Goal: Task Accomplishment & Management: Manage account settings

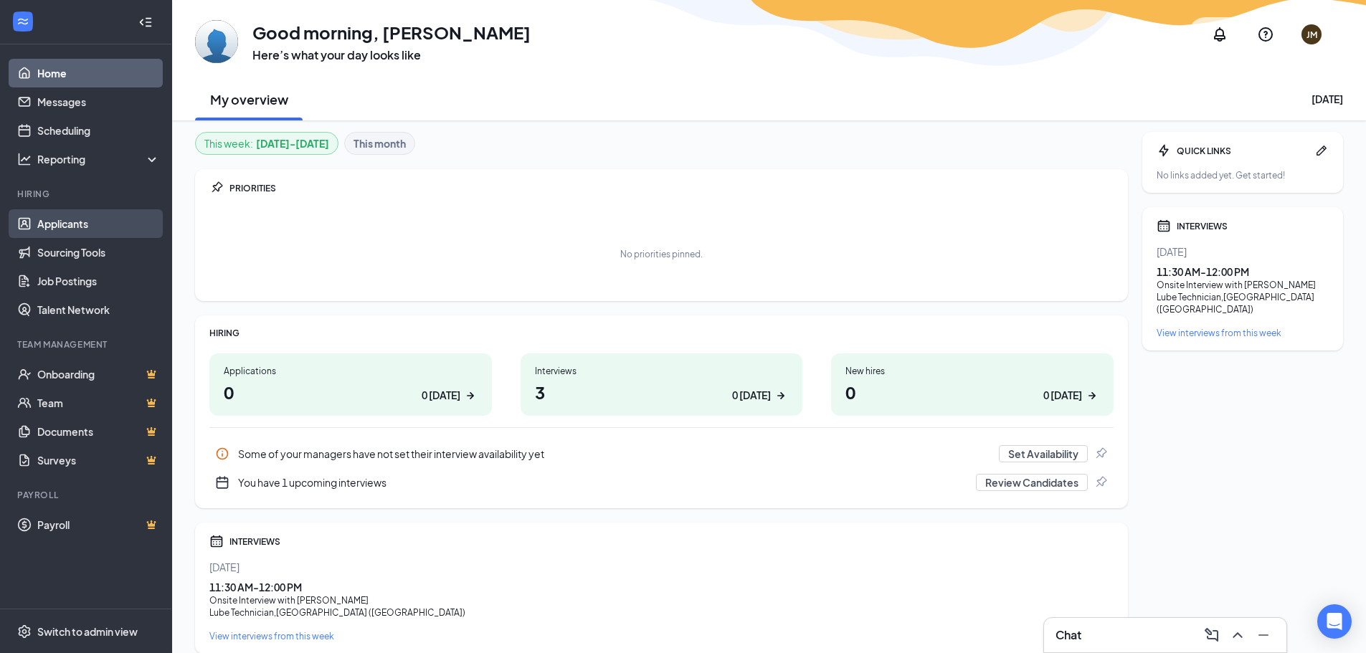
click at [84, 222] on link "Applicants" at bounding box center [98, 223] width 123 height 29
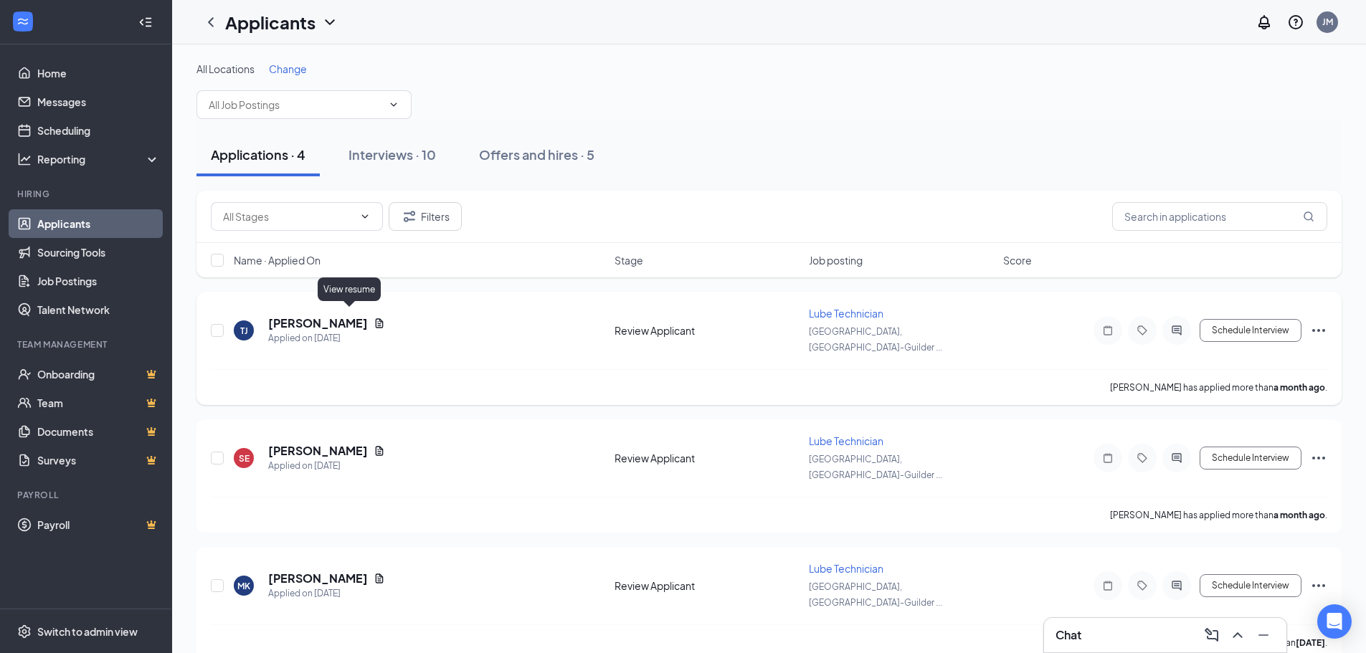
click at [374, 318] on icon "Document" at bounding box center [379, 323] width 11 height 11
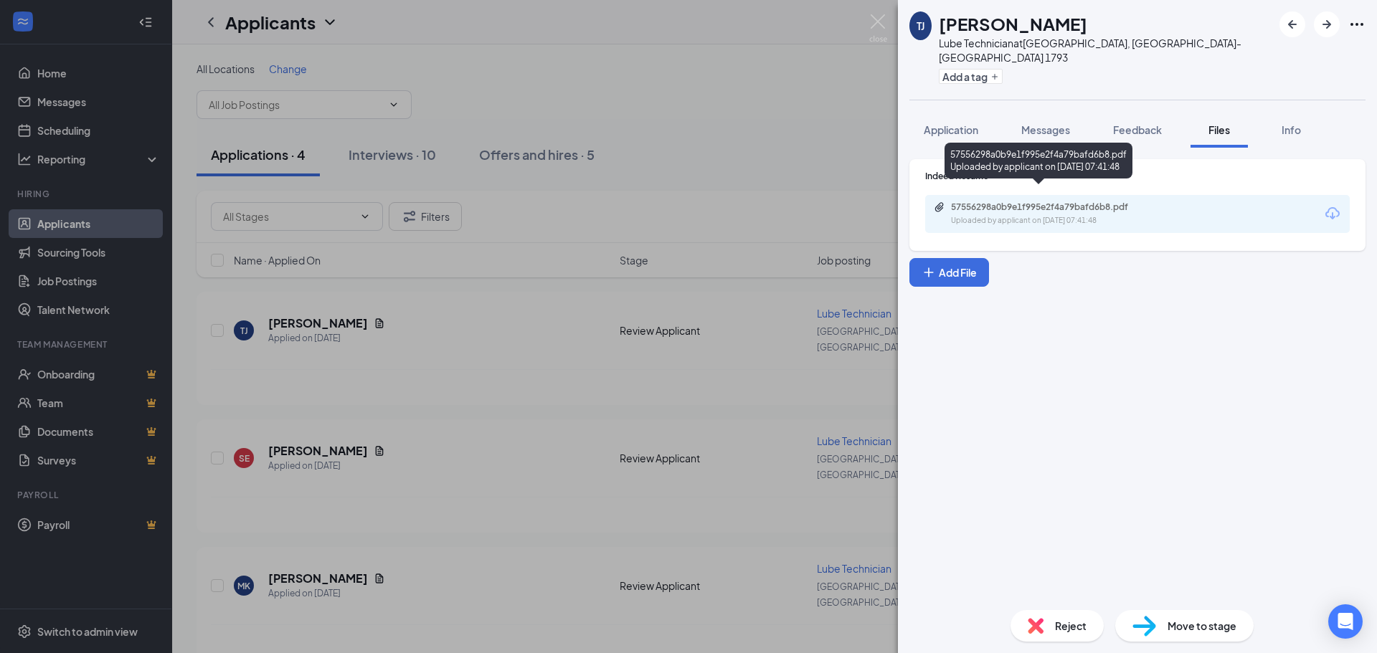
click at [1036, 215] on div "Uploaded by applicant on [DATE] 07:41:48" at bounding box center [1058, 220] width 215 height 11
click at [876, 23] on img at bounding box center [878, 28] width 18 height 28
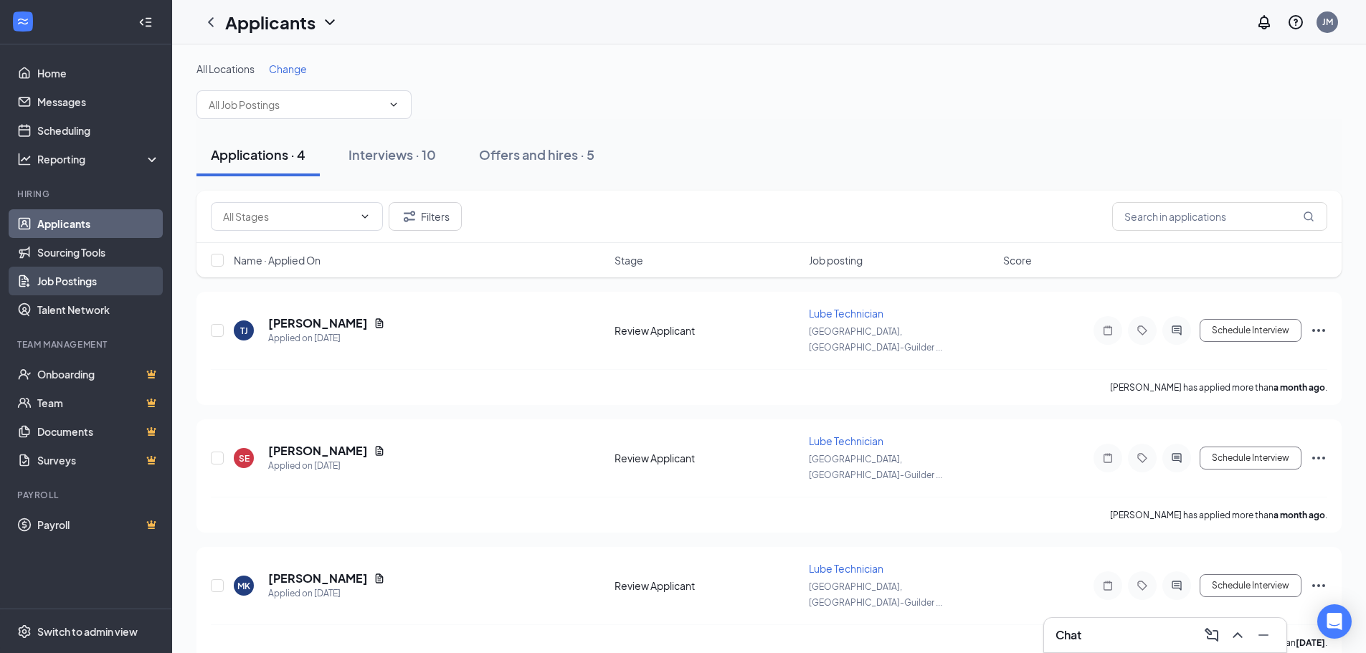
click at [105, 278] on link "Job Postings" at bounding box center [98, 281] width 123 height 29
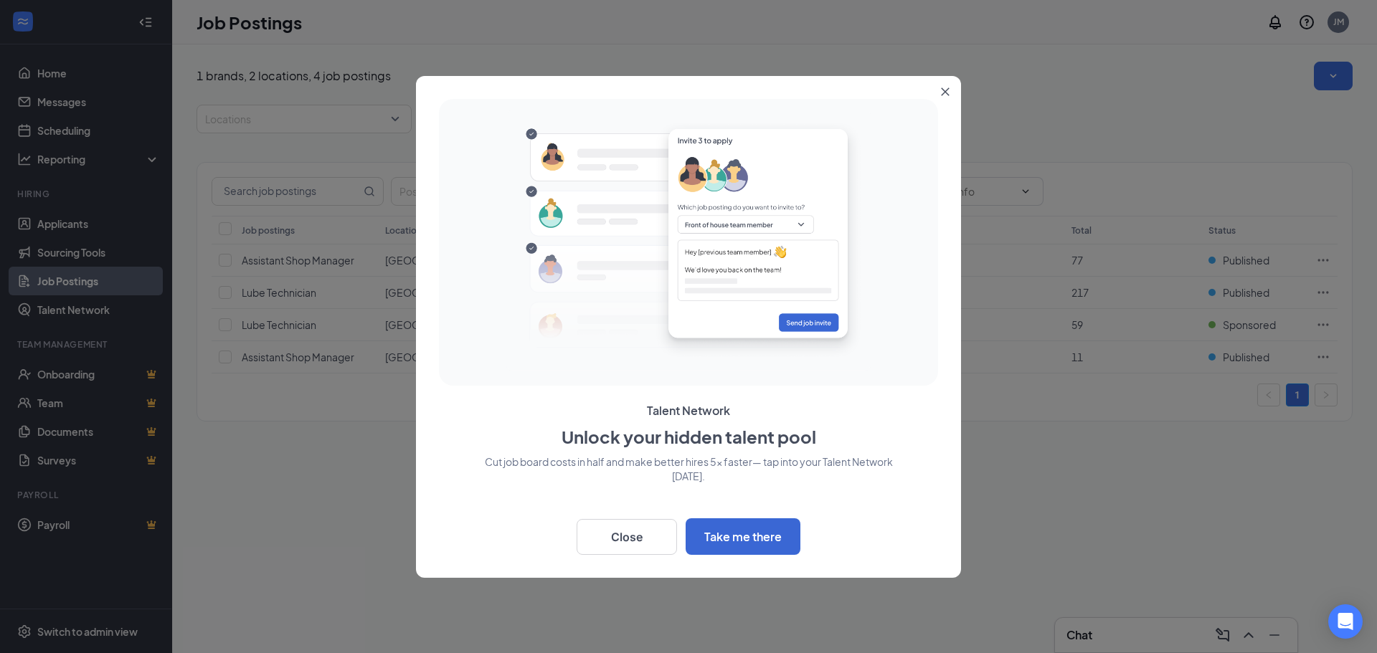
click at [947, 93] on icon "Close" at bounding box center [946, 91] width 8 height 8
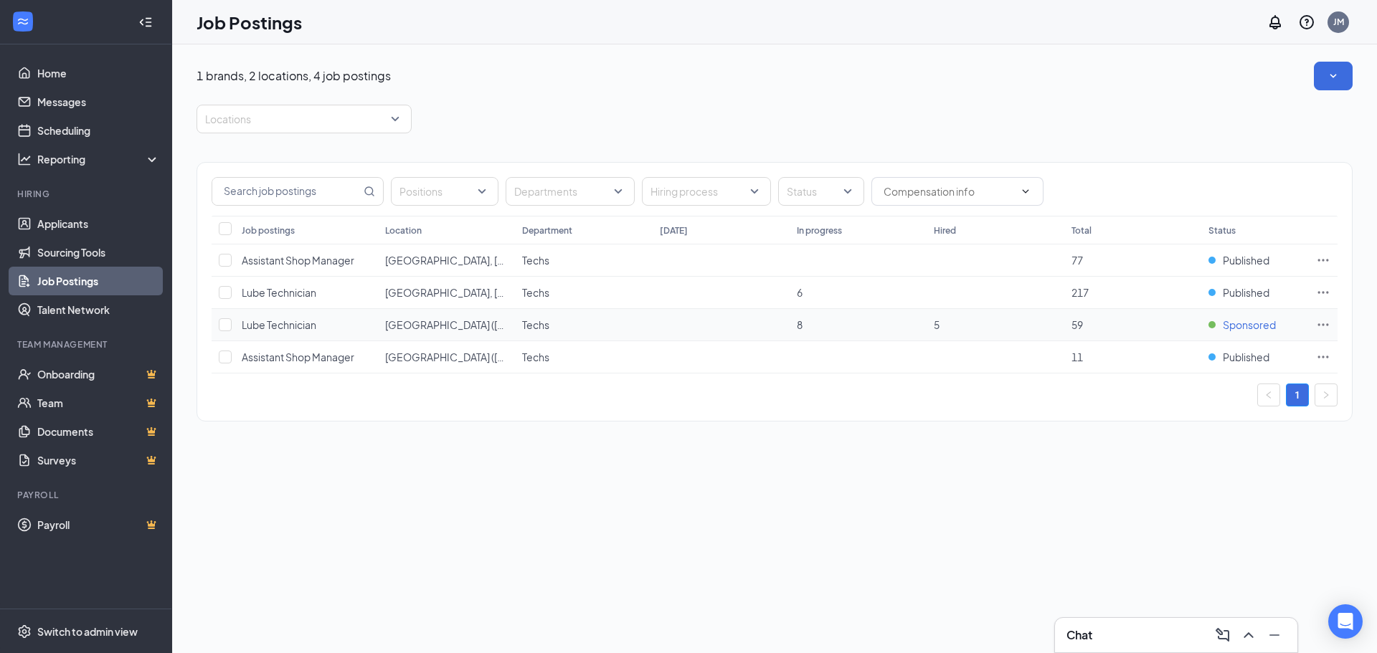
click at [1243, 328] on span "Sponsored" at bounding box center [1249, 325] width 53 height 14
click at [1241, 328] on span "Sponsored" at bounding box center [1249, 325] width 53 height 14
click at [76, 221] on link "Applicants" at bounding box center [98, 223] width 123 height 29
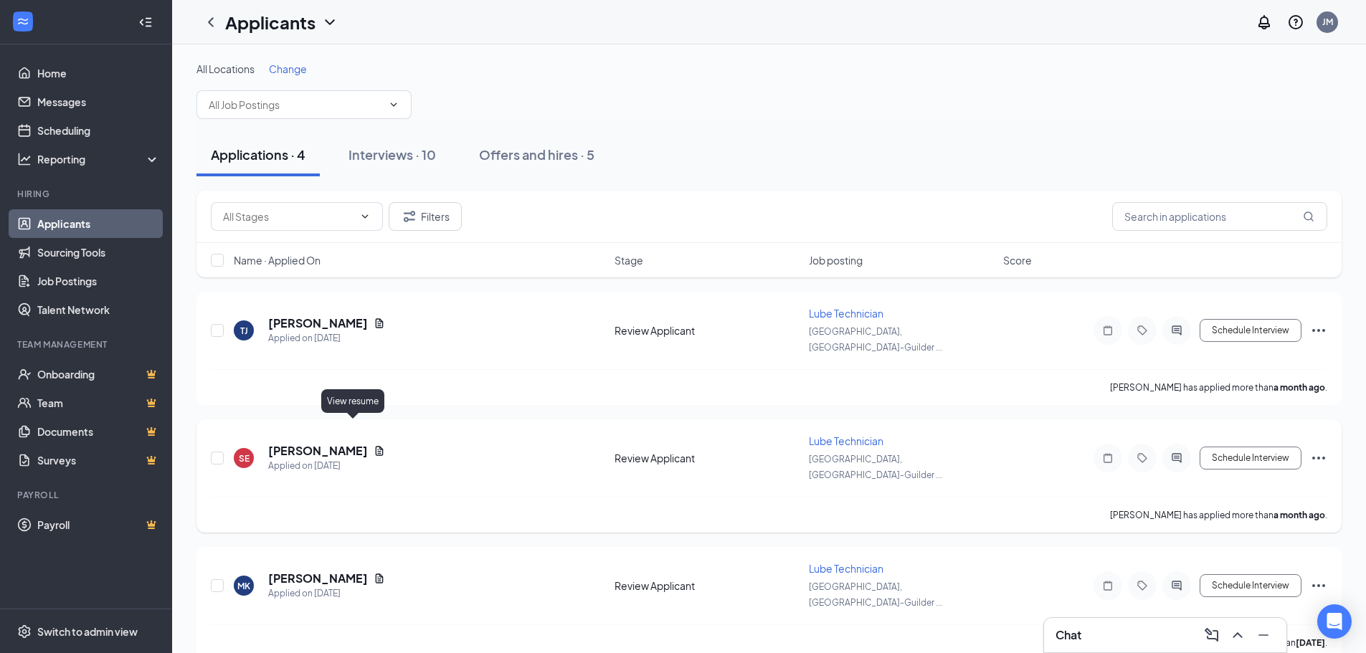
click at [376, 446] on icon "Document" at bounding box center [380, 450] width 8 height 9
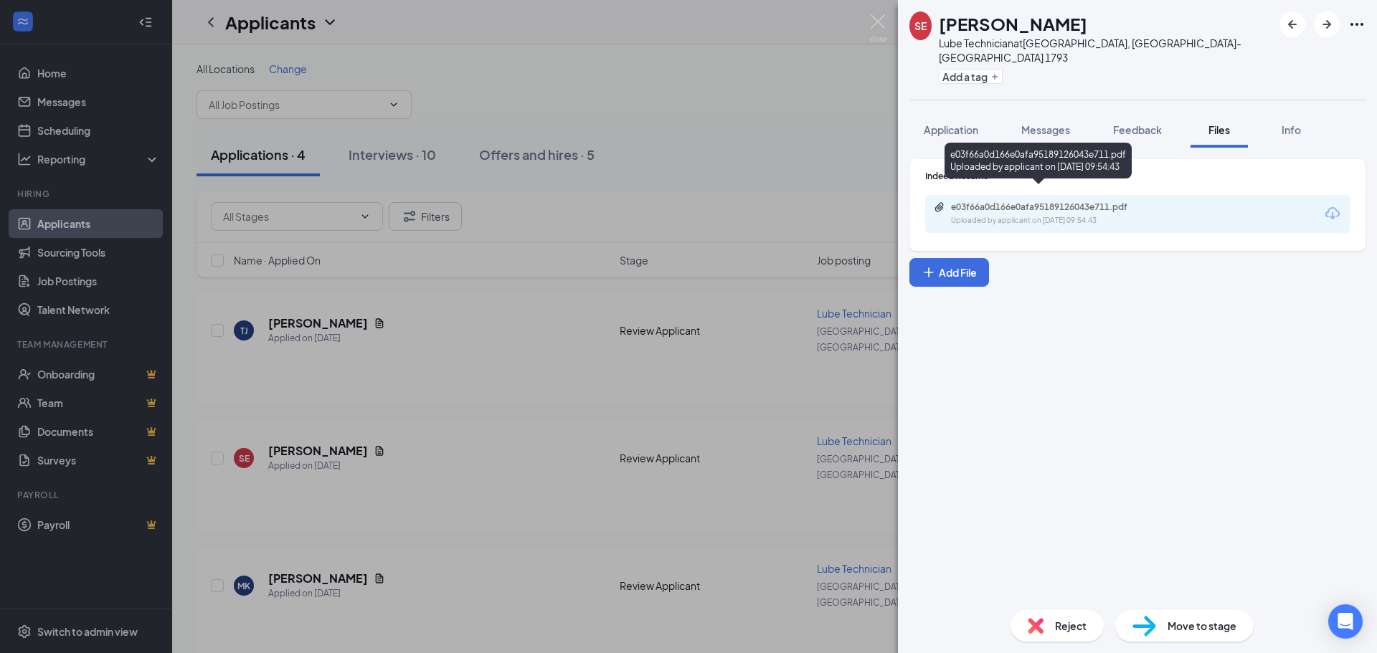
click at [1042, 215] on div "Uploaded by applicant on [DATE] 09:54:43" at bounding box center [1058, 220] width 215 height 11
click at [871, 27] on img at bounding box center [878, 28] width 18 height 28
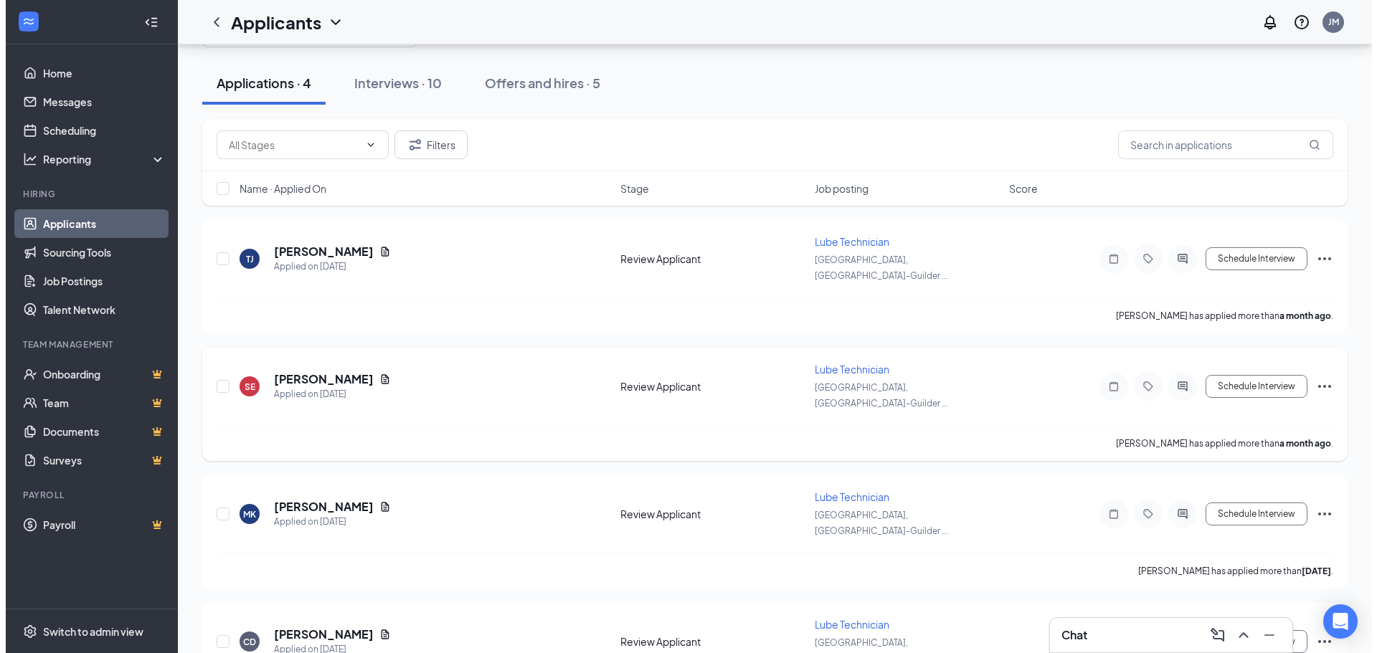
scroll to position [89, 0]
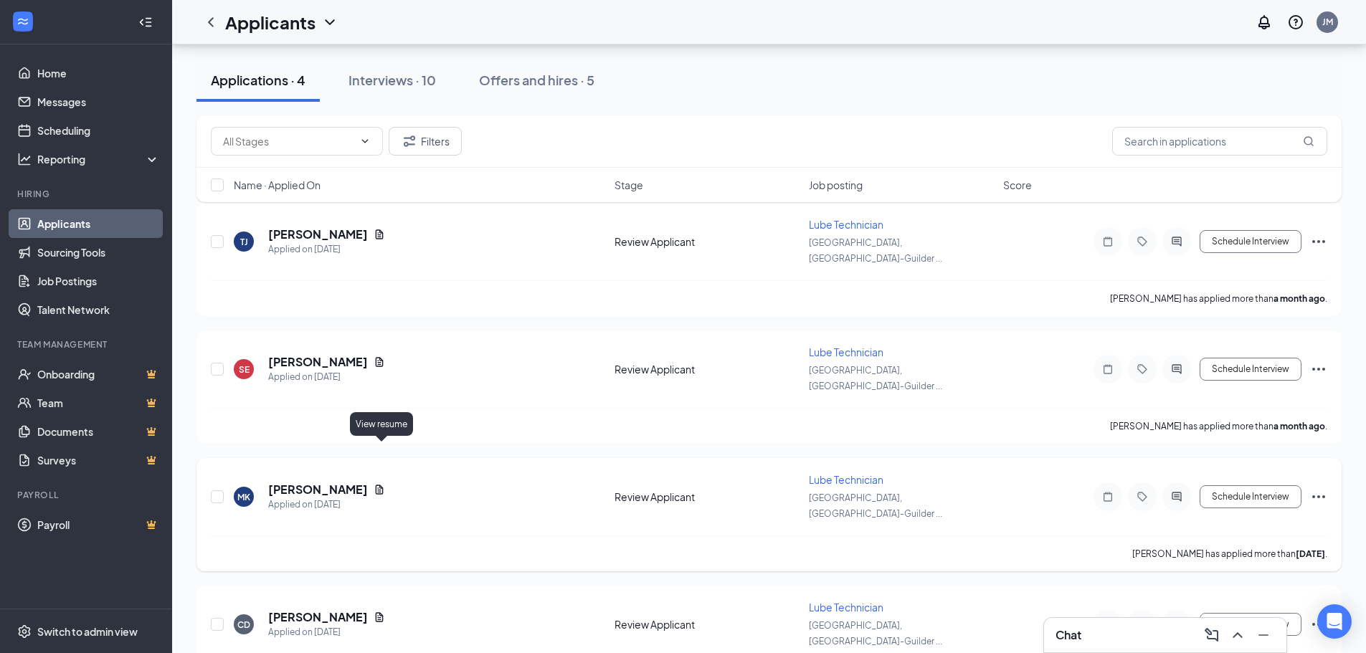
click at [381, 485] on icon "Document" at bounding box center [380, 489] width 8 height 9
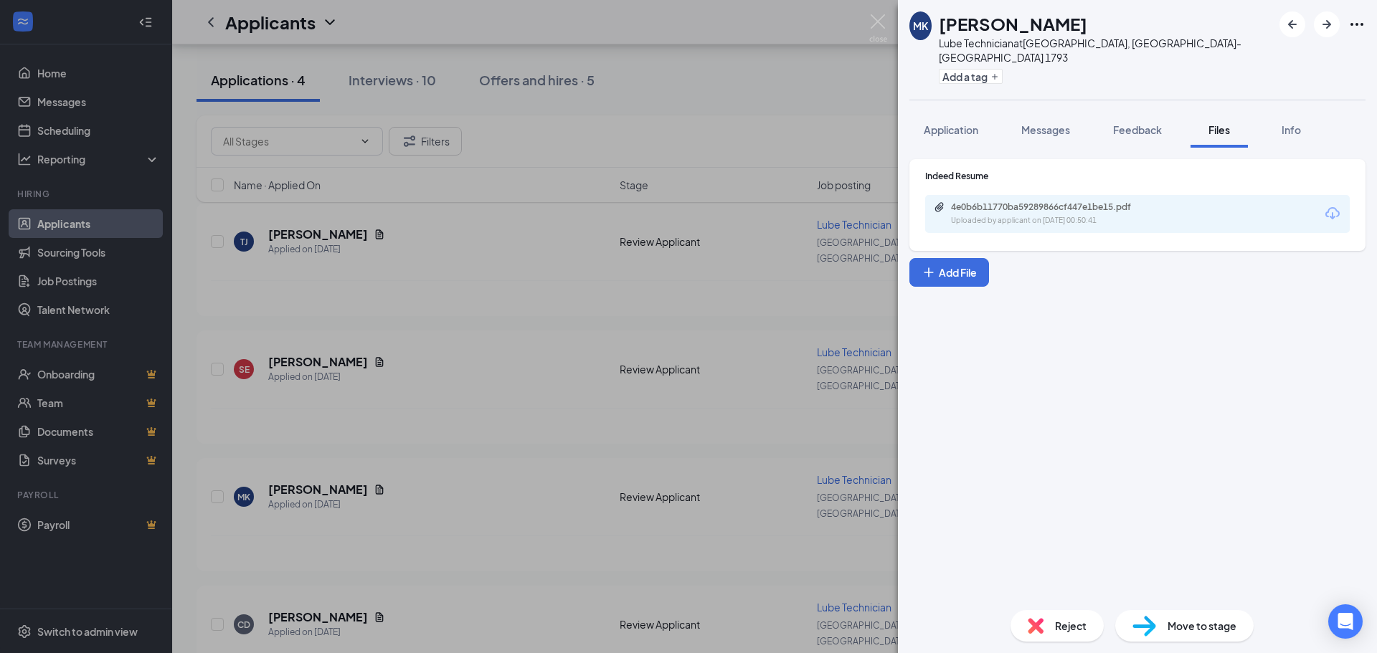
click at [1044, 195] on div "4e0b6b11770ba59289866cf447e1be15.pdf Uploaded by applicant on [DATE] 00:50:41" at bounding box center [1137, 214] width 425 height 38
click at [1041, 202] on div "4e0b6b11770ba59289866cf447e1be15.pdf" at bounding box center [1051, 207] width 201 height 11
click at [881, 27] on img at bounding box center [878, 28] width 18 height 28
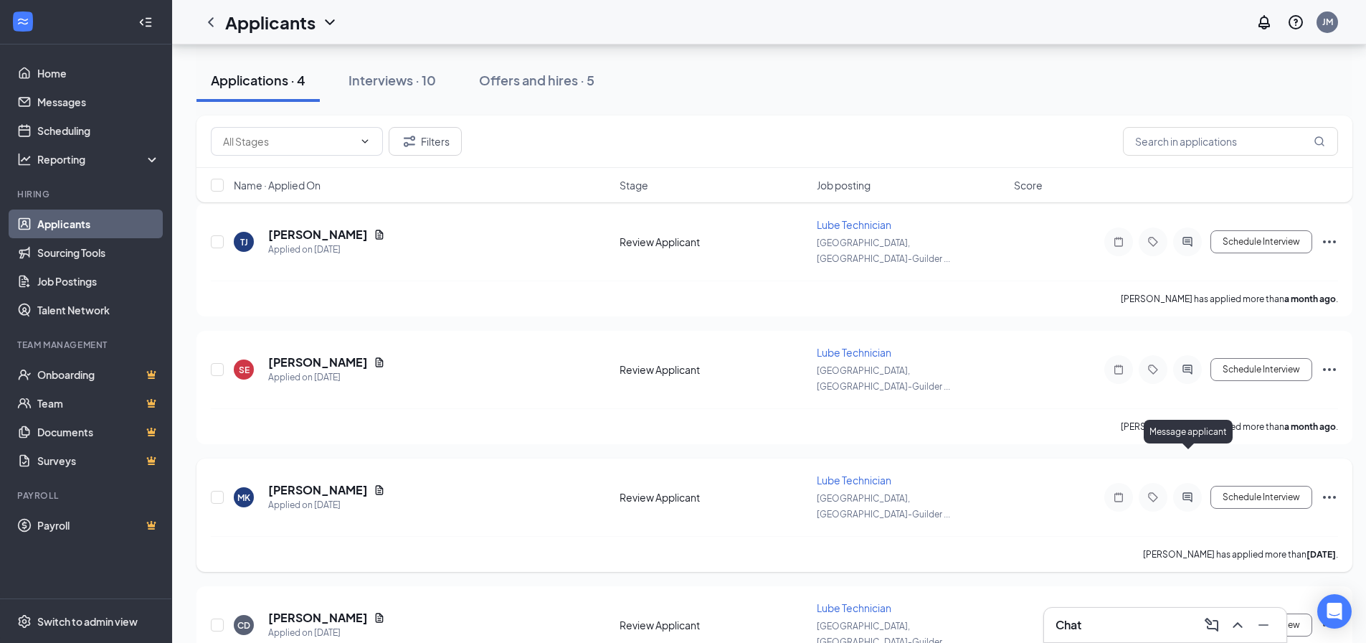
click at [1194, 491] on icon "ActiveChat" at bounding box center [1187, 496] width 17 height 11
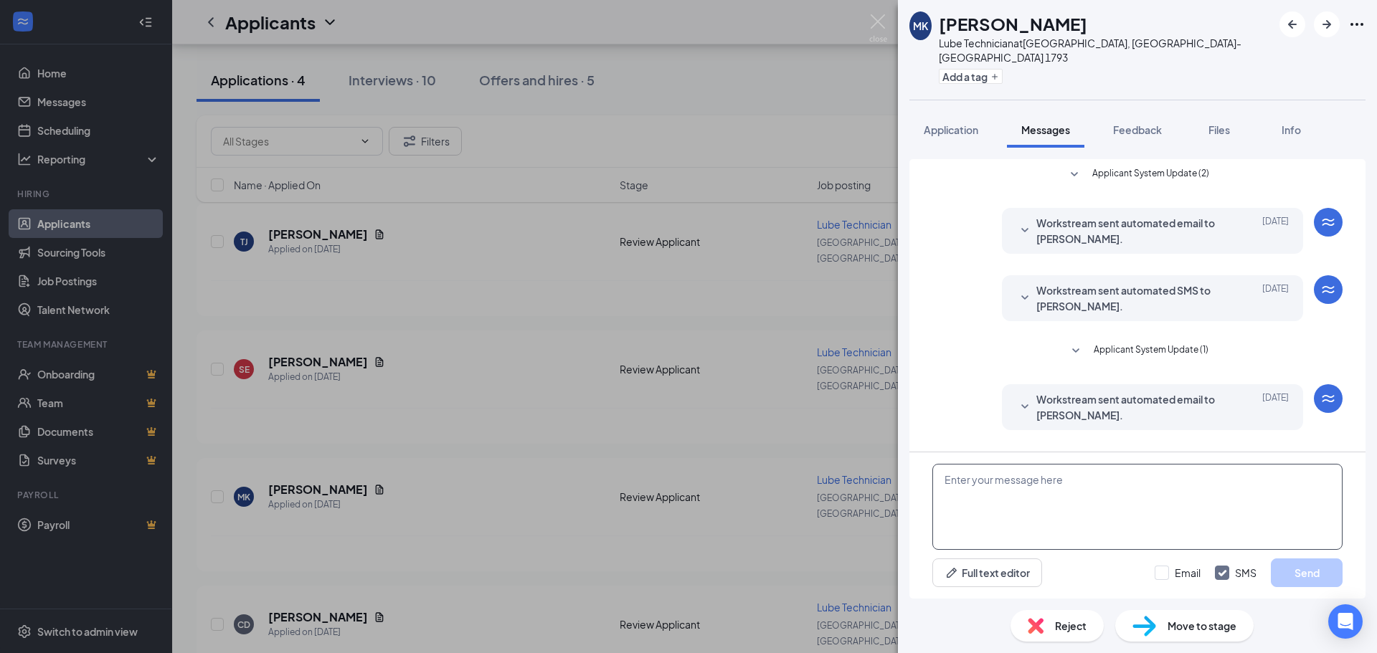
click at [1043, 493] on textarea at bounding box center [1137, 507] width 410 height 86
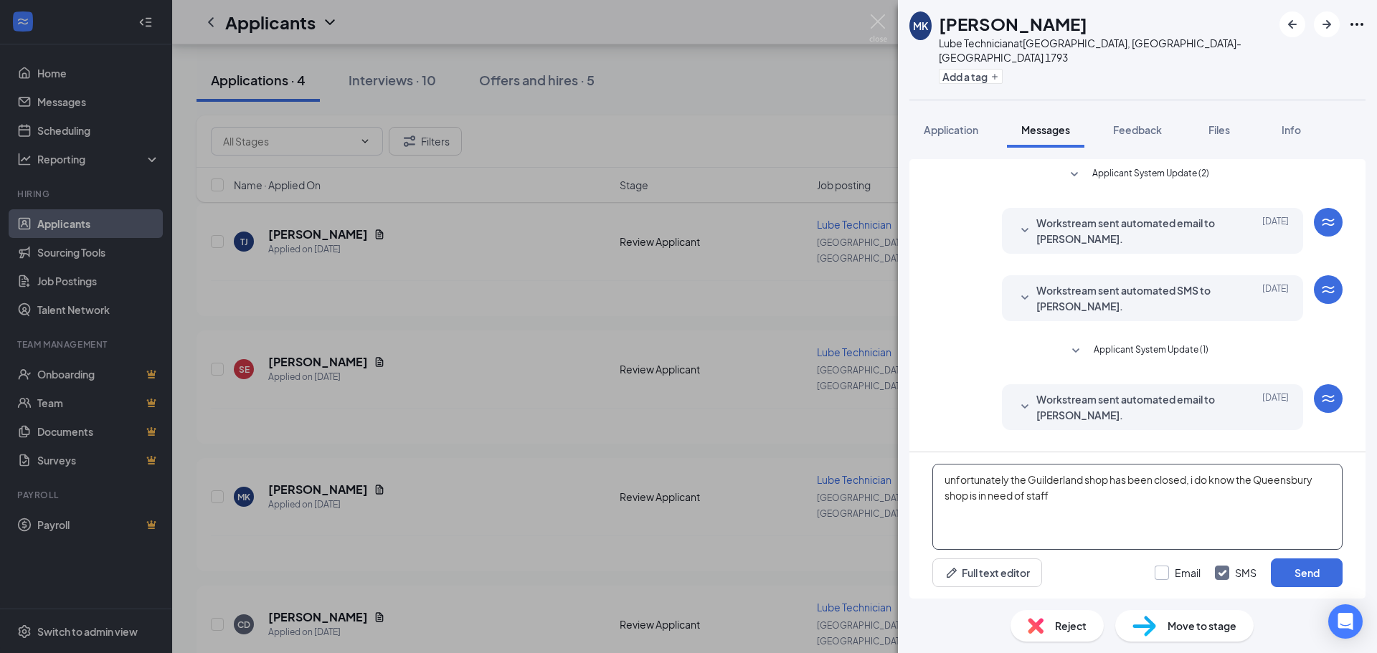
type textarea "unfortunately the Guilderland shop has been closed, i do know the Queensbury sh…"
click at [1169, 571] on input "Email" at bounding box center [1178, 573] width 46 height 14
checkbox input "true"
click at [1324, 577] on button "Send" at bounding box center [1307, 573] width 72 height 29
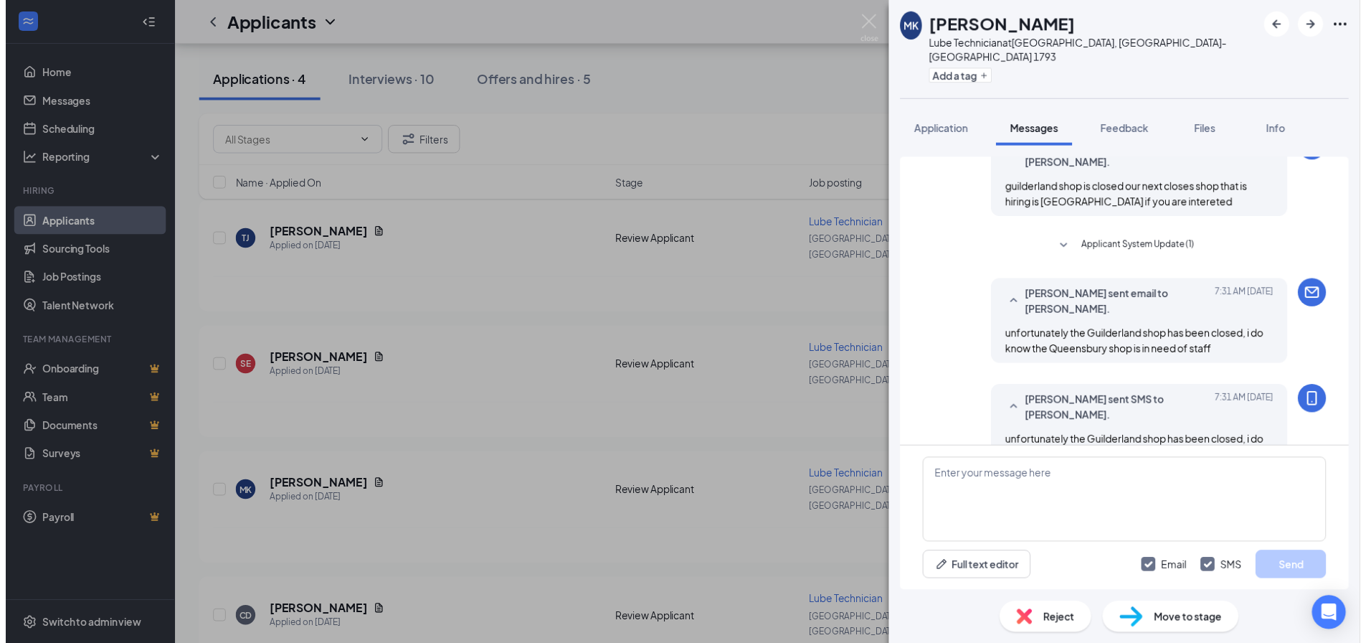
scroll to position [410, 0]
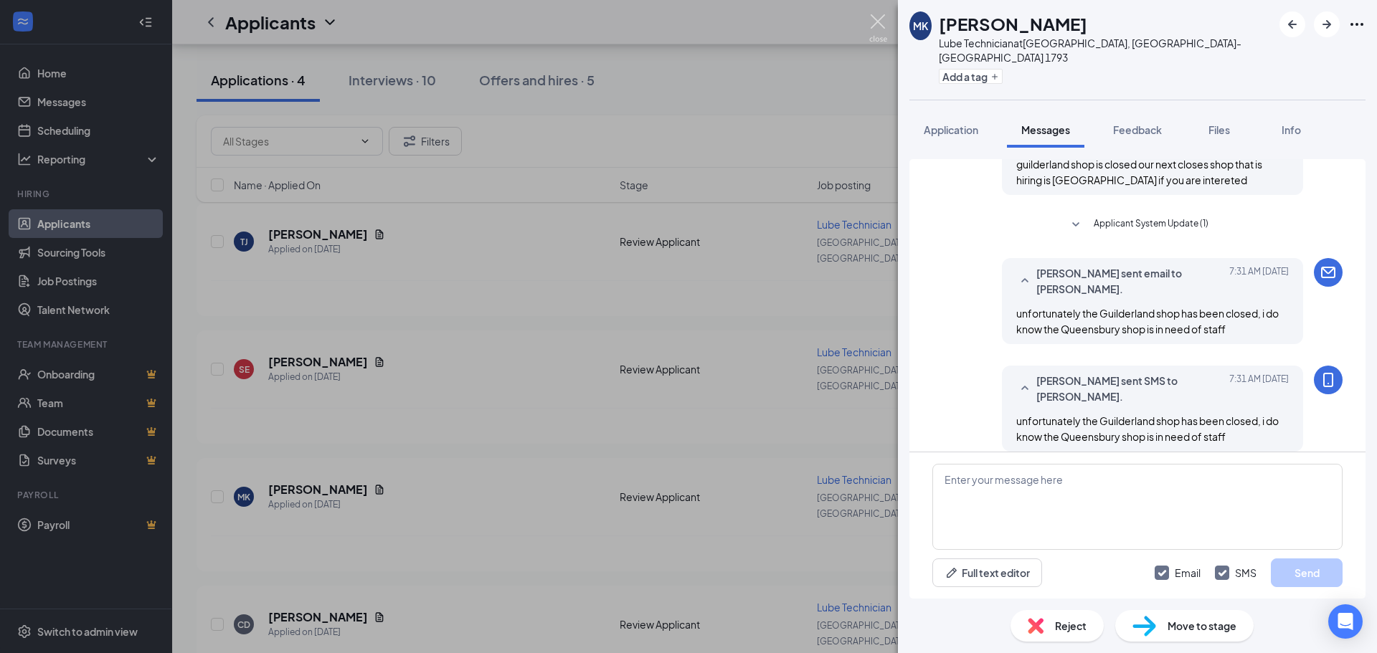
click at [880, 25] on img at bounding box center [878, 28] width 18 height 28
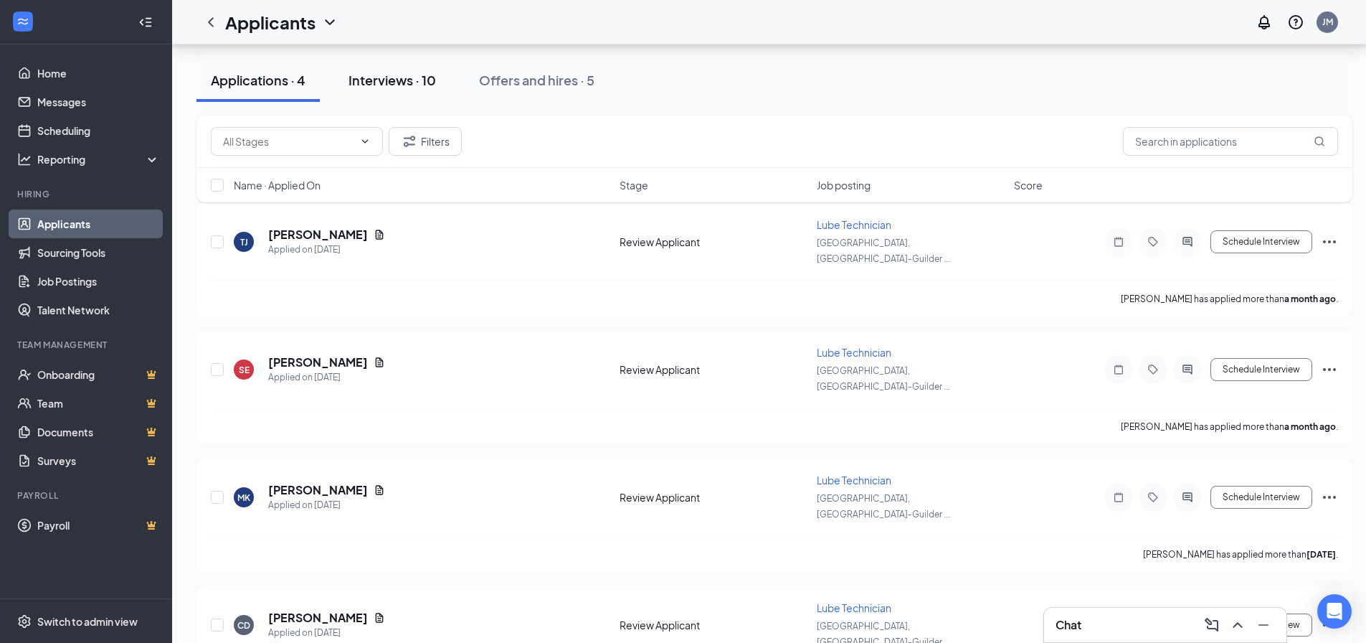
click at [377, 82] on div "Interviews · 10" at bounding box center [392, 80] width 87 height 18
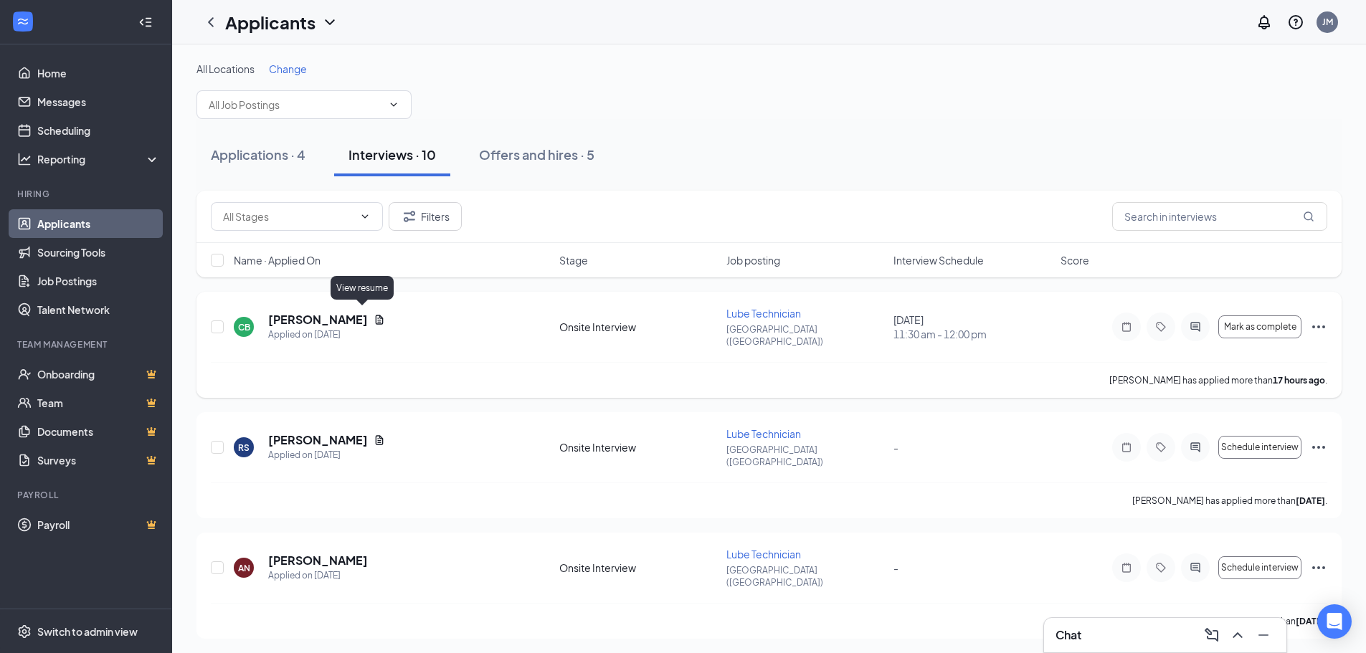
click at [376, 316] on icon "Document" at bounding box center [380, 319] width 8 height 9
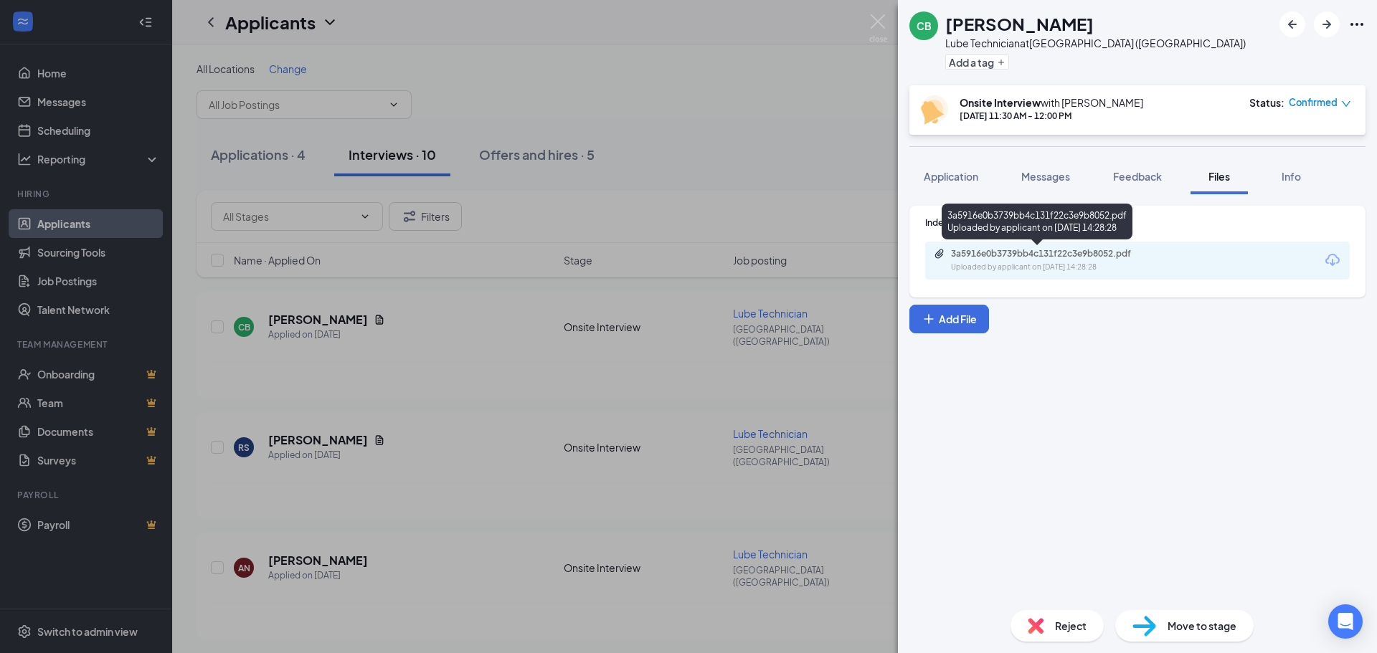
click at [1025, 254] on div "3a5916e0b3739bb4c131f22c3e9b8052.pdf" at bounding box center [1051, 253] width 201 height 11
click at [887, 12] on div "CB [PERSON_NAME] Lube Technician at [GEOGRAPHIC_DATA] ([GEOGRAPHIC_DATA]) Add a…" at bounding box center [688, 326] width 1377 height 653
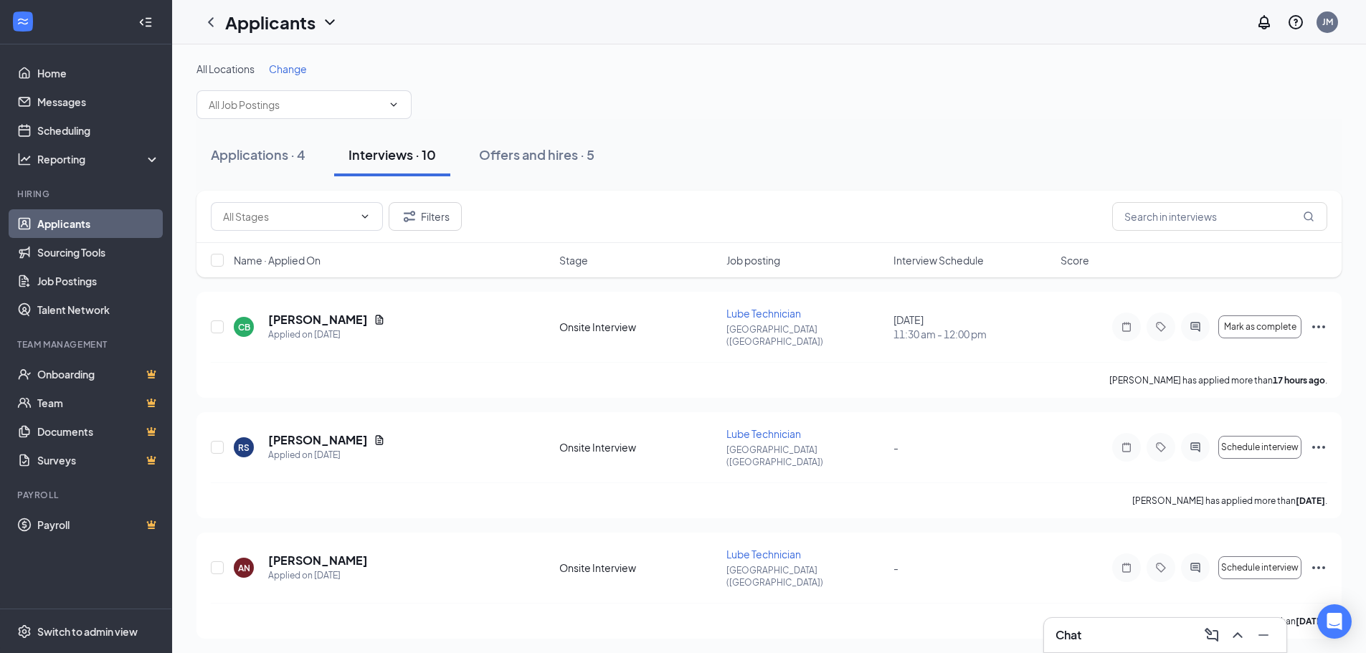
click at [881, 27] on div "Applicants JM" at bounding box center [769, 22] width 1194 height 44
click at [1115, 633] on div "Chat" at bounding box center [1165, 635] width 219 height 23
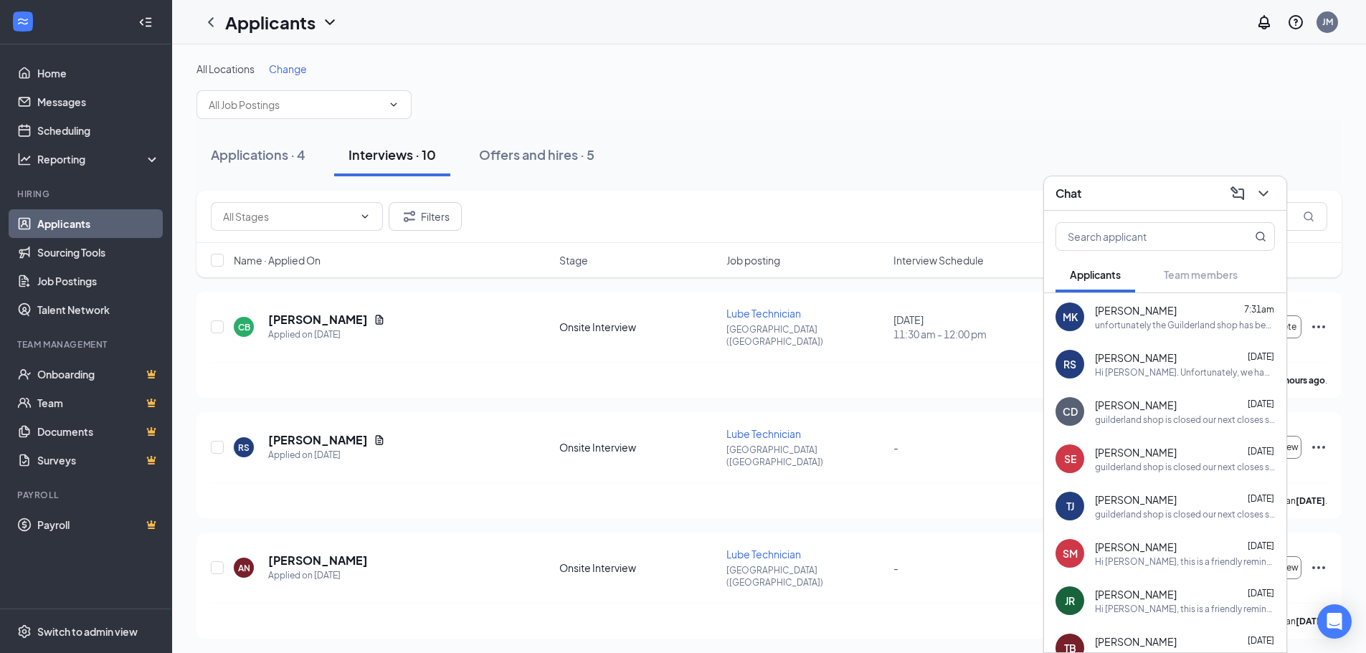
click at [1161, 383] on div "RS [PERSON_NAME] [DATE] Hi [PERSON_NAME]. Unfortunately, we had to reschedule y…" at bounding box center [1165, 364] width 242 height 47
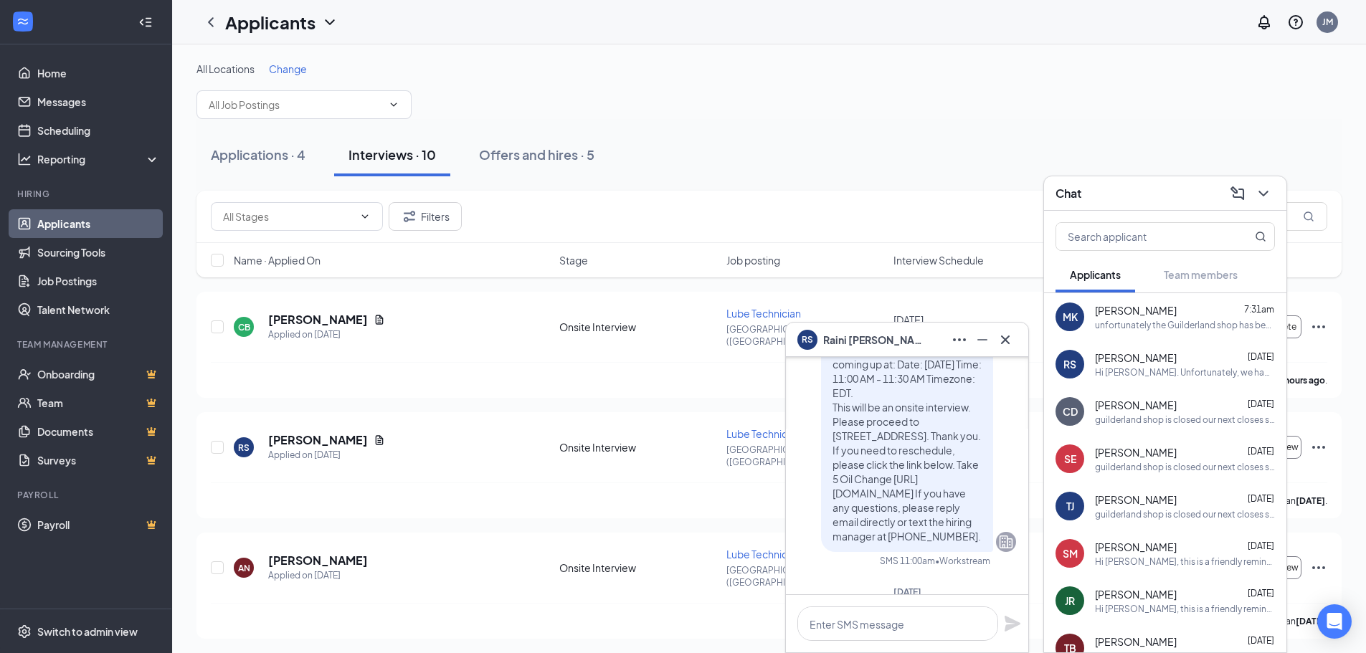
scroll to position [-574, 0]
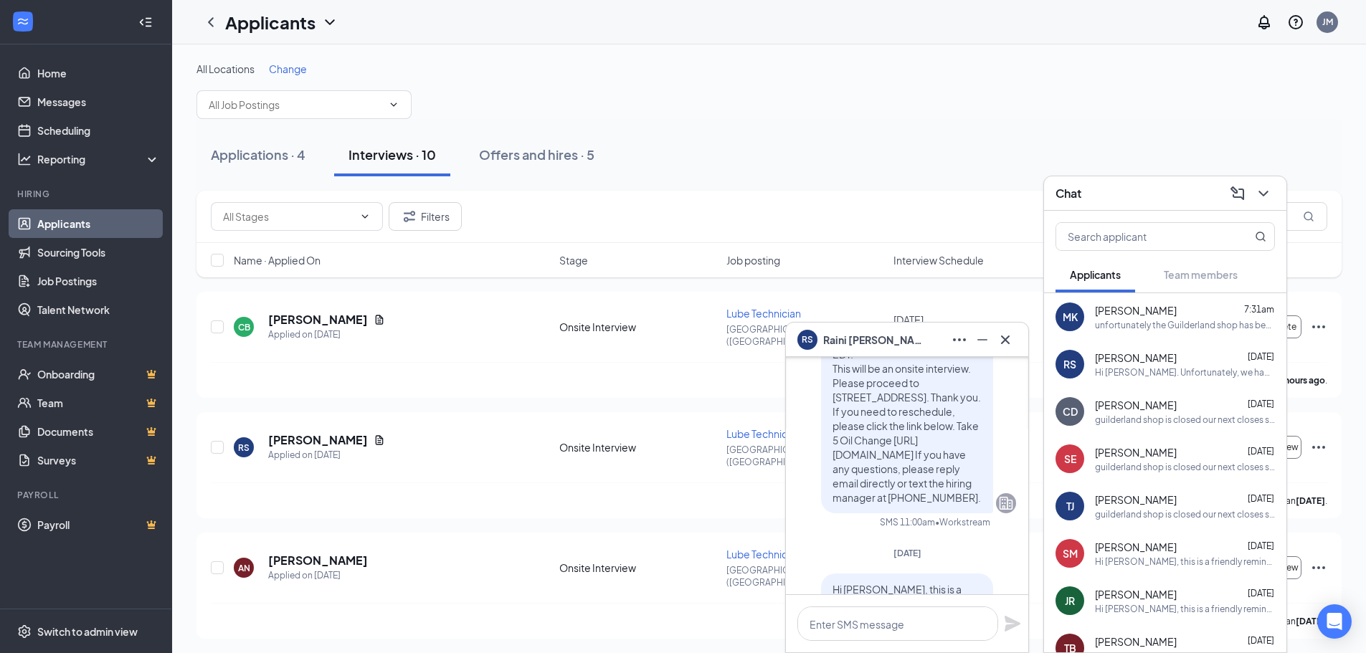
click at [862, 341] on span "[PERSON_NAME]" at bounding box center [873, 340] width 100 height 16
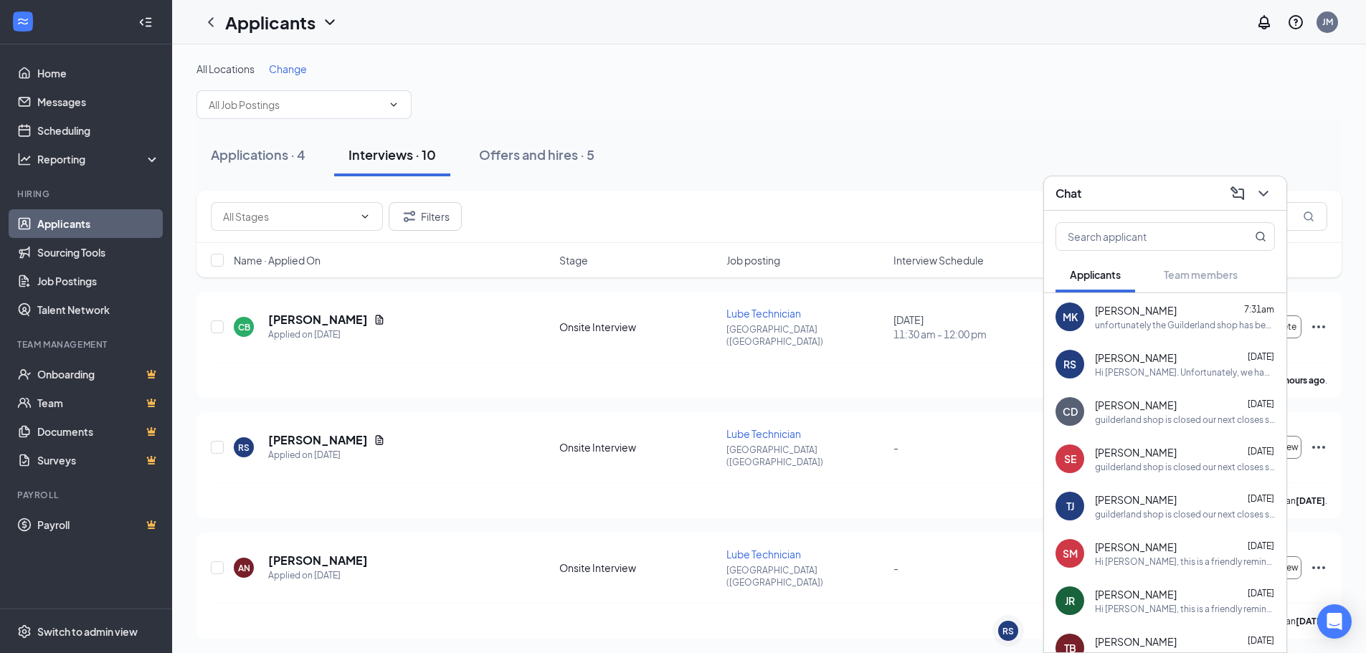
scroll to position [0, 0]
click at [1013, 635] on div "RS" at bounding box center [1007, 631] width 11 height 12
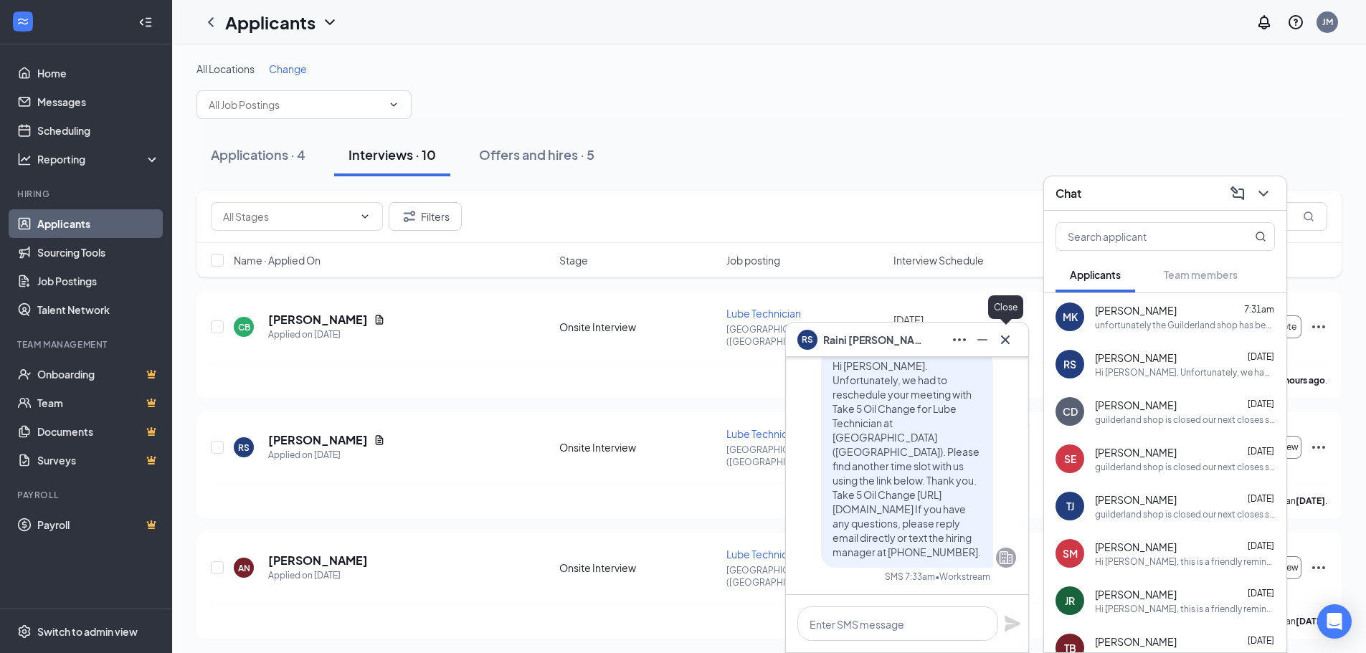
click at [1010, 343] on icon "Cross" at bounding box center [1005, 339] width 17 height 17
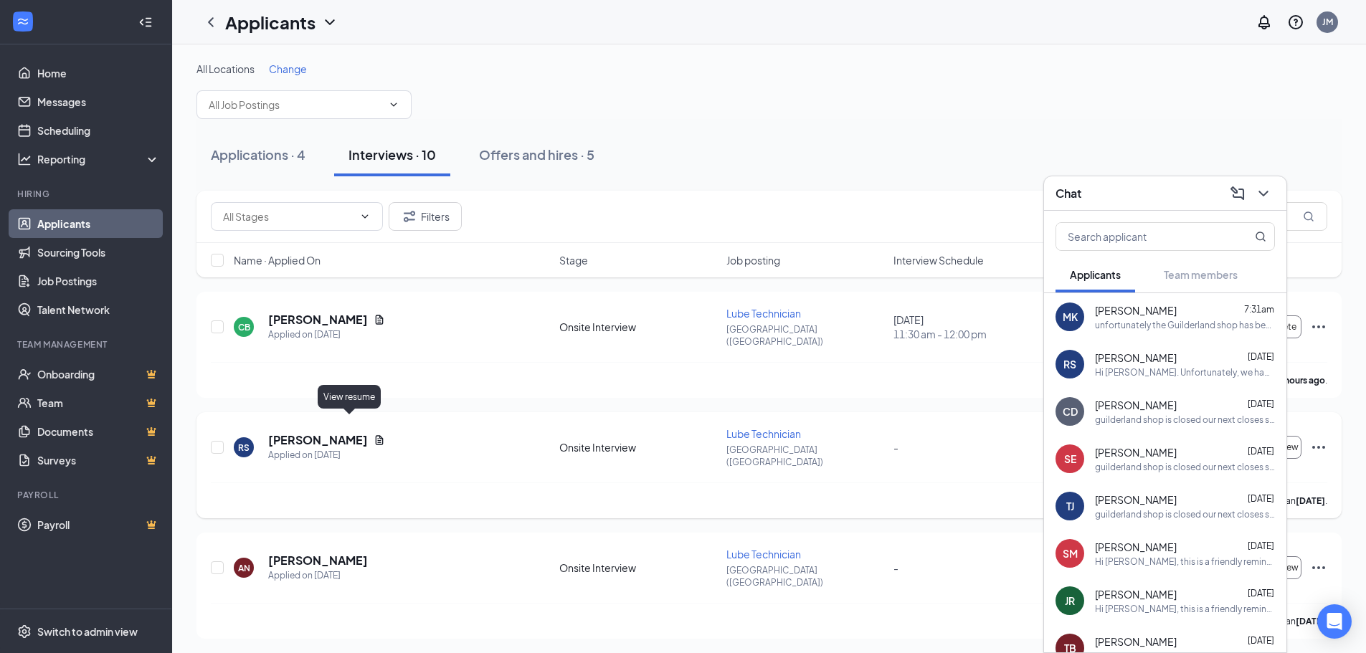
click at [374, 435] on icon "Document" at bounding box center [379, 440] width 11 height 11
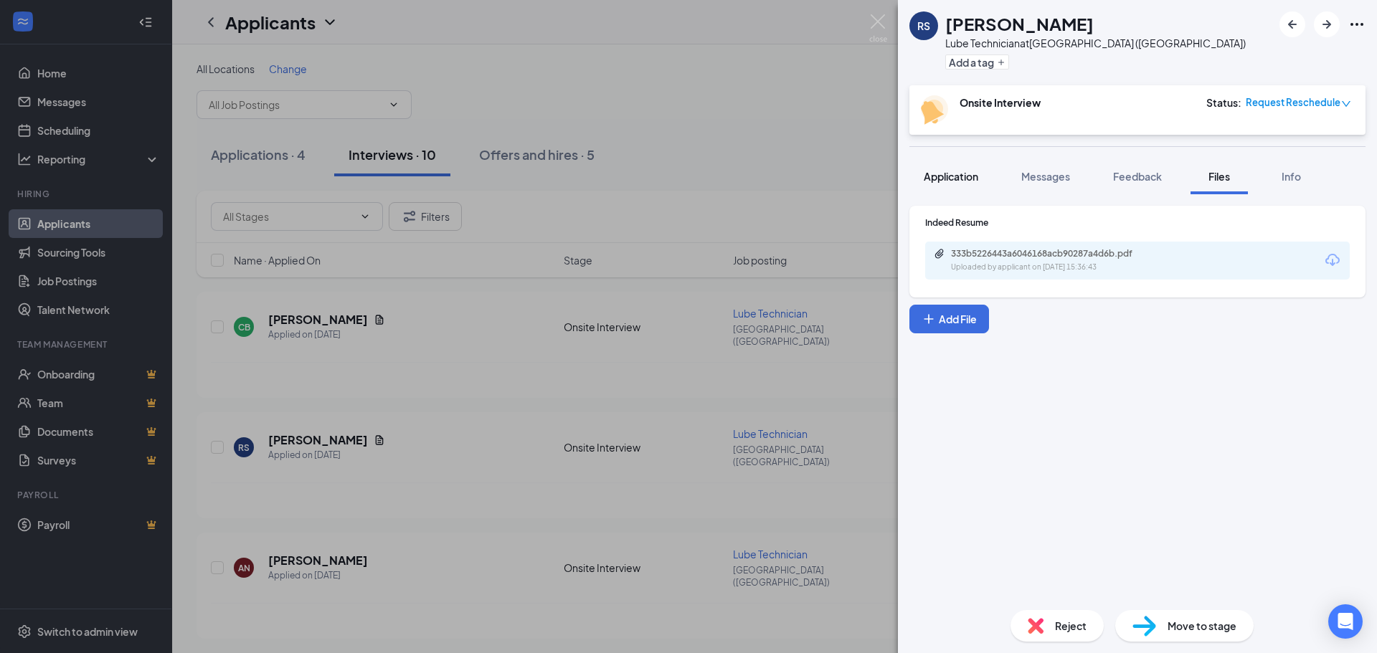
click at [955, 169] on div "Application" at bounding box center [951, 176] width 54 height 14
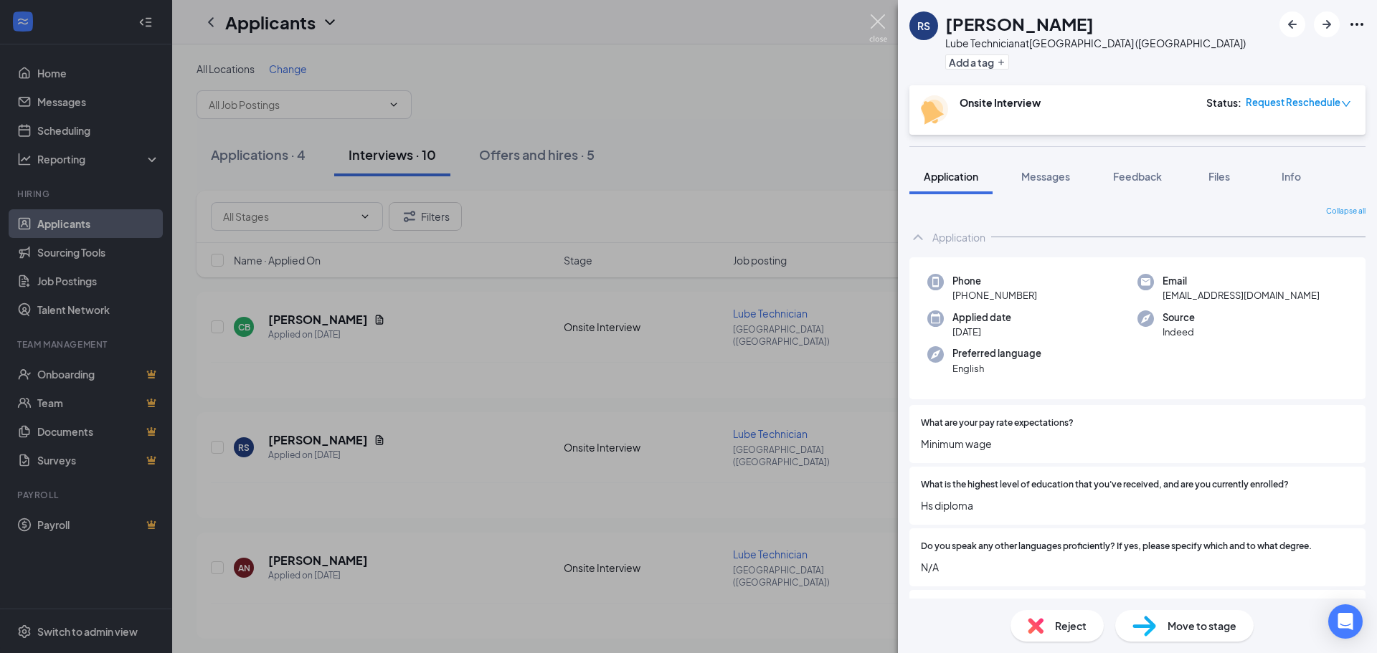
drag, startPoint x: 871, startPoint y: 19, endPoint x: 889, endPoint y: 115, distance: 97.7
click at [872, 19] on img at bounding box center [878, 28] width 18 height 28
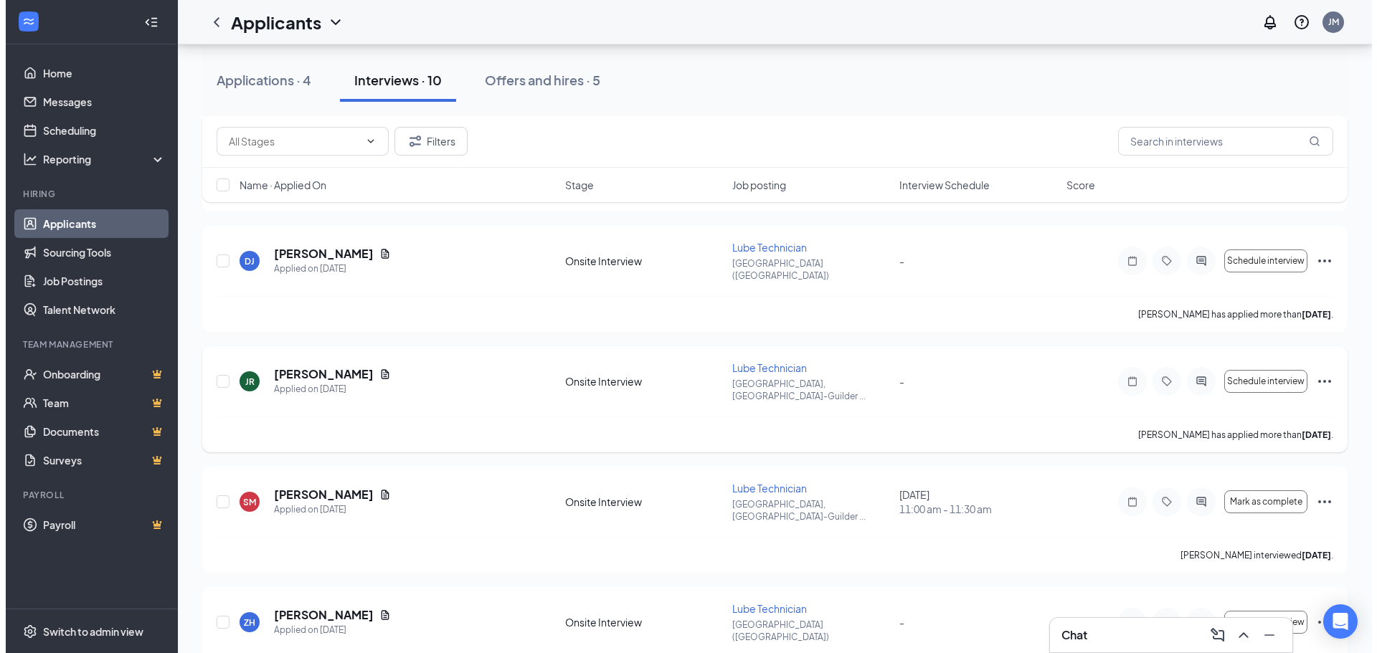
scroll to position [430, 0]
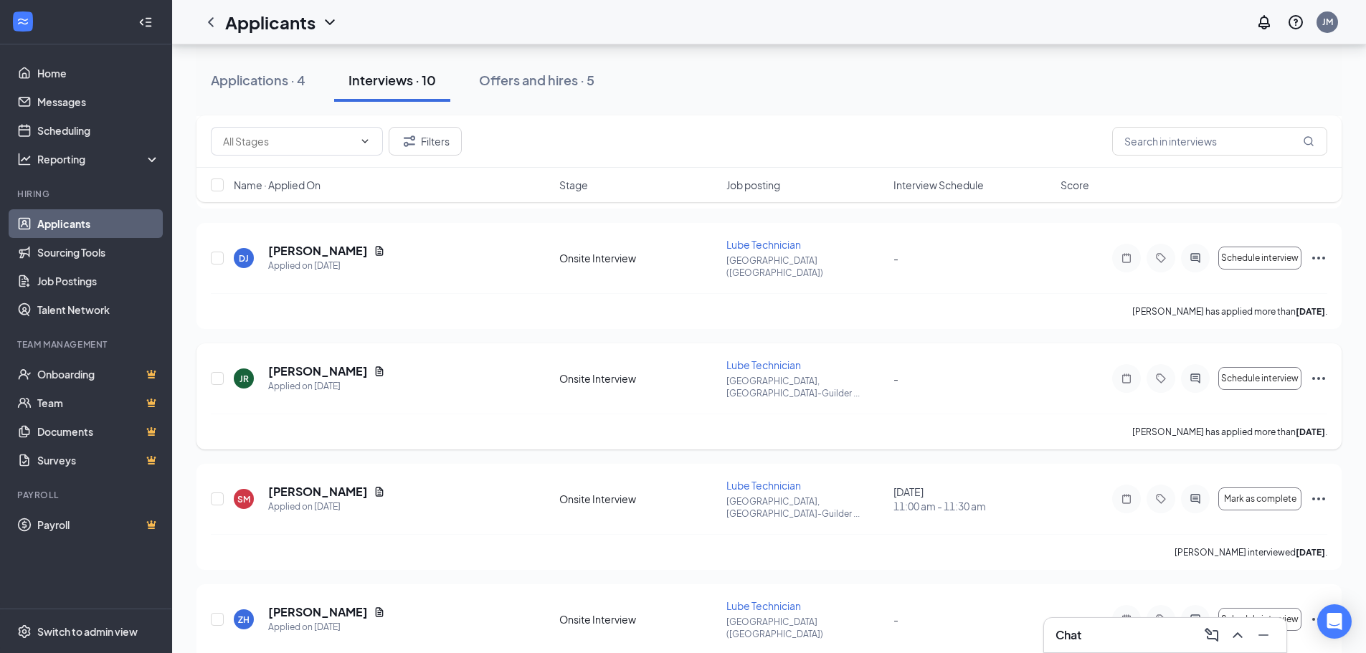
click at [1317, 370] on icon "Ellipses" at bounding box center [1318, 378] width 17 height 17
click at [396, 364] on div "JR [PERSON_NAME] Applied on [DATE]" at bounding box center [392, 379] width 317 height 30
click at [376, 366] on icon "Document" at bounding box center [380, 370] width 8 height 9
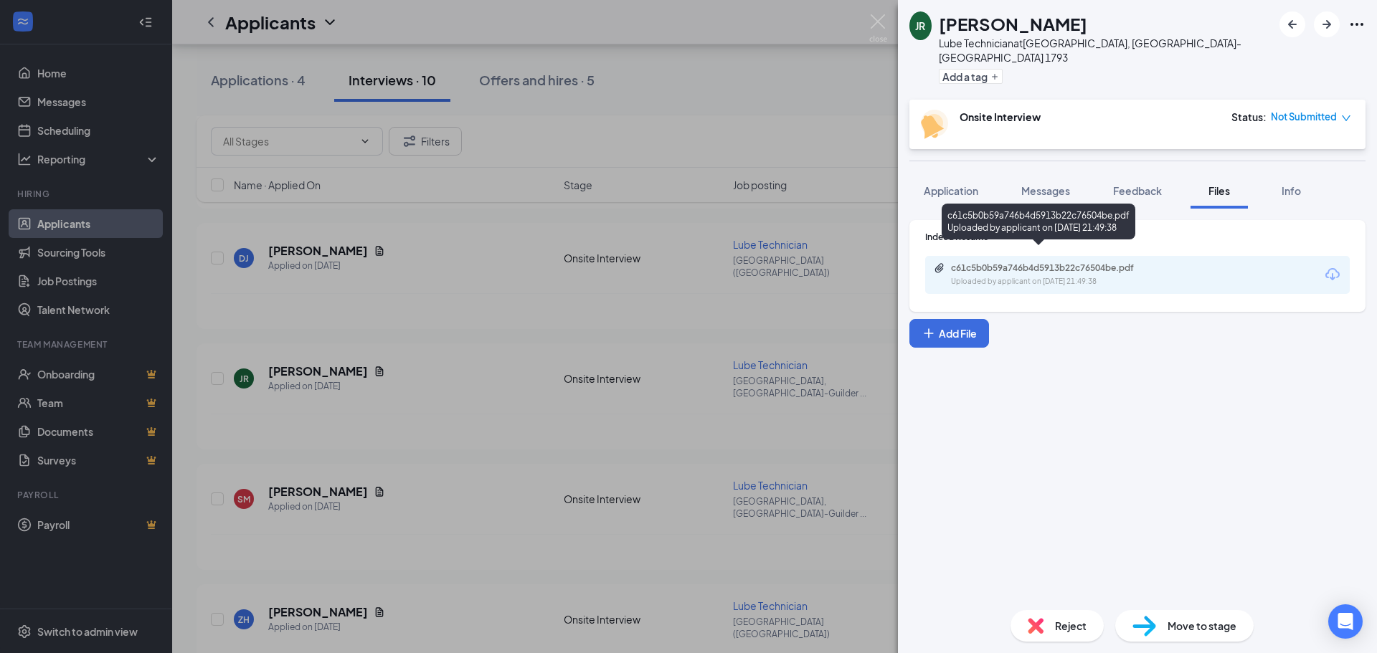
click at [1002, 276] on div "Uploaded by applicant on [DATE] 21:49:38" at bounding box center [1058, 281] width 215 height 11
click at [874, 22] on img at bounding box center [878, 28] width 18 height 28
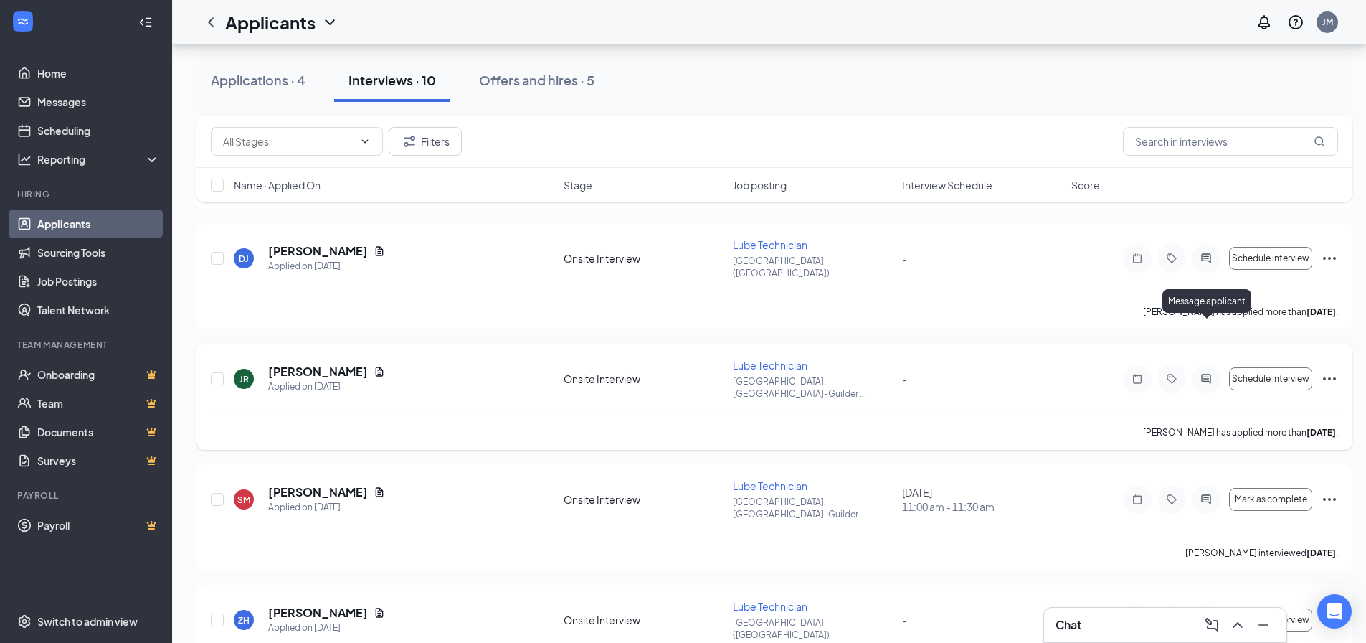
click at [1210, 373] on icon "ActiveChat" at bounding box center [1206, 378] width 17 height 11
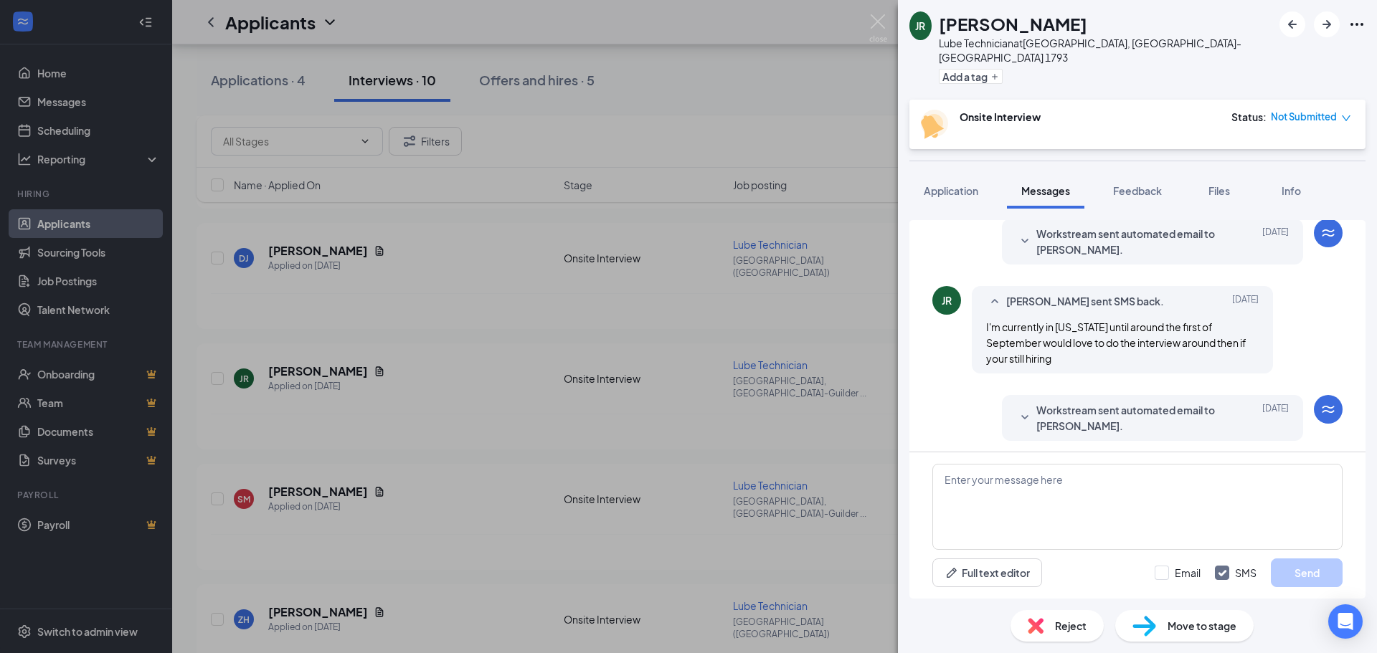
scroll to position [570, 0]
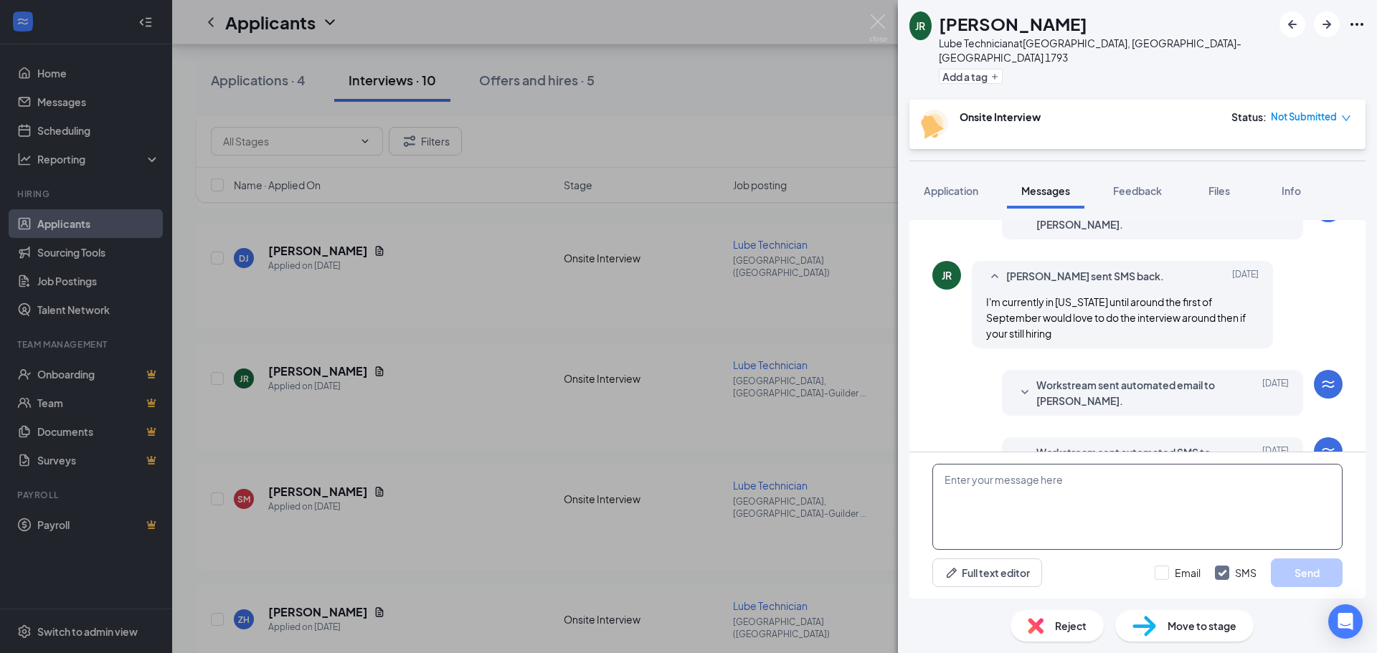
click at [991, 490] on textarea at bounding box center [1137, 507] width 410 height 86
type textarea "are you still interested in a job at take5"
click at [1167, 573] on input "Email" at bounding box center [1178, 573] width 46 height 14
checkbox input "true"
click at [1297, 578] on button "Send" at bounding box center [1307, 573] width 72 height 29
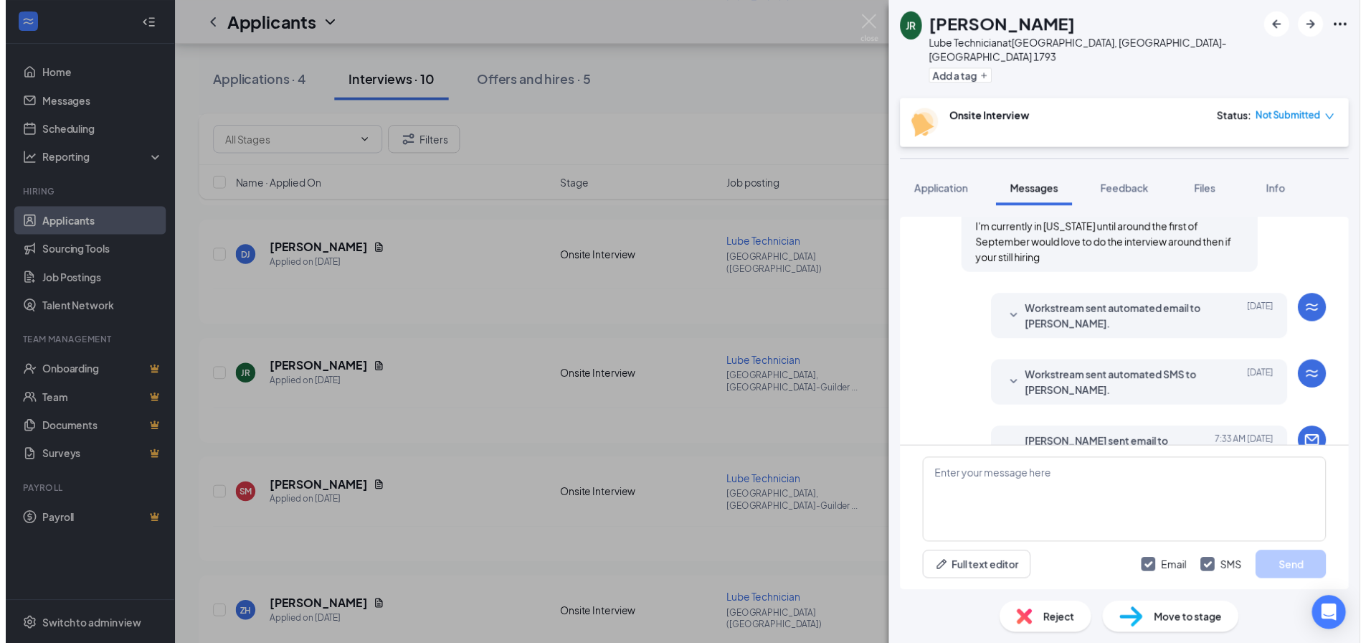
scroll to position [754, 0]
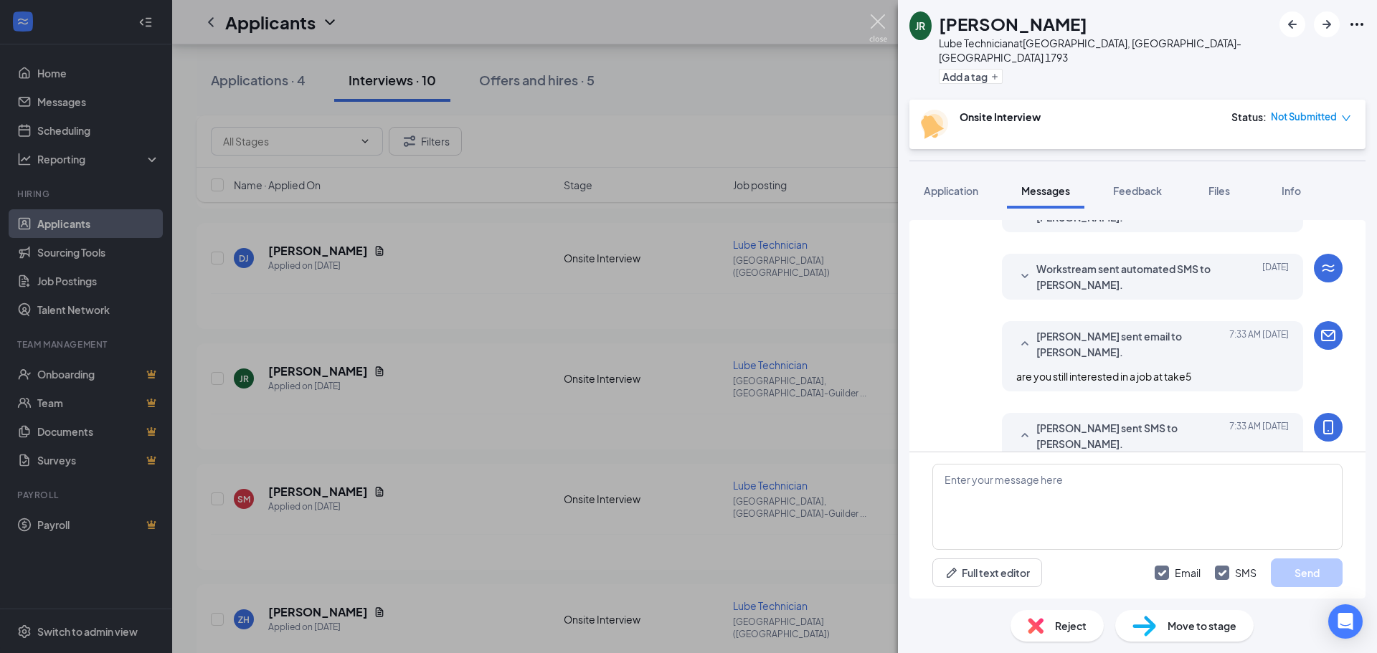
click at [873, 28] on img at bounding box center [878, 28] width 18 height 28
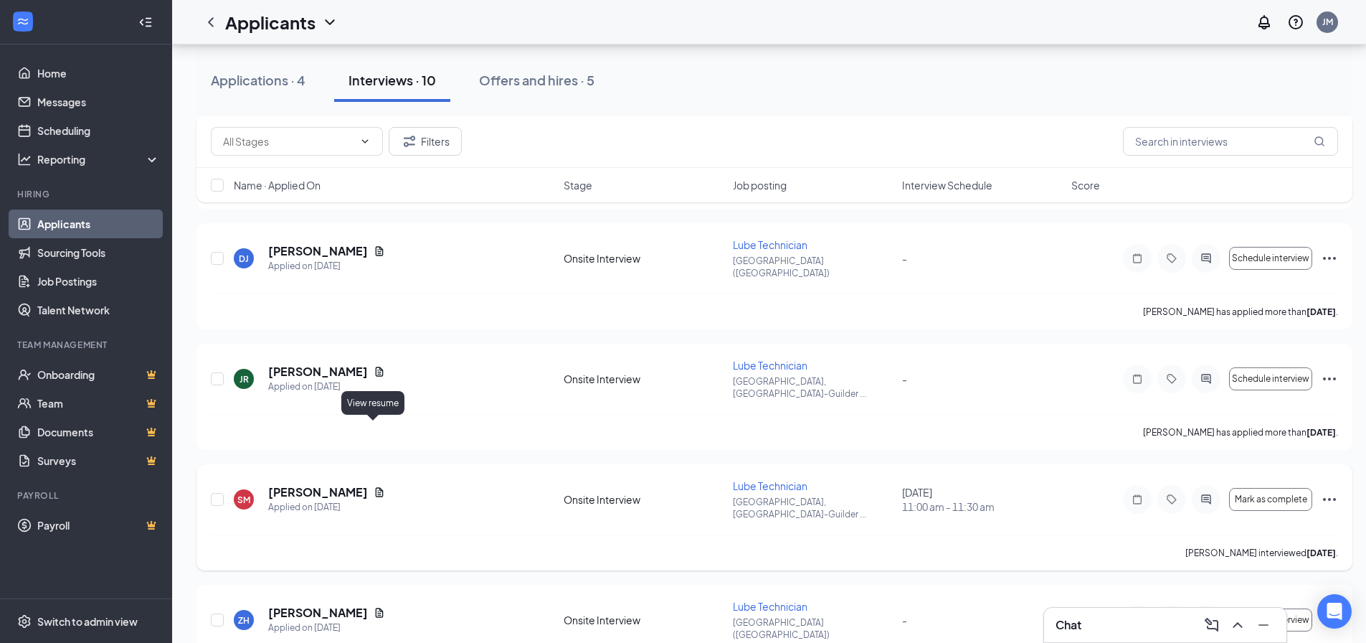
click at [374, 486] on icon "Document" at bounding box center [379, 491] width 11 height 11
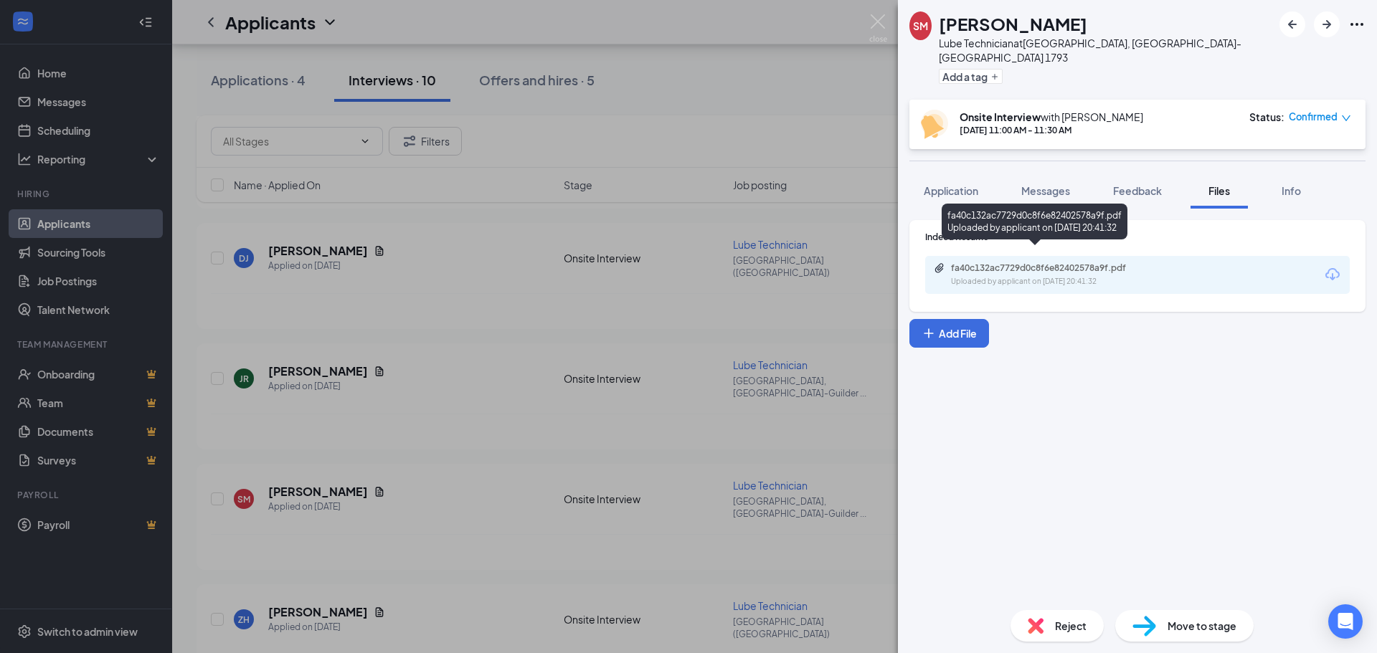
click at [1056, 276] on div "Uploaded by applicant on [DATE] 20:41:32" at bounding box center [1058, 281] width 215 height 11
click at [879, 18] on img at bounding box center [878, 28] width 18 height 28
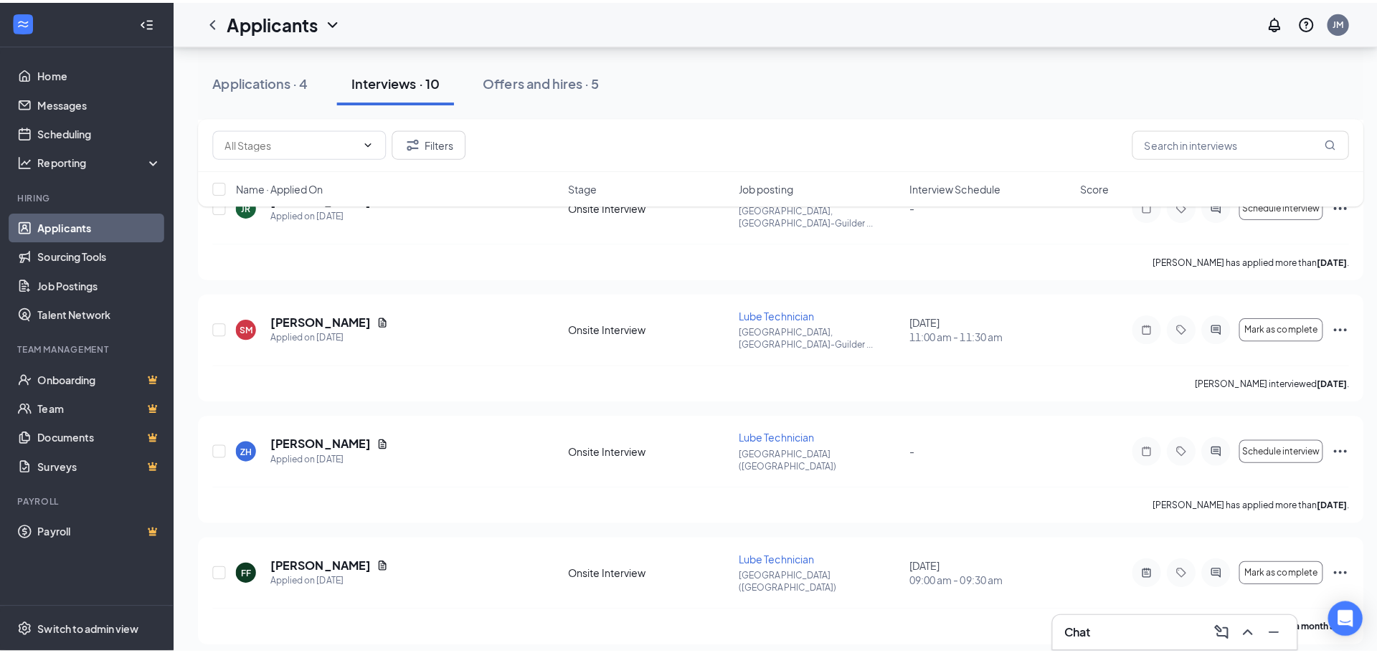
scroll to position [645, 0]
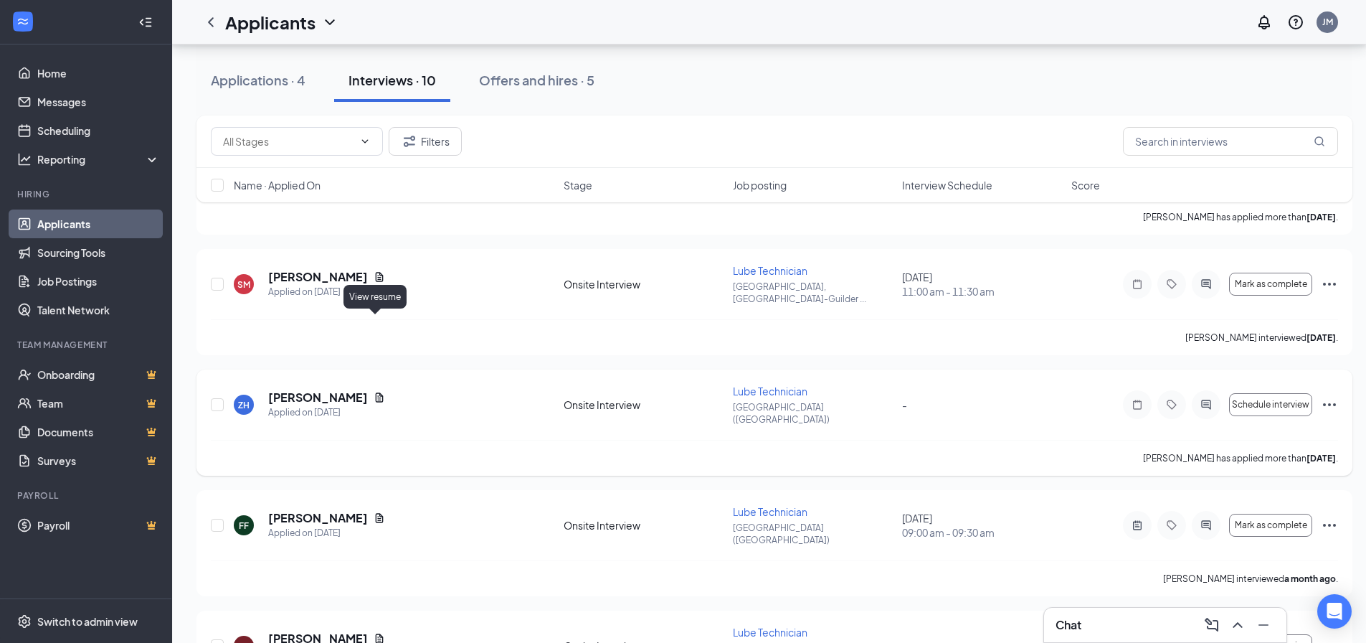
click at [376, 392] on icon "Document" at bounding box center [380, 396] width 8 height 9
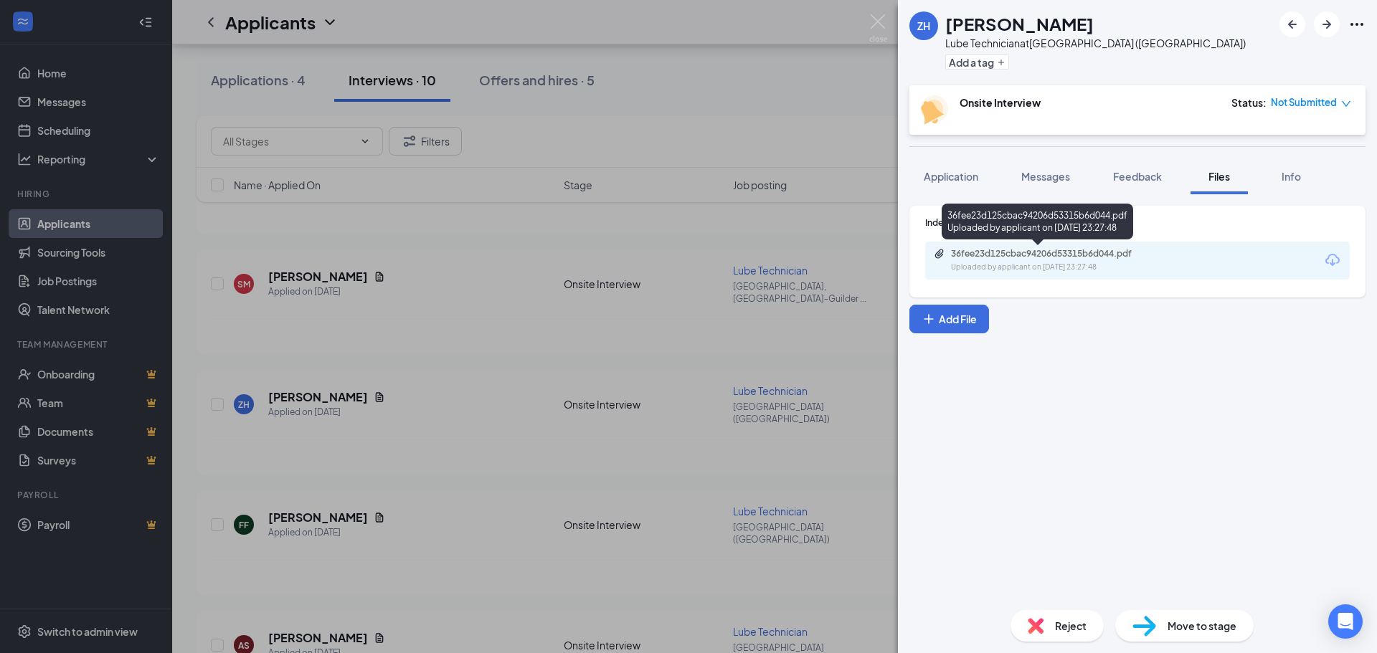
click at [981, 260] on div "36fee23d125cbac94206d53315b6d044.pdf Uploaded by applicant on [DATE] 23:27:48" at bounding box center [1050, 260] width 232 height 25
click at [877, 26] on img at bounding box center [878, 28] width 18 height 28
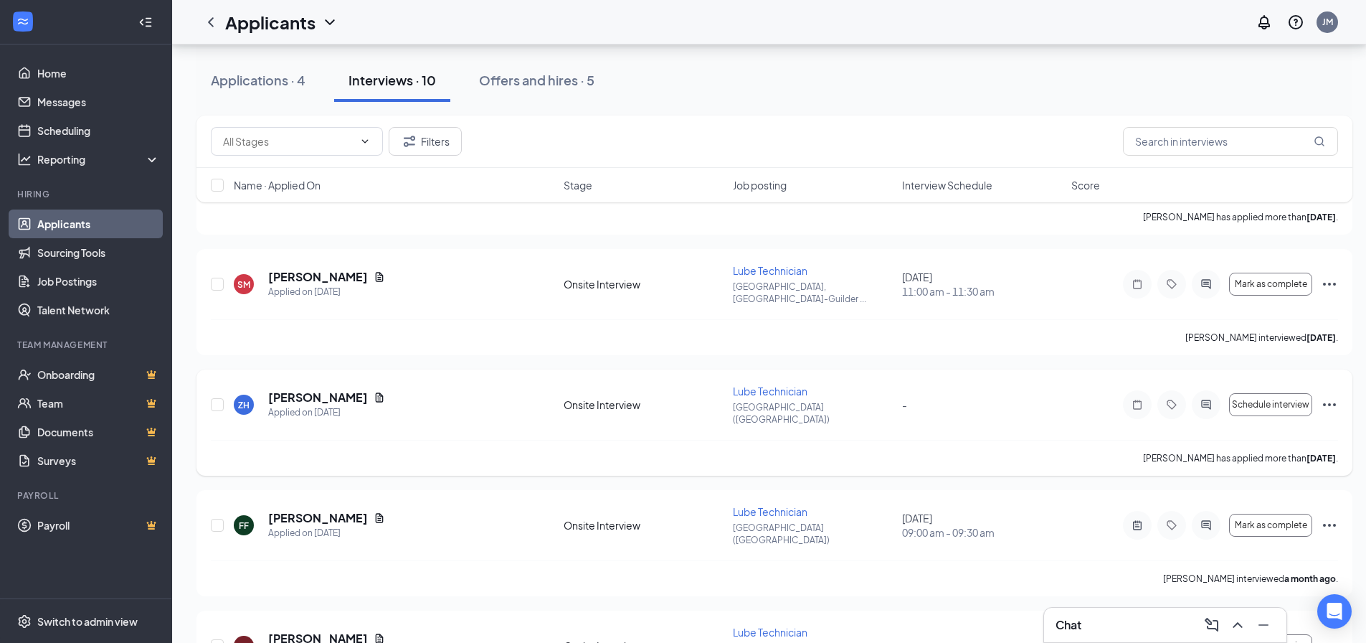
click at [1210, 390] on div at bounding box center [1206, 404] width 29 height 29
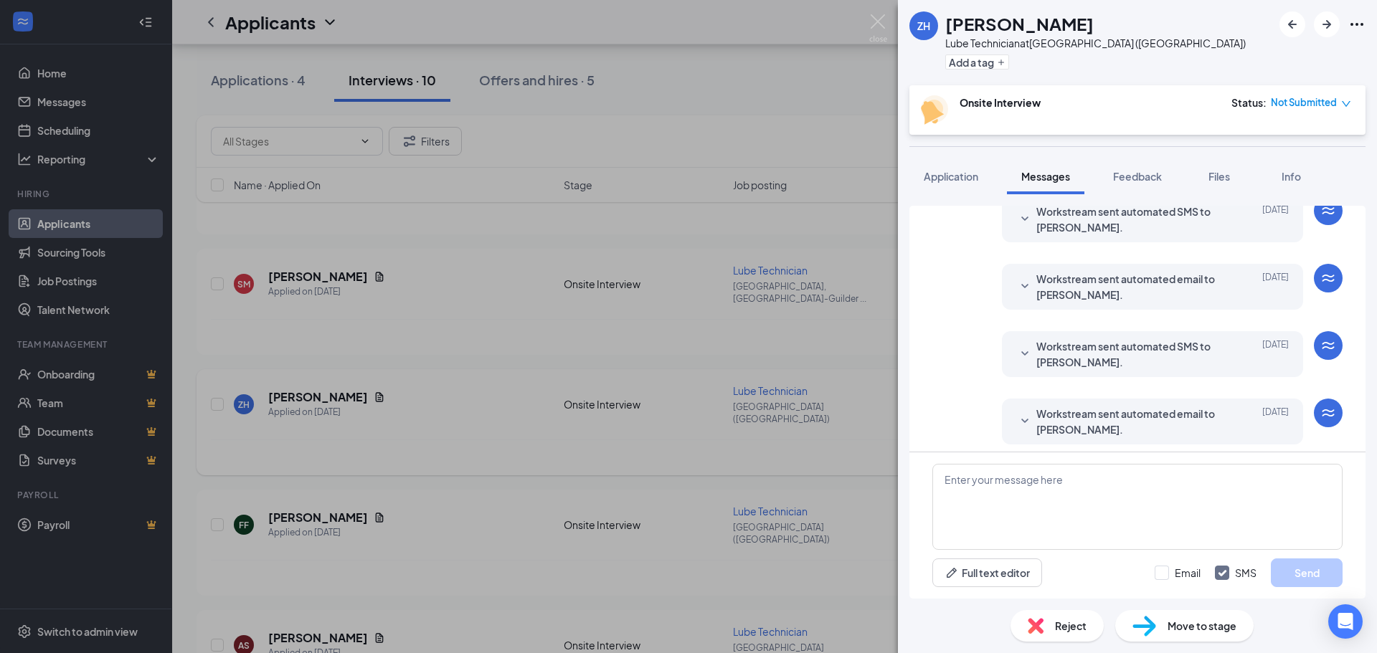
scroll to position [422, 0]
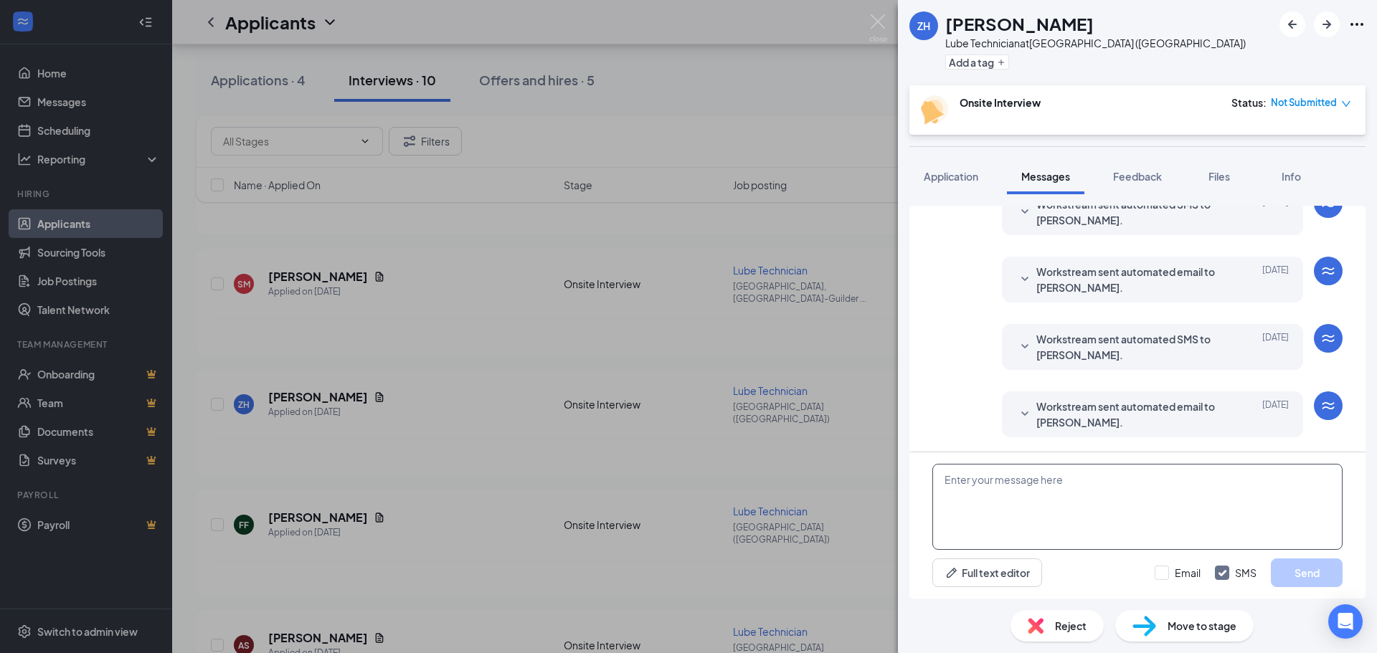
click at [1019, 482] on textarea at bounding box center [1137, 507] width 410 height 86
type textarea "are you still interested in a job at take 5"
click at [1152, 576] on div "Full text editor Email SMS Send" at bounding box center [1137, 573] width 410 height 29
click at [1156, 576] on input "Email" at bounding box center [1178, 573] width 46 height 14
checkbox input "true"
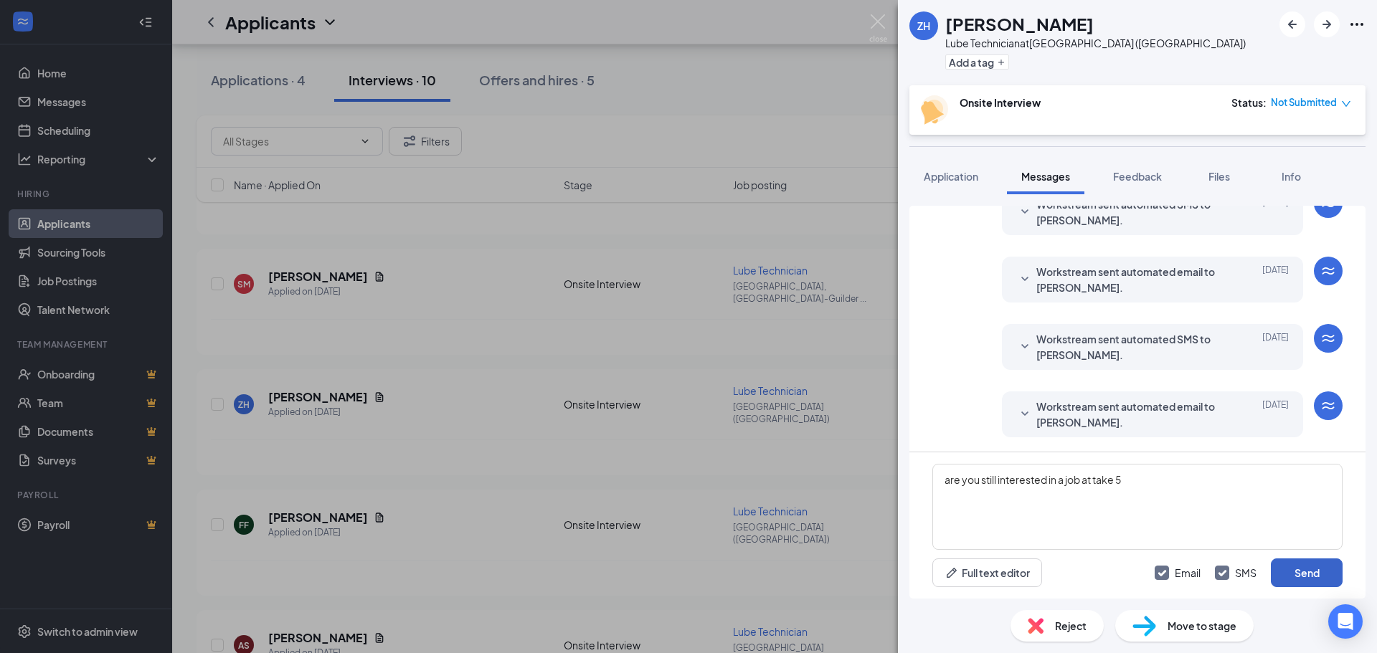
click at [1296, 572] on button "Send" at bounding box center [1307, 573] width 72 height 29
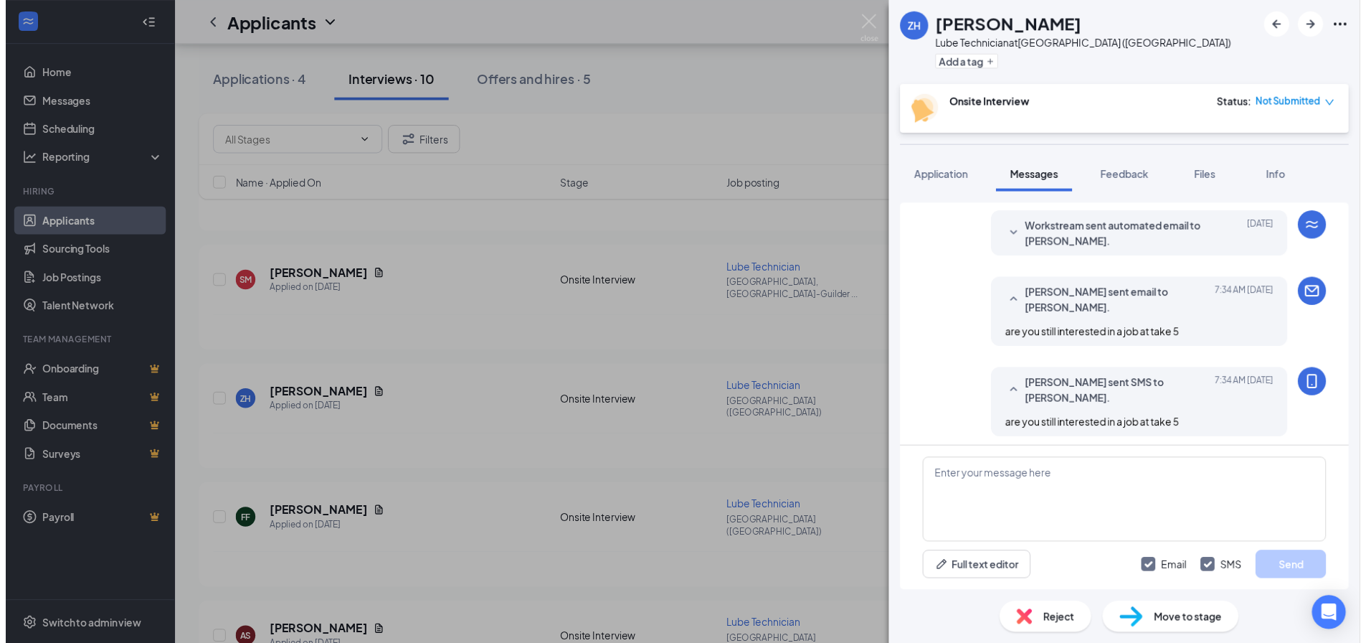
scroll to position [606, 0]
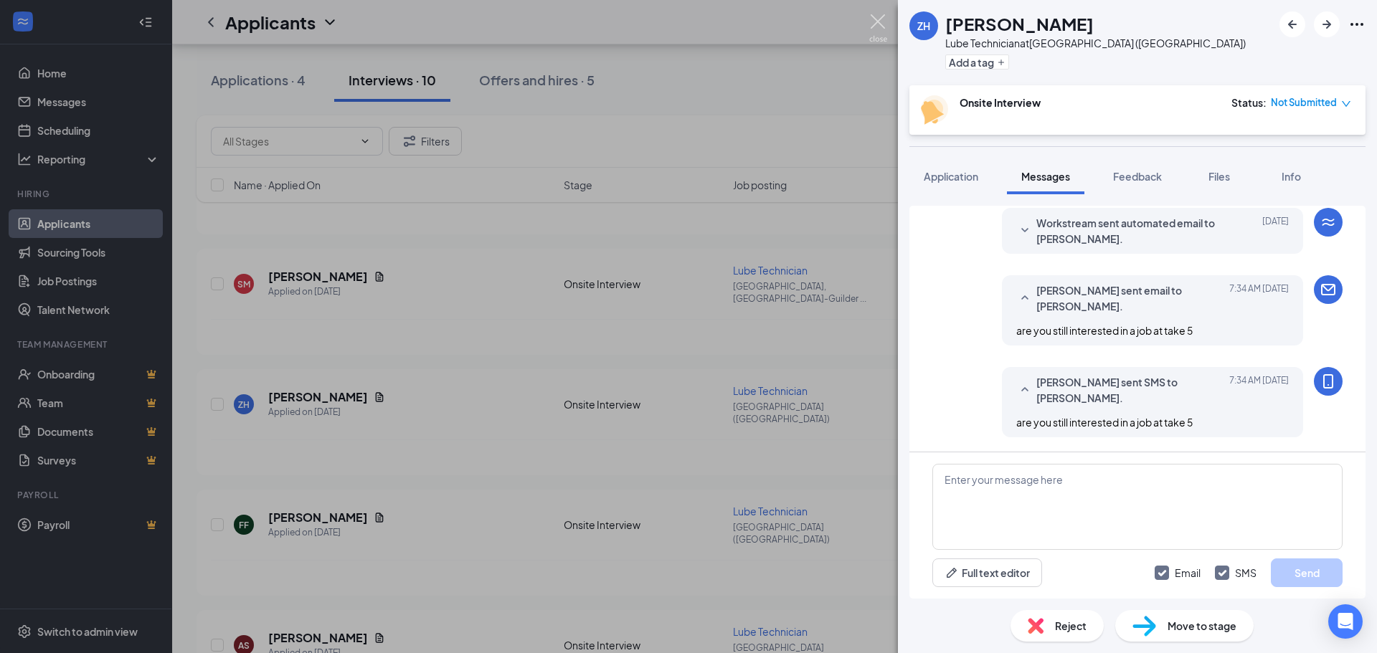
click at [878, 22] on img at bounding box center [878, 28] width 18 height 28
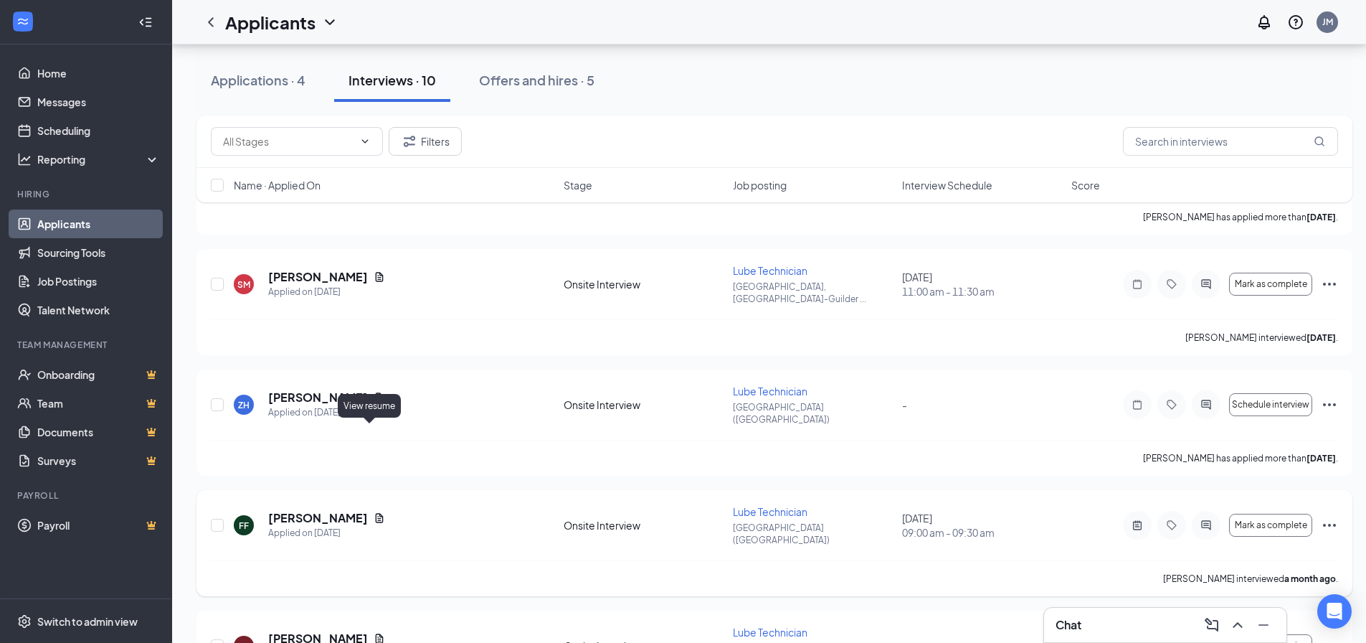
click at [376, 513] on icon "Document" at bounding box center [380, 517] width 8 height 9
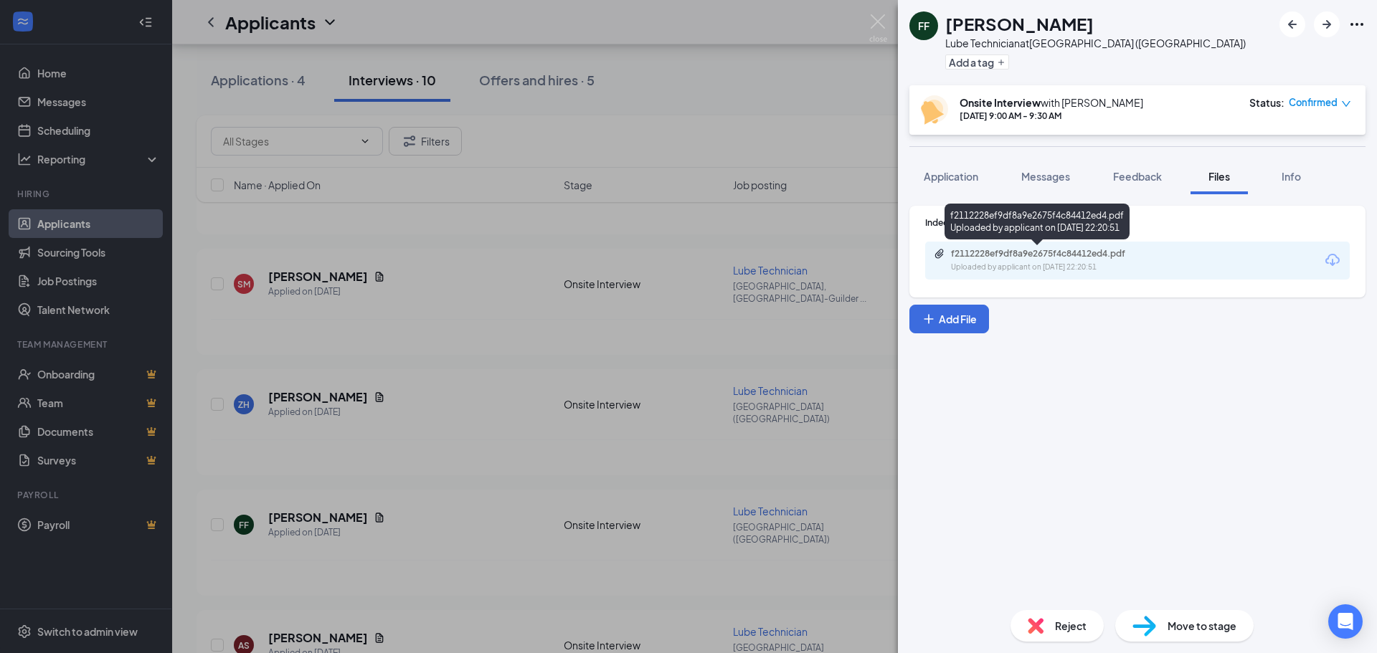
click at [990, 258] on div "f2112228ef9df8a9e2675f4c84412ed4.pdf" at bounding box center [1051, 253] width 201 height 11
click at [881, 18] on img at bounding box center [878, 28] width 18 height 28
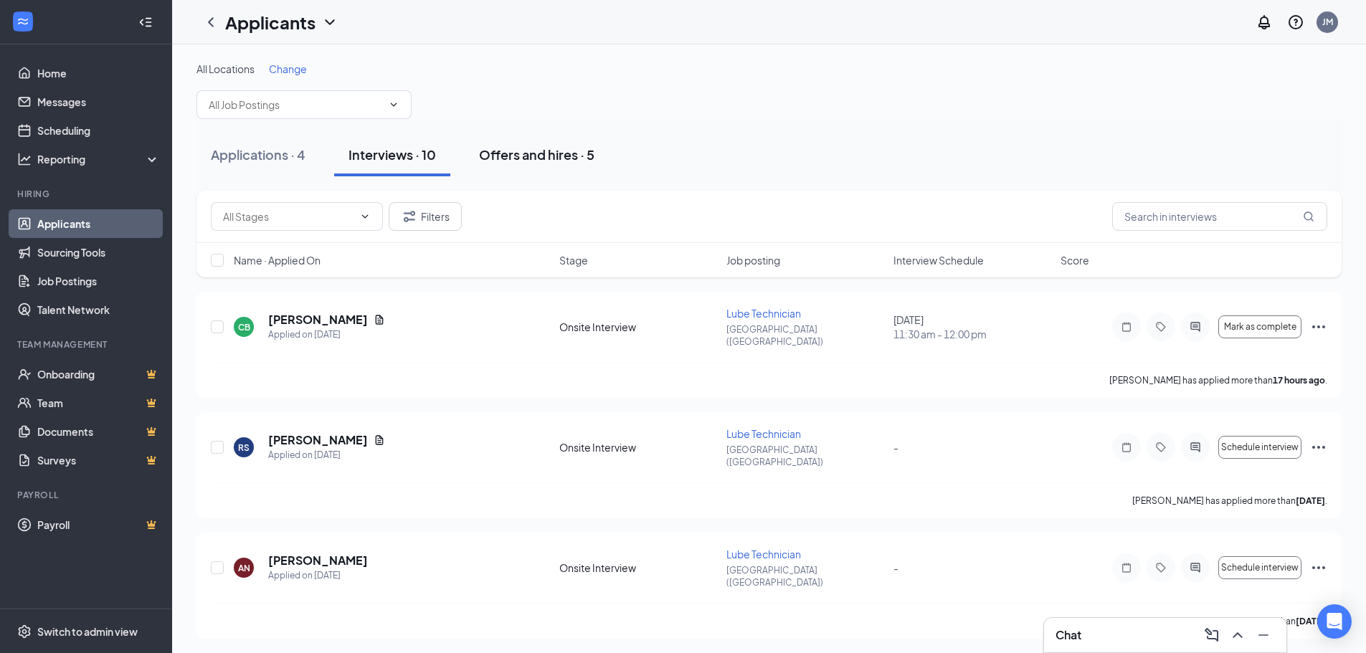
click at [546, 154] on div "Offers and hires · 5" at bounding box center [536, 155] width 115 height 18
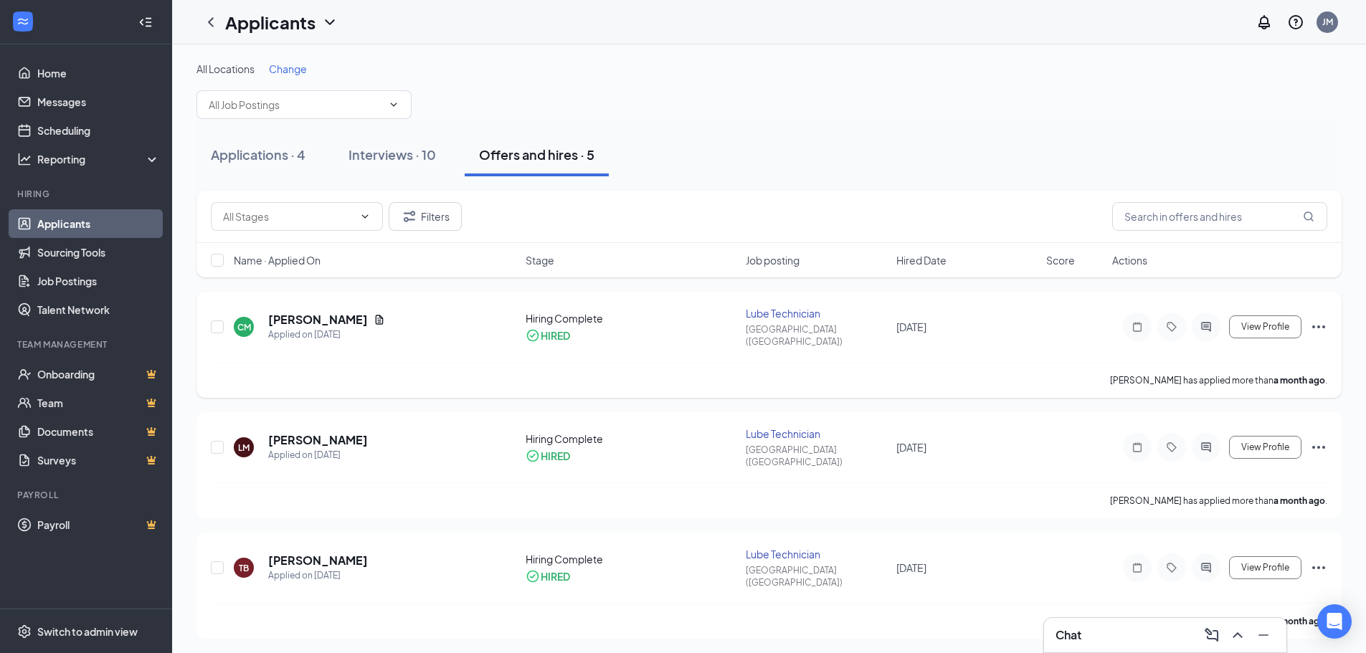
click at [1312, 319] on icon "Ellipses" at bounding box center [1318, 326] width 17 height 17
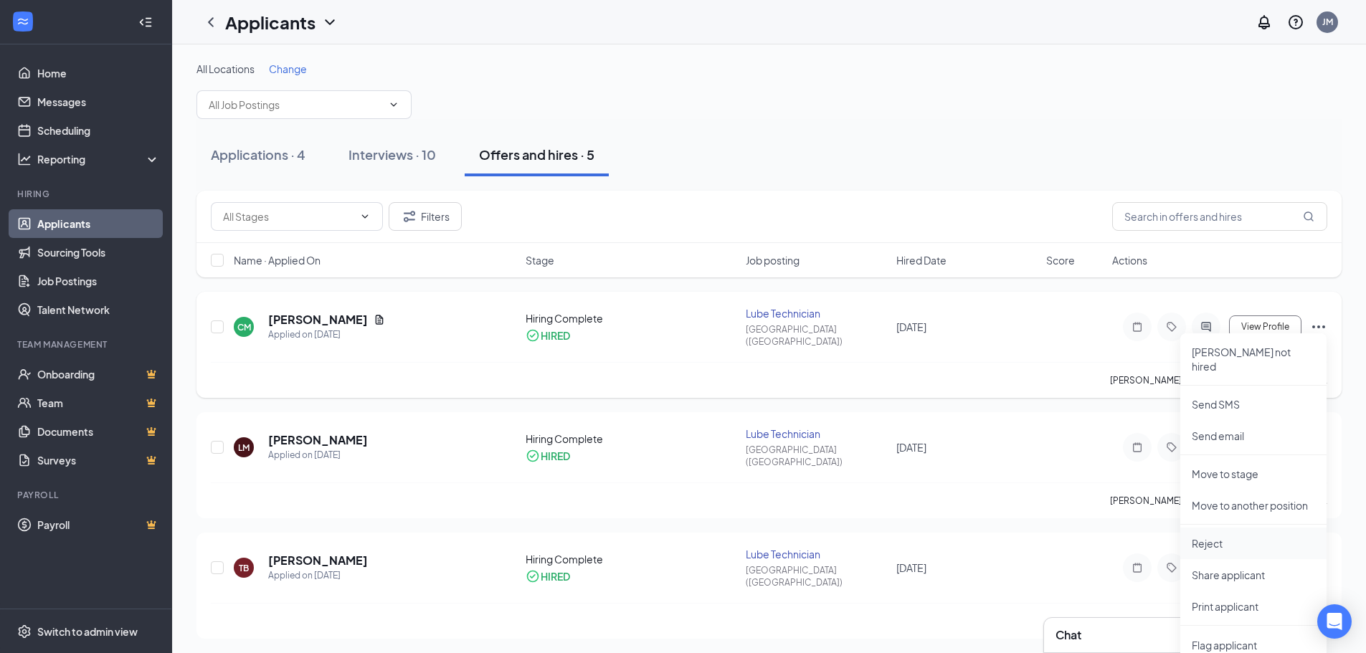
click at [1240, 536] on p "Reject" at bounding box center [1253, 543] width 123 height 14
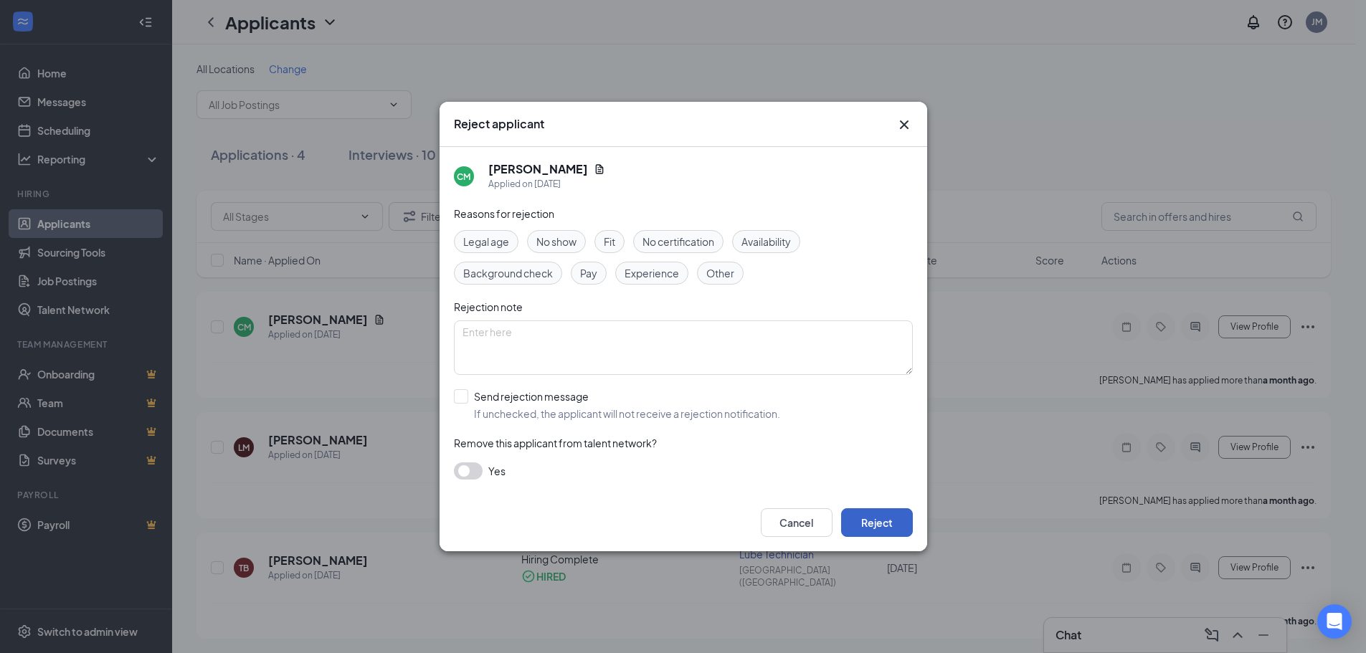
click at [880, 516] on button "Reject" at bounding box center [877, 522] width 72 height 29
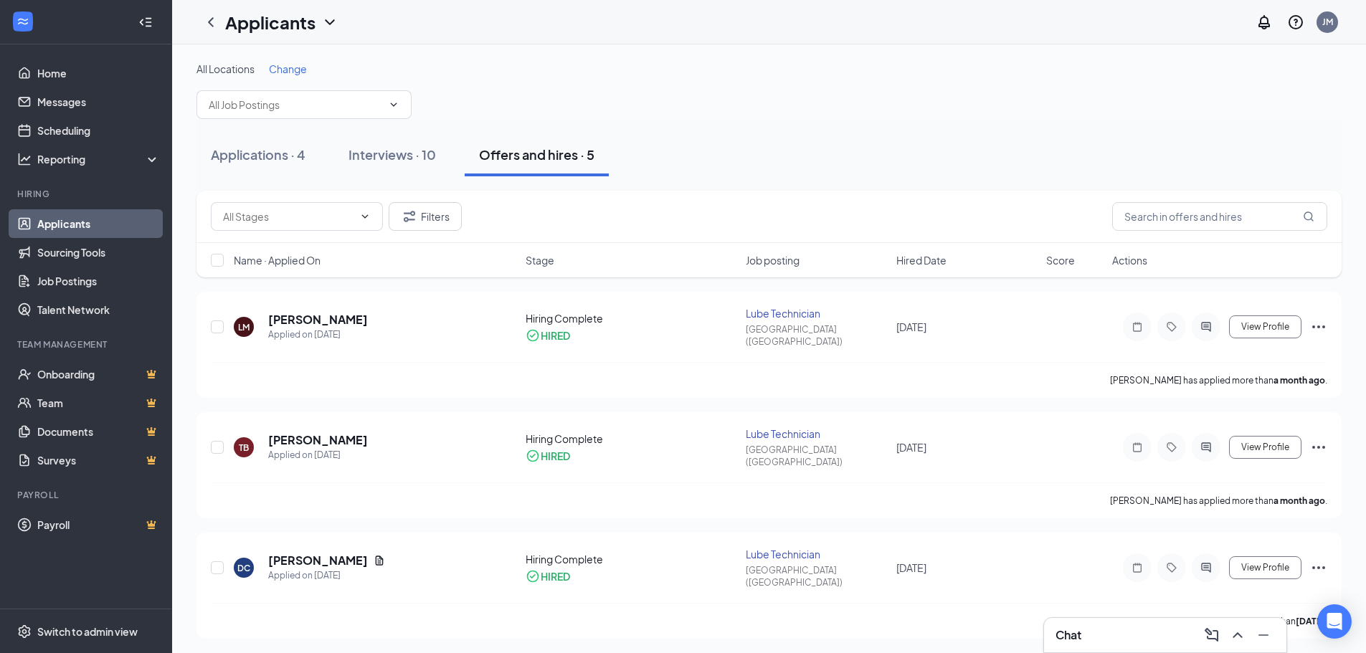
click at [76, 226] on link "Applicants" at bounding box center [98, 223] width 123 height 29
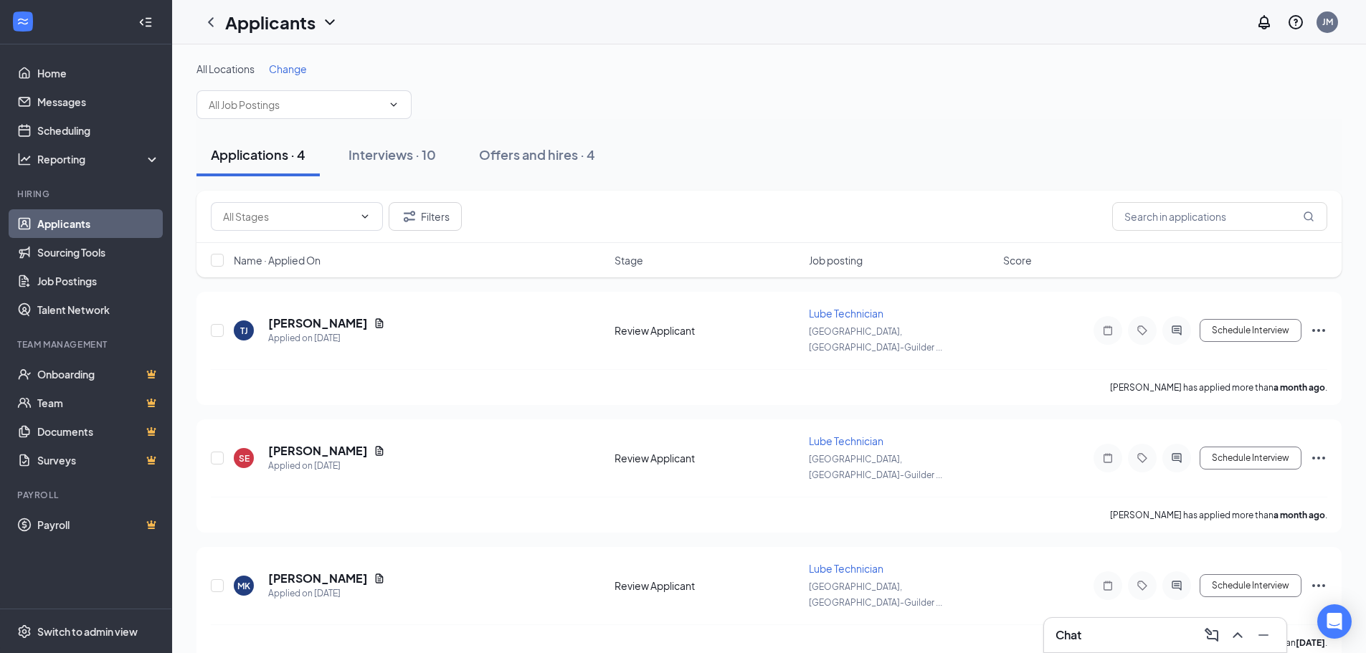
click at [1132, 643] on div "Chat" at bounding box center [1165, 635] width 219 height 23
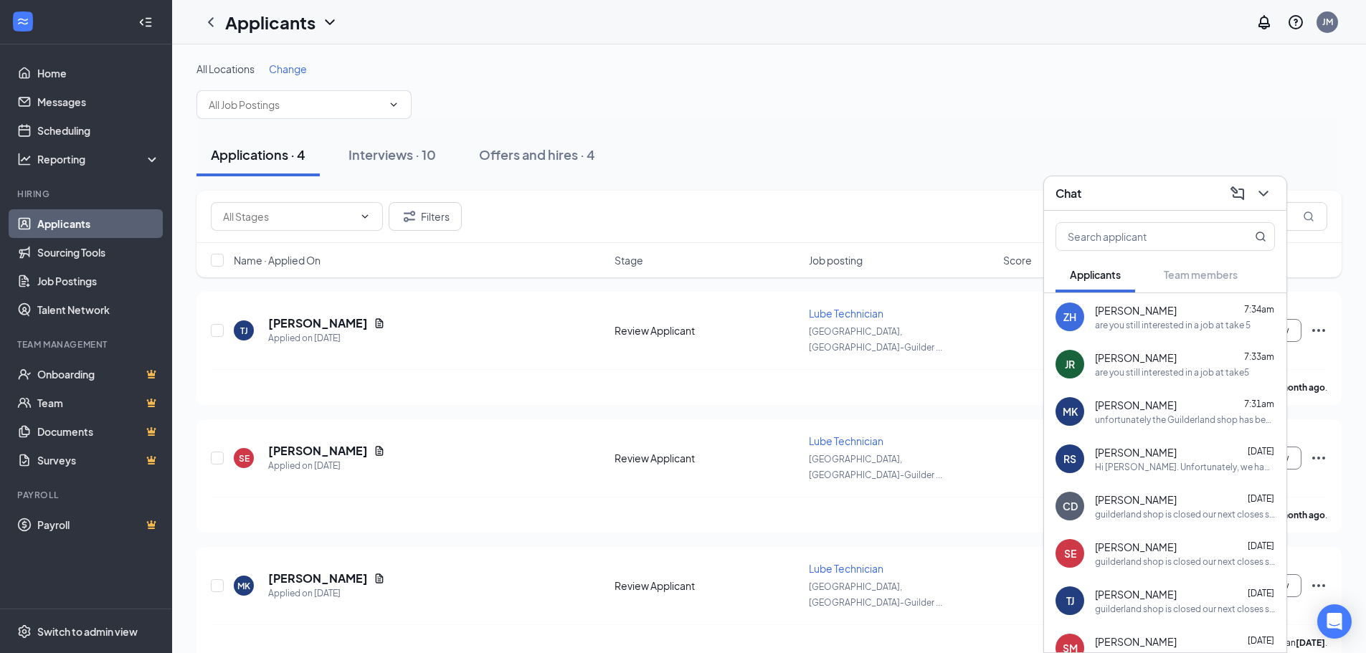
click at [1177, 467] on div "Hi [PERSON_NAME]. Unfortunately, we had to reschedule your meeting with Take 5 …" at bounding box center [1185, 467] width 180 height 12
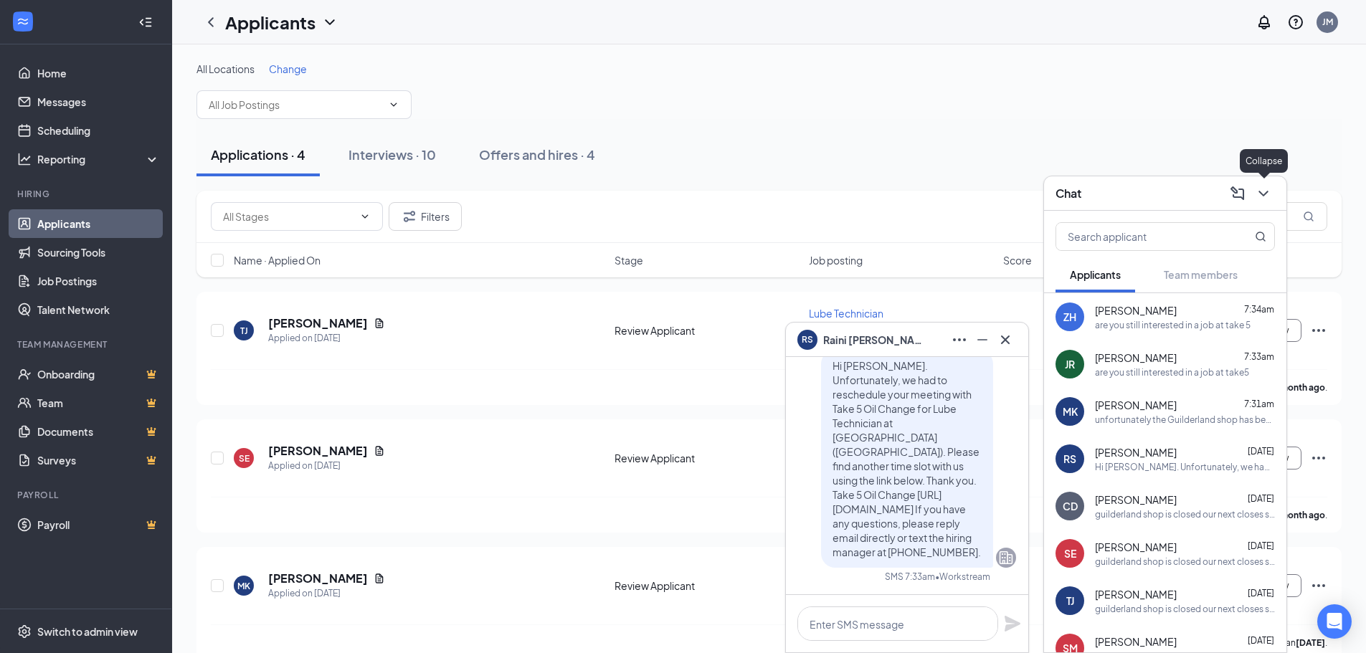
click at [1267, 199] on icon "ChevronDown" at bounding box center [1263, 193] width 17 height 17
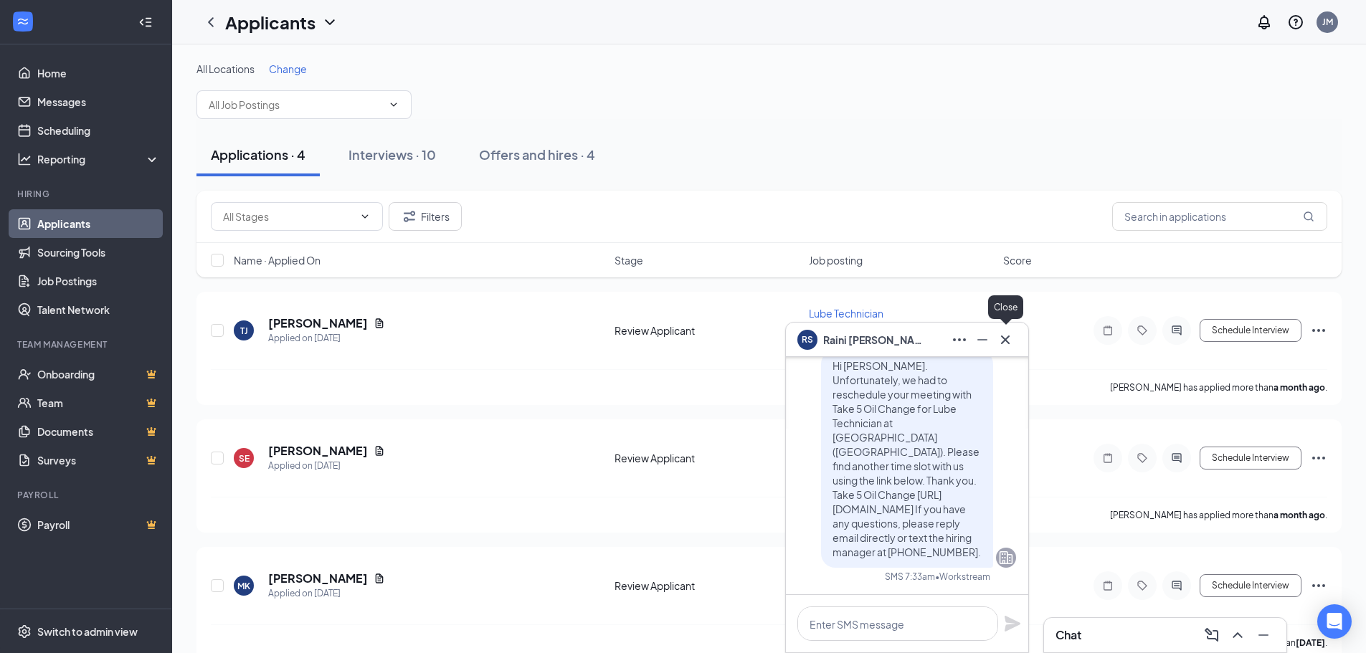
click at [1012, 338] on icon "Cross" at bounding box center [1005, 339] width 17 height 17
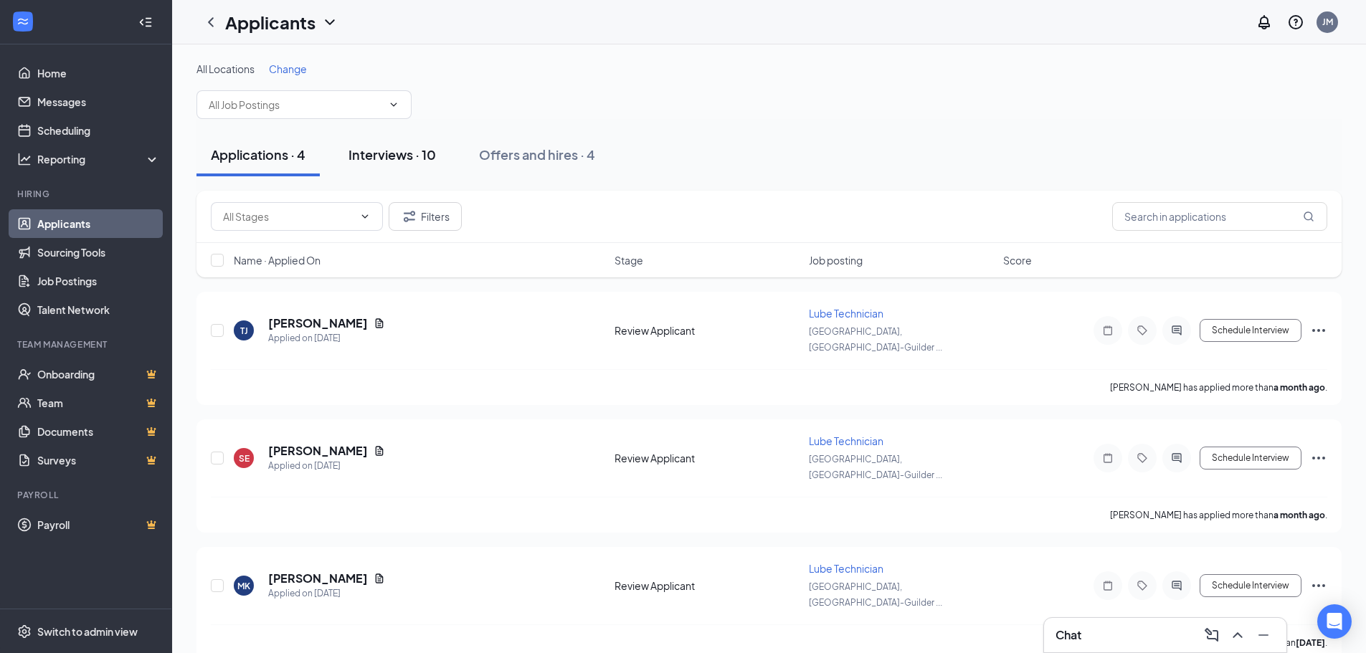
click at [408, 152] on div "Interviews · 10" at bounding box center [392, 155] width 87 height 18
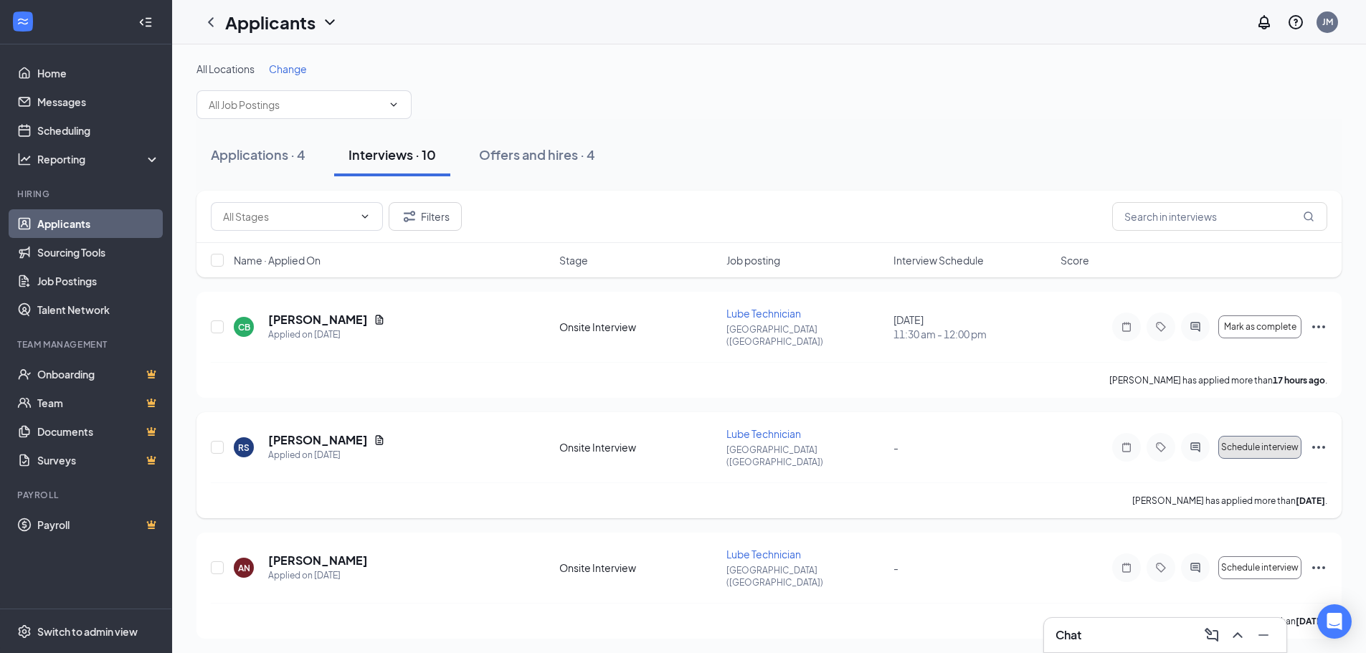
click at [1269, 442] on span "Schedule interview" at bounding box center [1259, 447] width 77 height 10
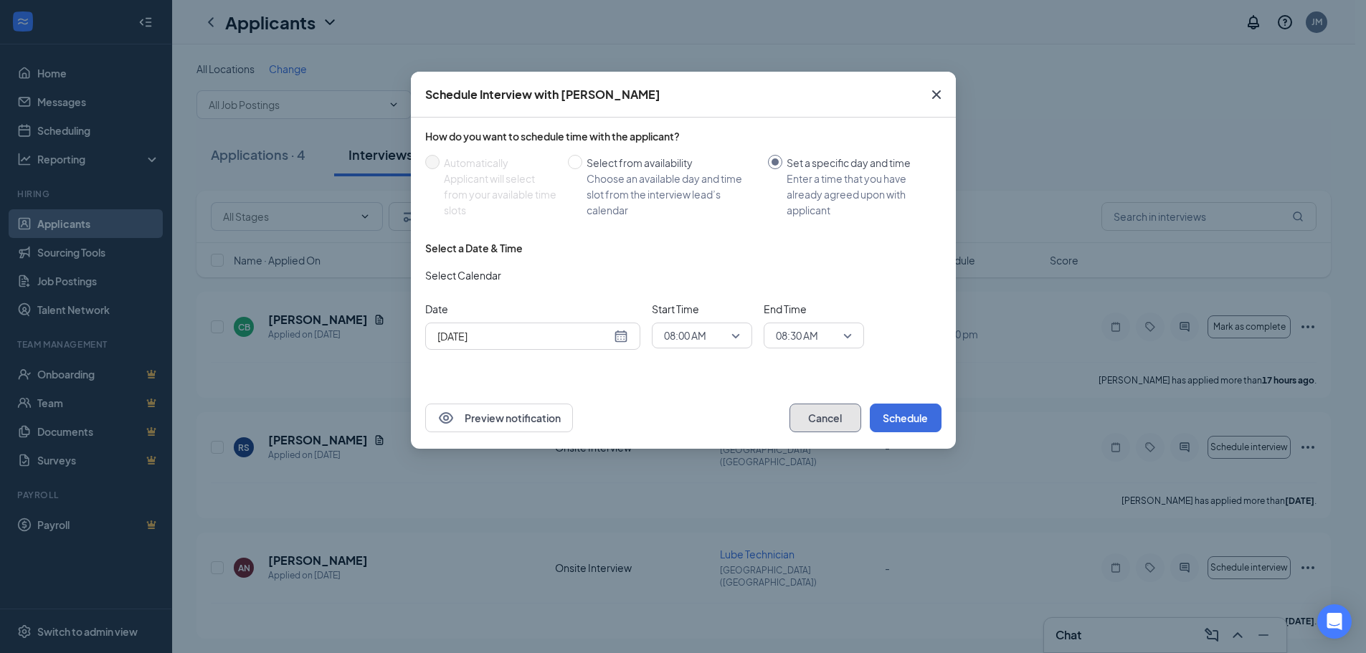
click at [814, 422] on button "Cancel" at bounding box center [826, 418] width 72 height 29
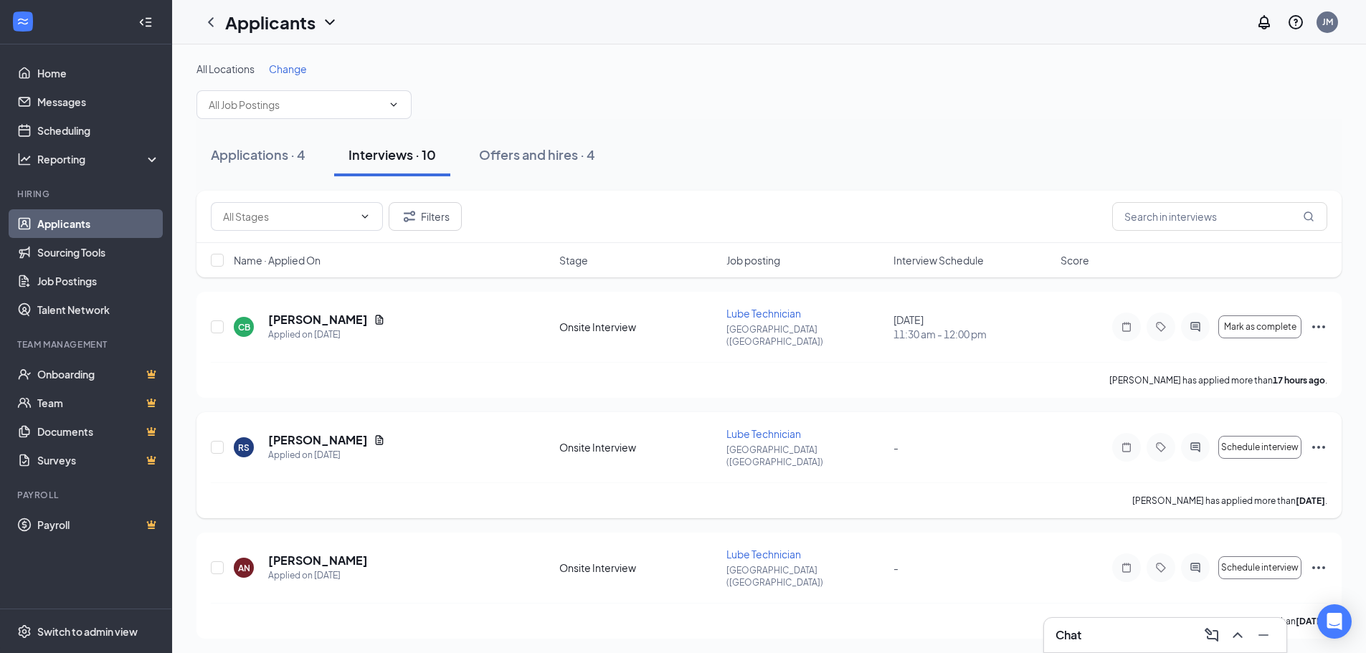
click at [1315, 439] on icon "Ellipses" at bounding box center [1318, 447] width 17 height 17
click at [1258, 507] on li "Cancel meeting" at bounding box center [1254, 499] width 146 height 32
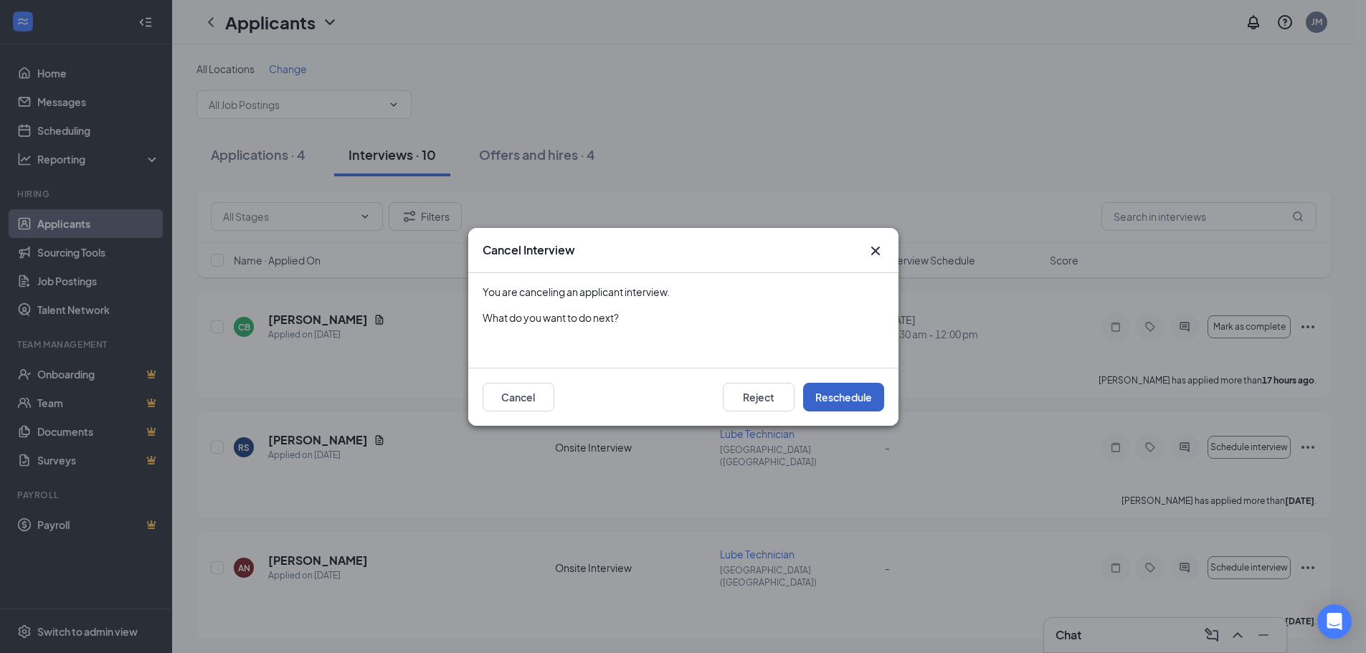
click at [840, 401] on button "Reschedule" at bounding box center [843, 397] width 81 height 29
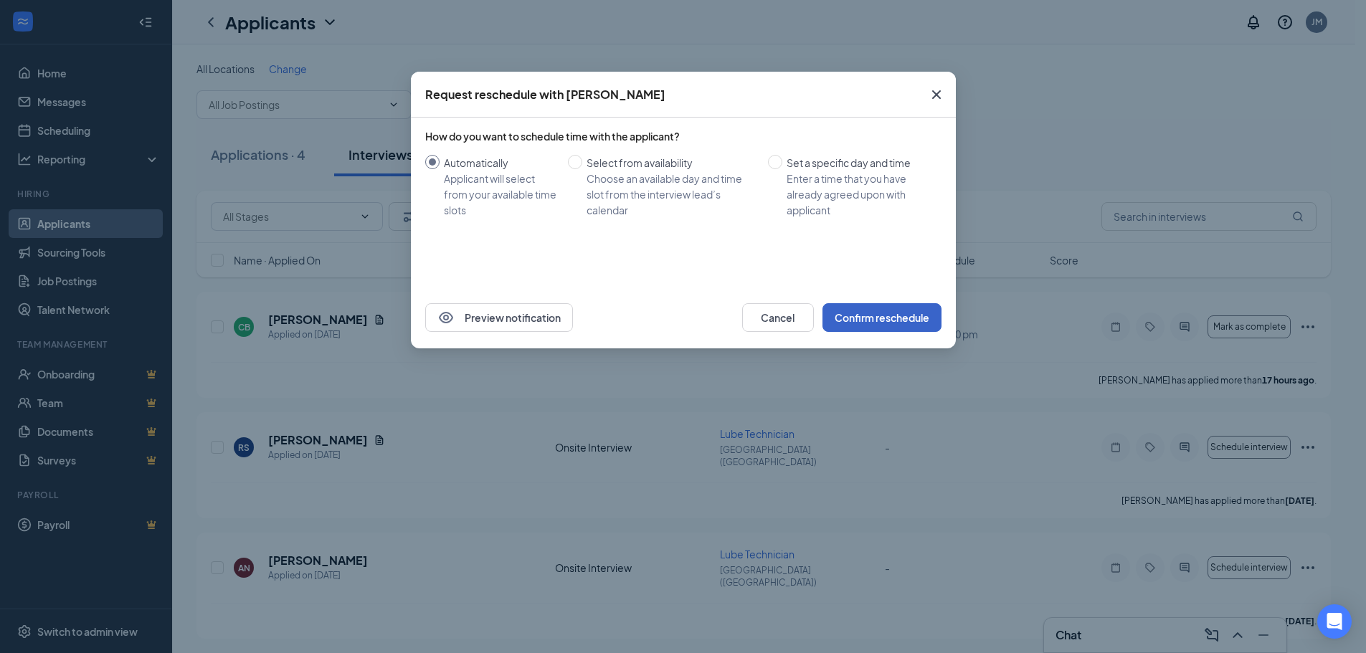
click at [877, 323] on button "Confirm reschedule" at bounding box center [882, 317] width 119 height 29
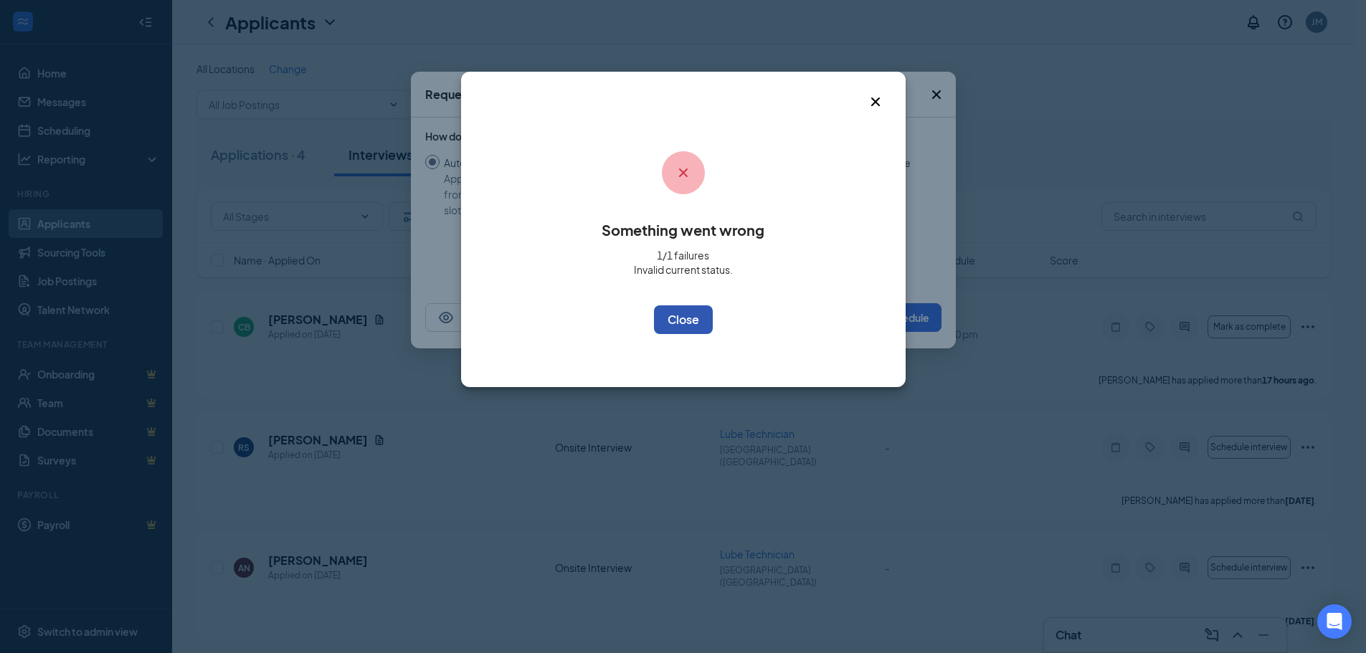
click at [694, 327] on button "OK" at bounding box center [683, 319] width 59 height 29
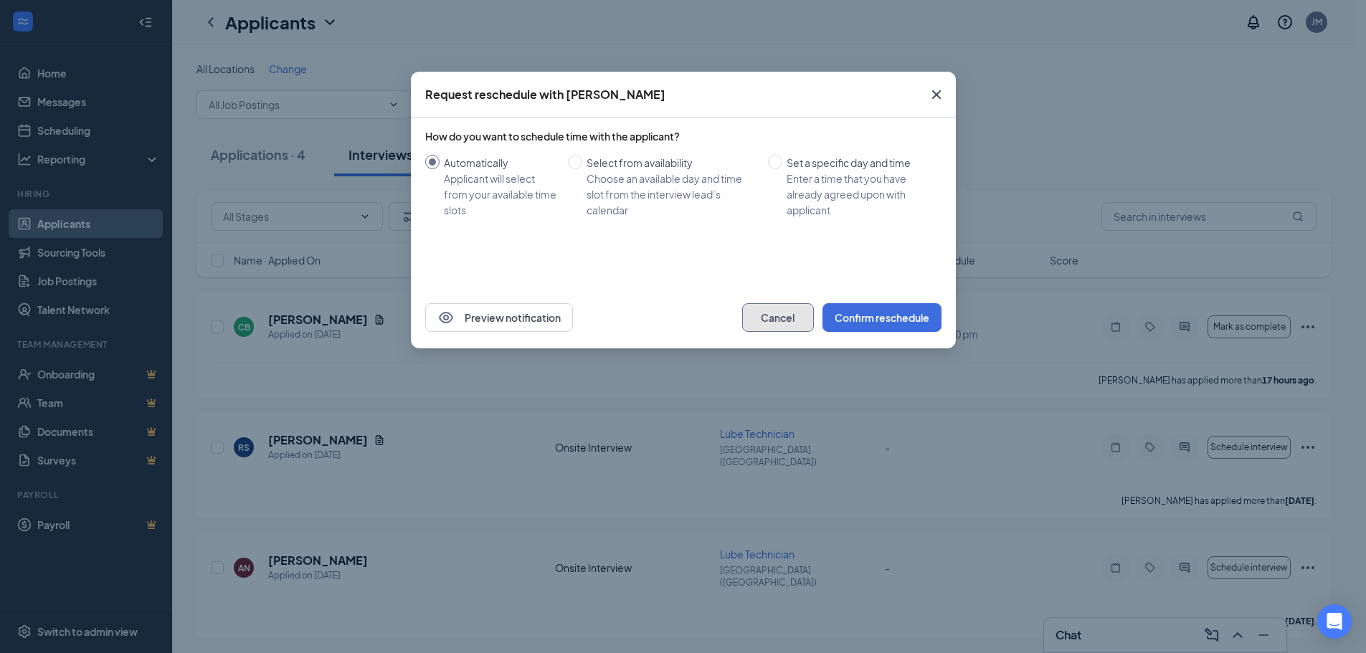
click at [792, 321] on button "Cancel" at bounding box center [778, 317] width 72 height 29
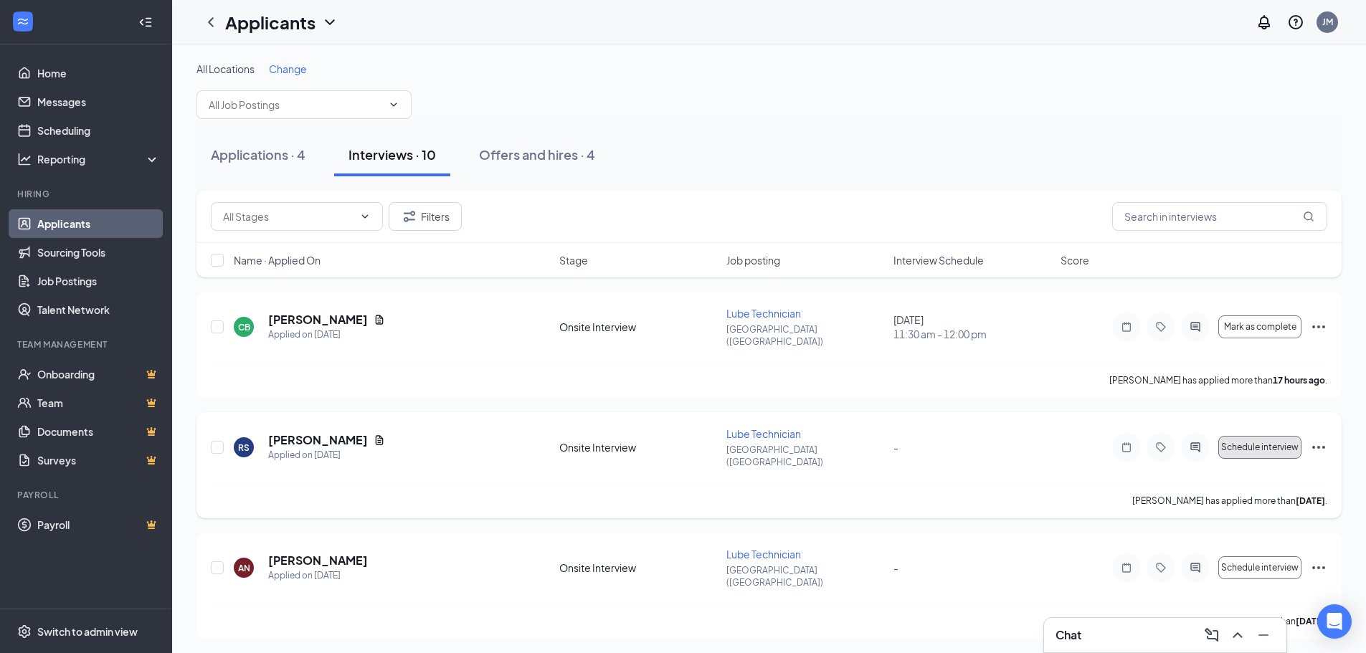
click at [1267, 436] on button "Schedule interview" at bounding box center [1259, 447] width 83 height 23
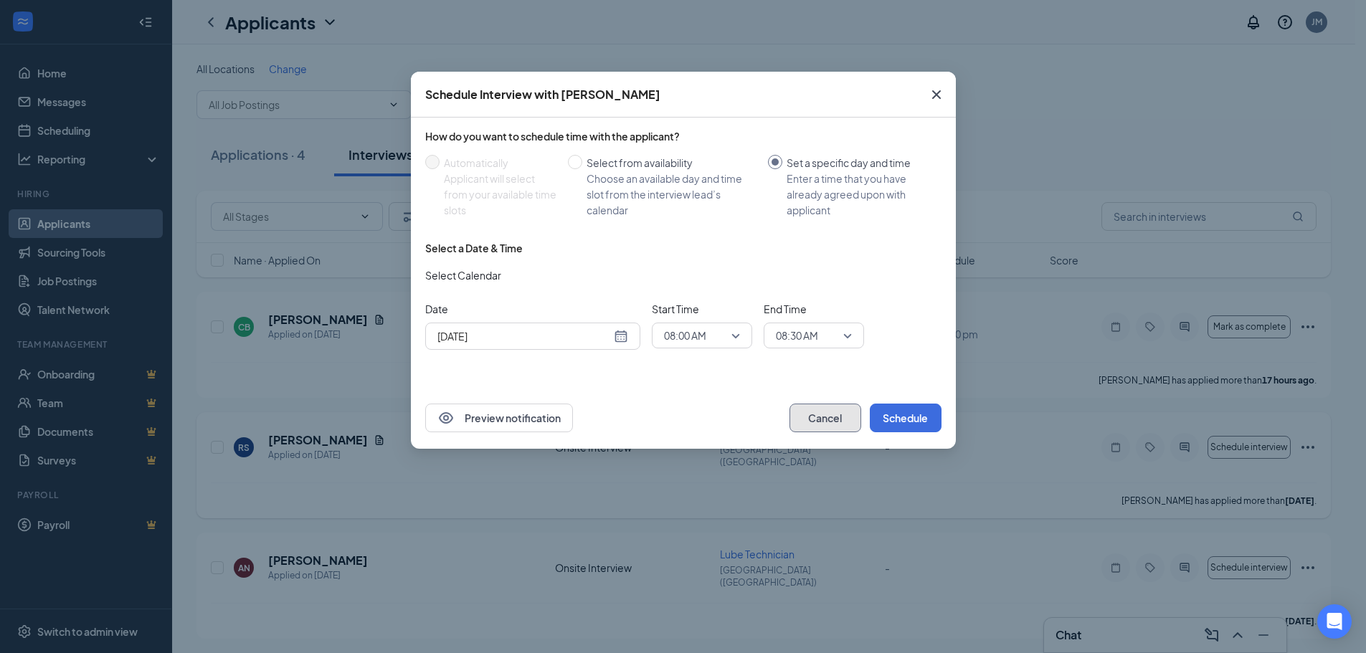
drag, startPoint x: 813, startPoint y: 419, endPoint x: 912, endPoint y: 418, distance: 99.0
click at [817, 419] on button "Cancel" at bounding box center [826, 418] width 72 height 29
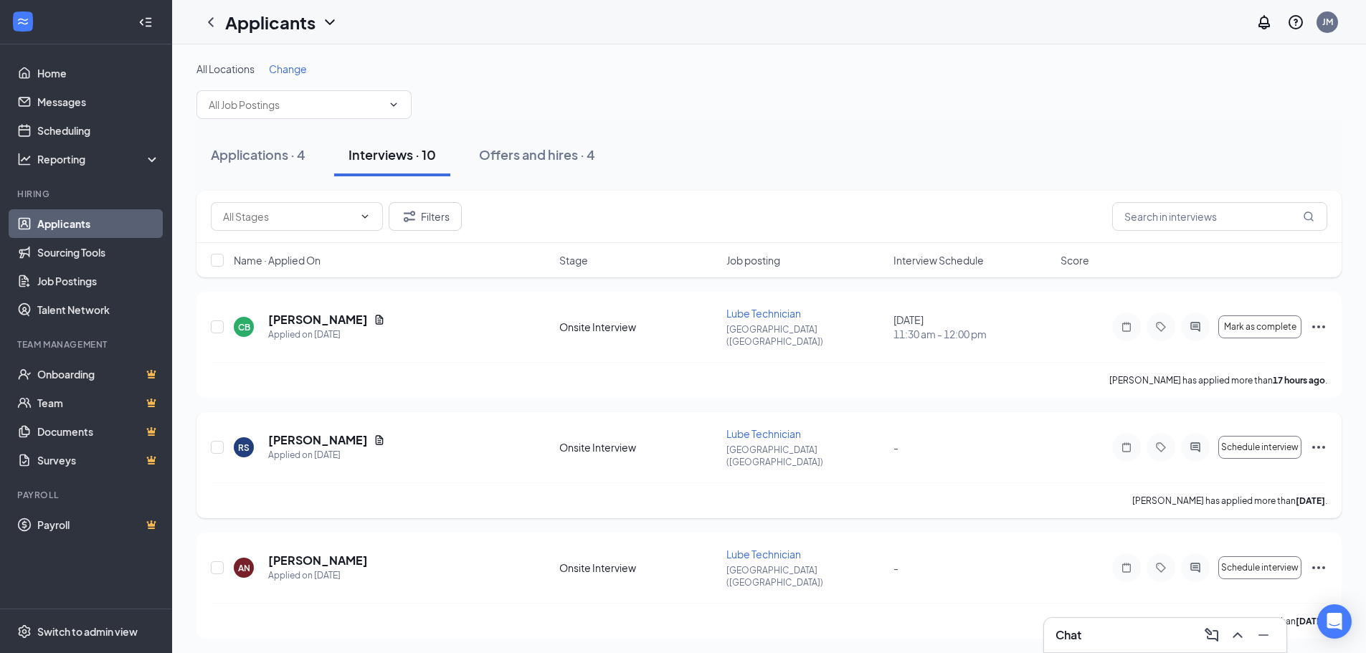
click at [1321, 439] on icon "Ellipses" at bounding box center [1318, 447] width 17 height 17
click at [1238, 501] on p "Cancel meeting" at bounding box center [1254, 498] width 123 height 14
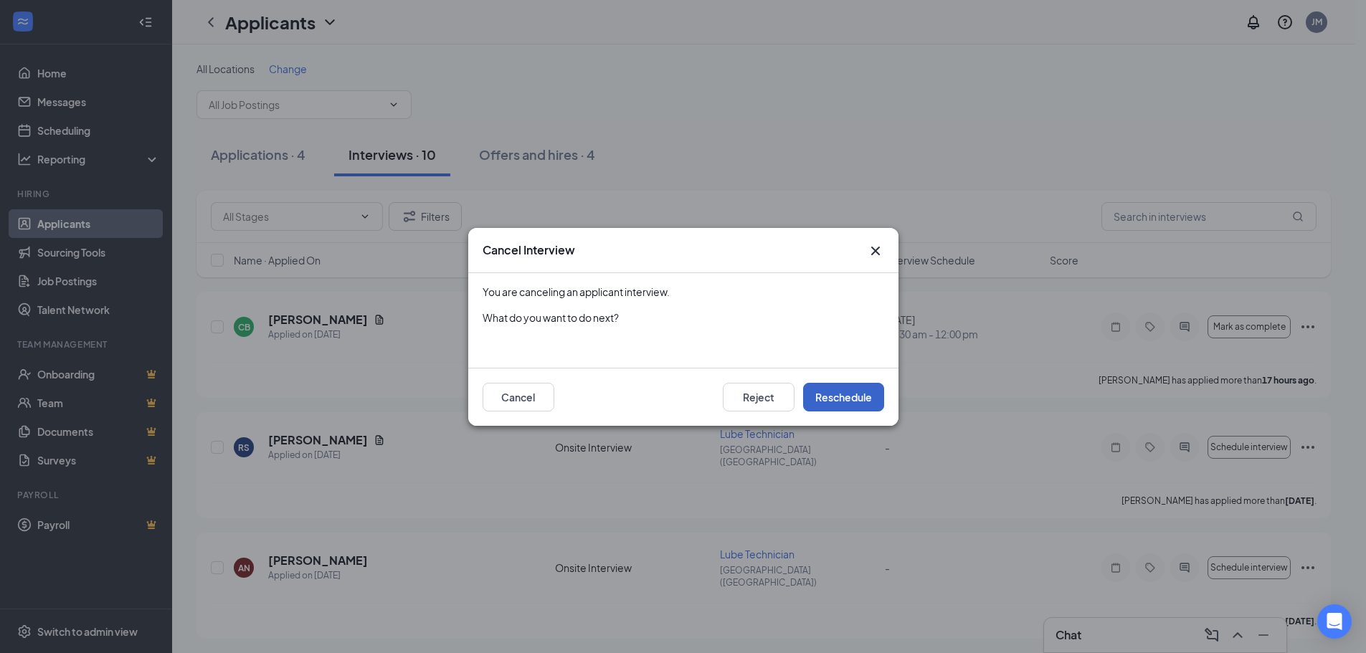
click at [835, 399] on button "Reschedule" at bounding box center [843, 397] width 81 height 29
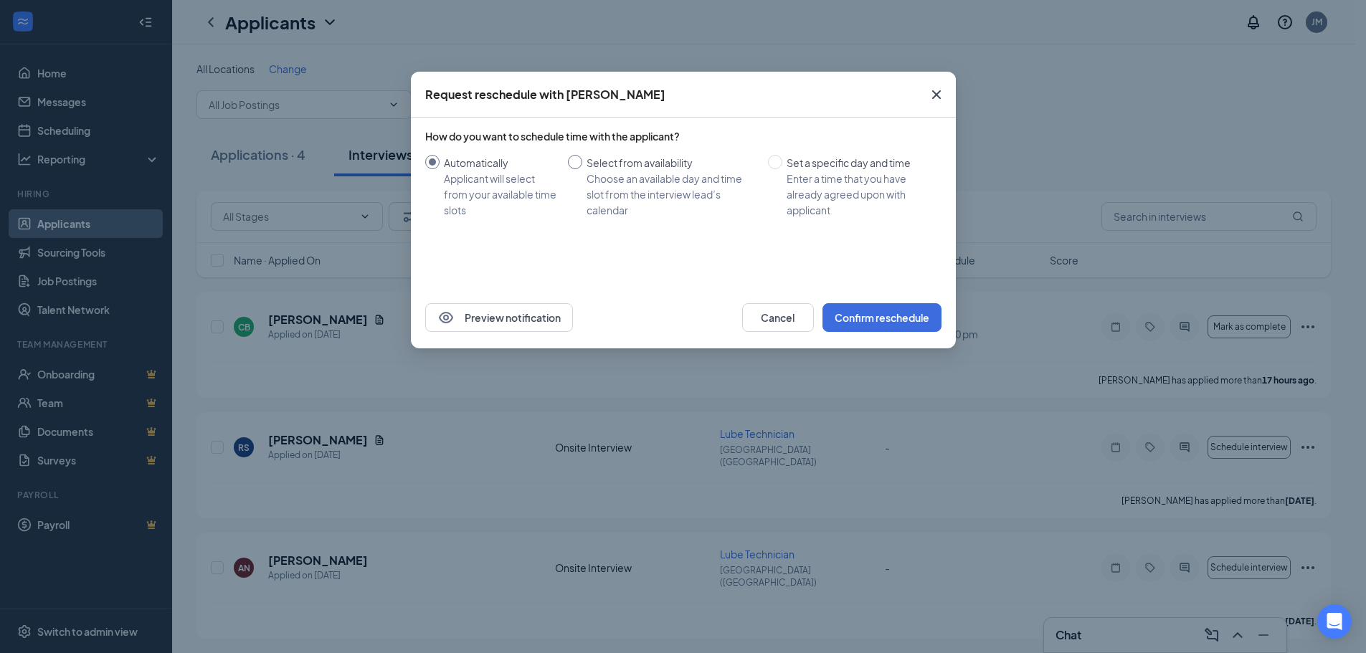
click at [575, 158] on input "Select from availability Choose an available day and time slot from the intervi…" at bounding box center [575, 162] width 14 height 14
radio input "true"
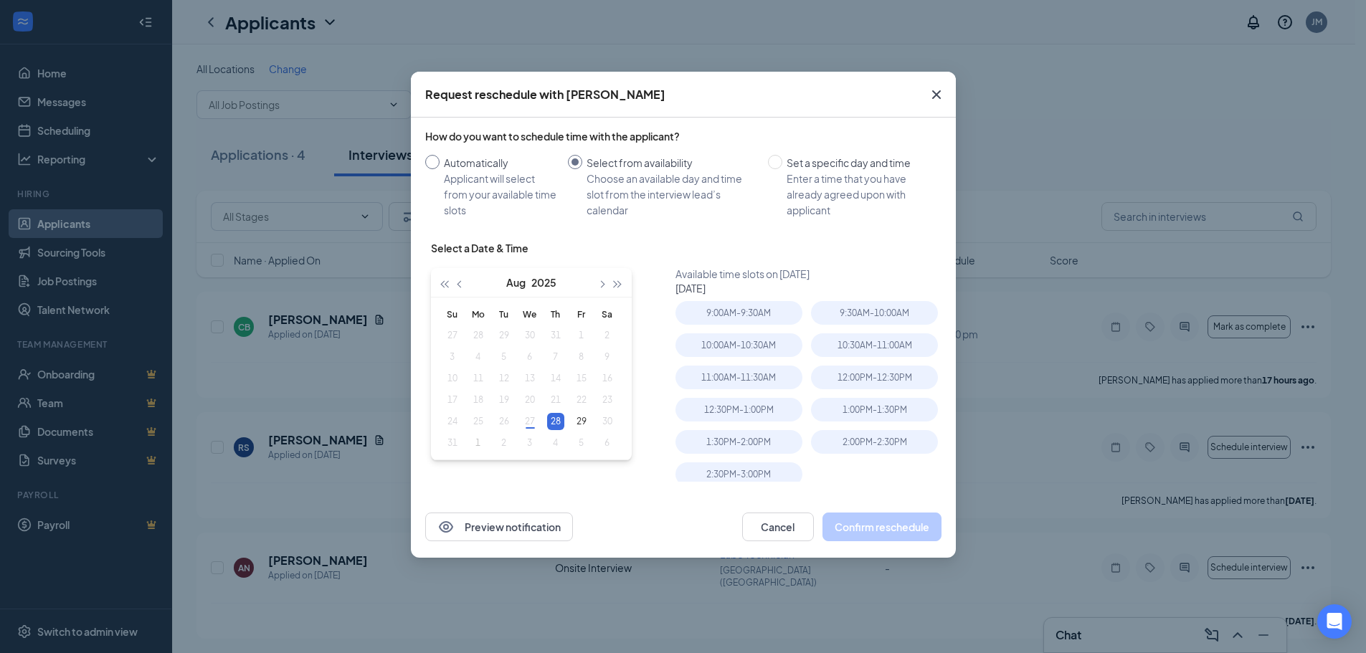
click at [440, 160] on span "Automatically Applicant will select from your available time slots" at bounding box center [501, 186] width 123 height 63
click at [440, 160] on input "Automatically Applicant will select from your available time slots" at bounding box center [432, 162] width 14 height 14
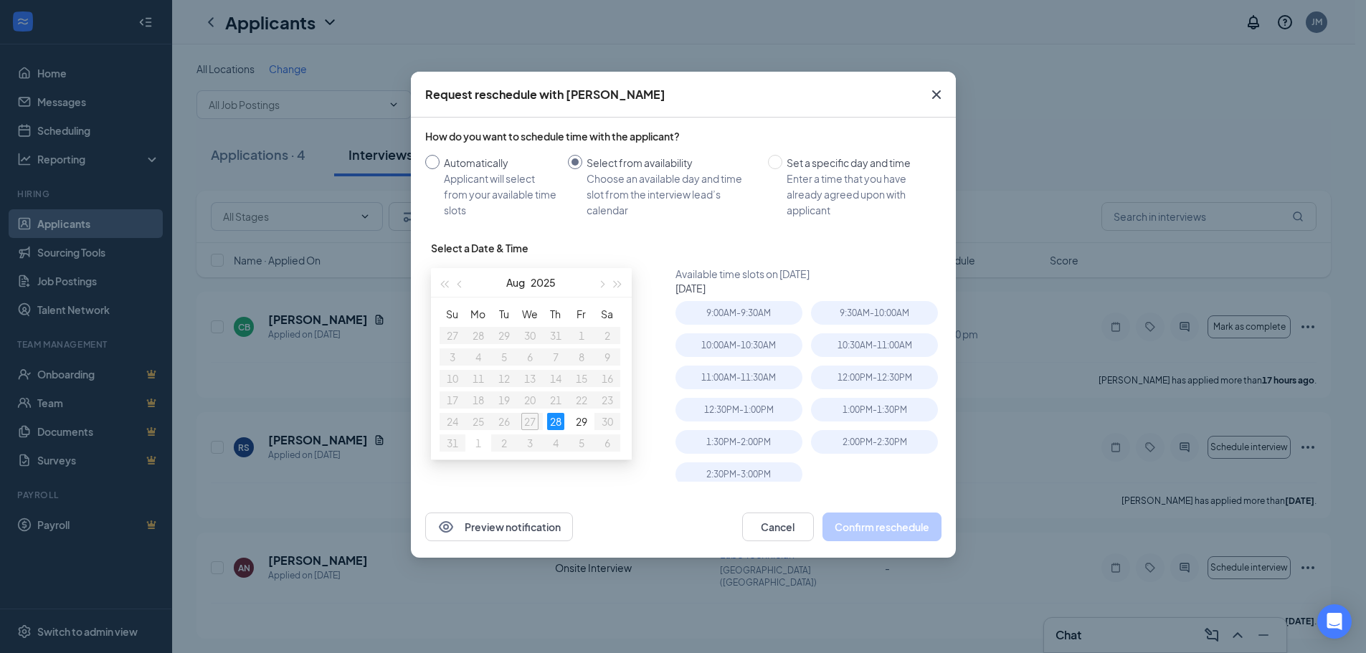
radio input "true"
radio input "false"
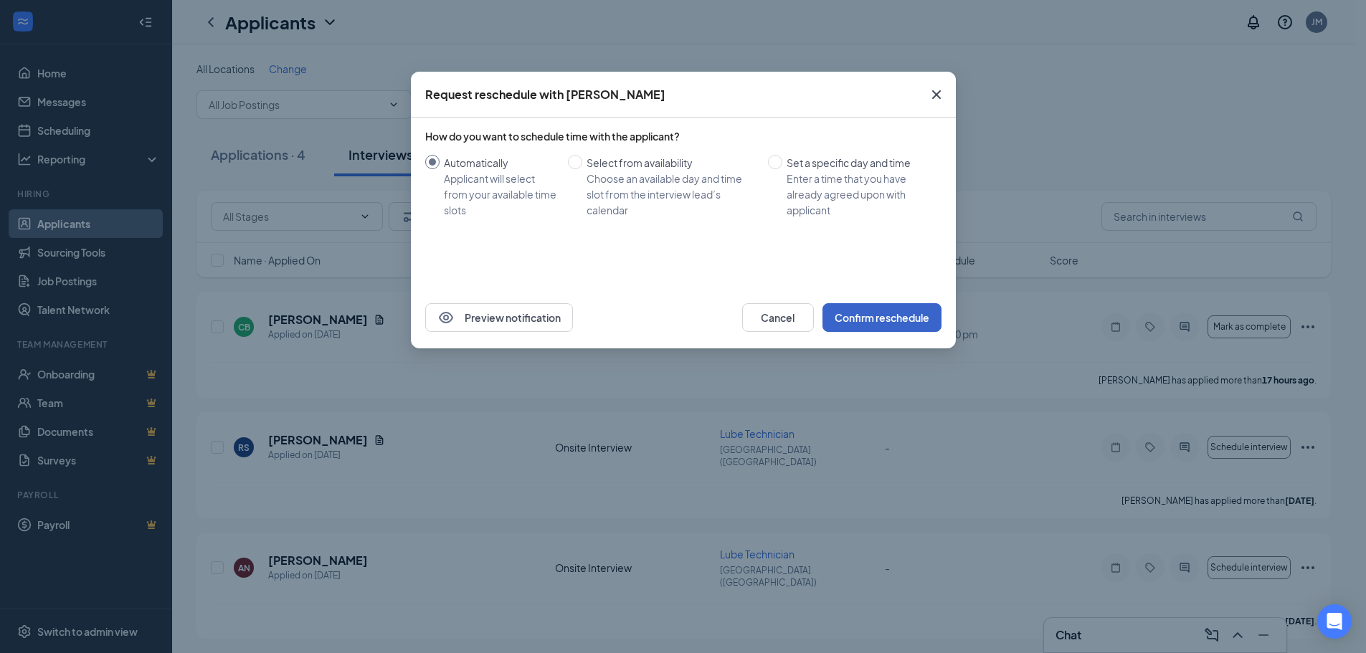
click at [875, 318] on button "Confirm reschedule" at bounding box center [882, 317] width 119 height 29
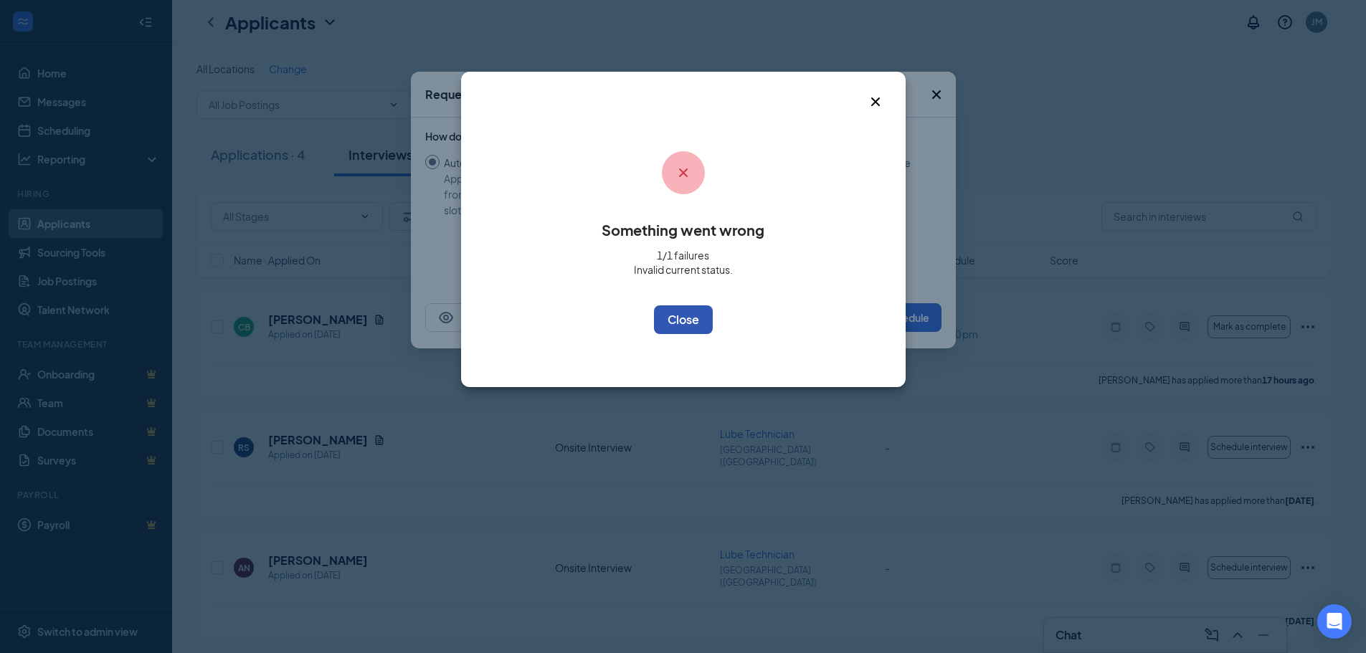
click at [690, 323] on button "OK" at bounding box center [683, 319] width 59 height 29
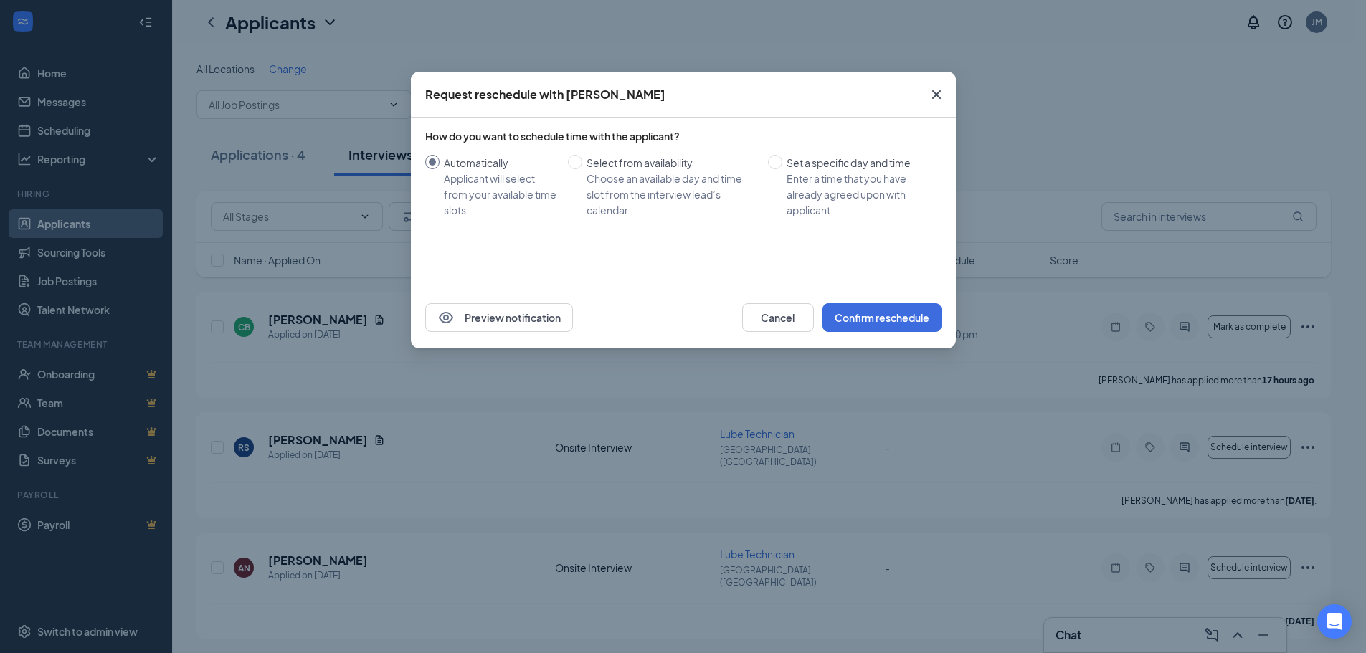
click at [935, 95] on icon "Cross" at bounding box center [936, 94] width 17 height 17
